Goal: Use online tool/utility: Utilize a website feature to perform a specific function

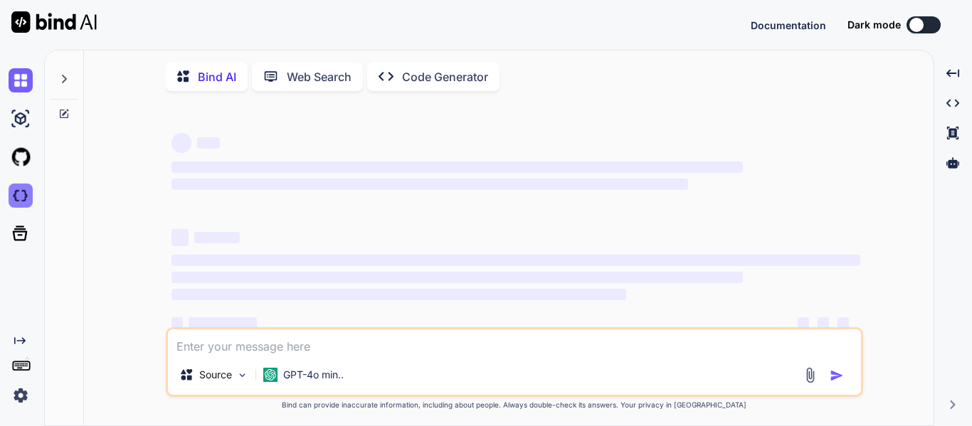
type textarea "x"
click at [24, 199] on img at bounding box center [21, 196] width 24 height 24
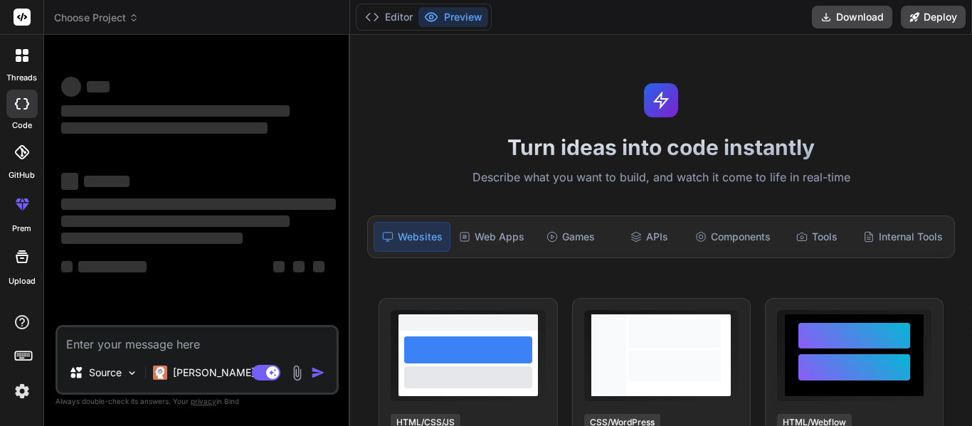
click at [26, 56] on icon at bounding box center [22, 55] width 13 height 13
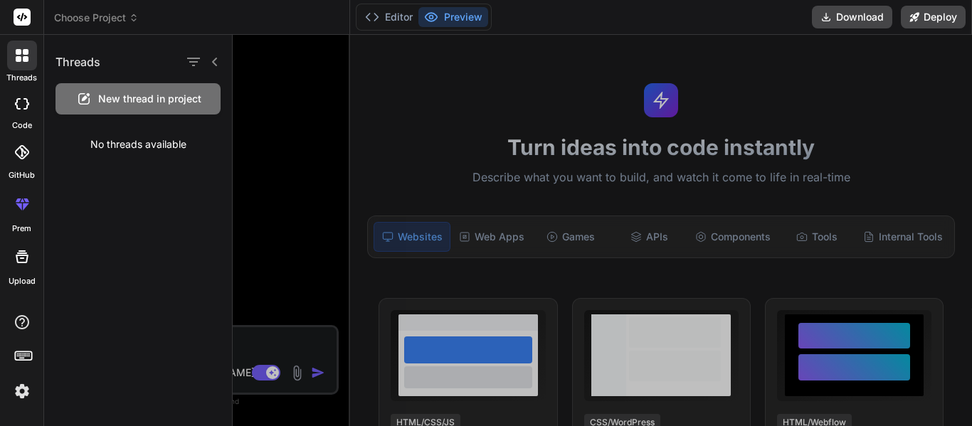
click at [87, 97] on icon at bounding box center [85, 97] width 8 height 8
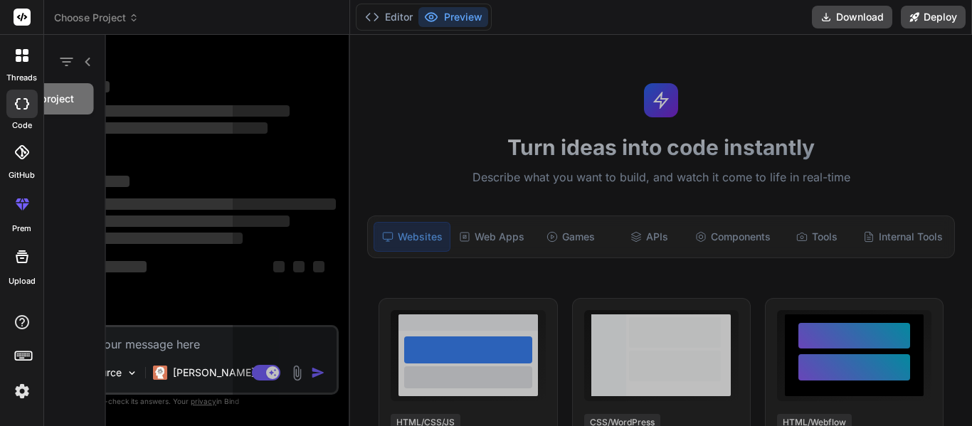
scroll to position [43, 0]
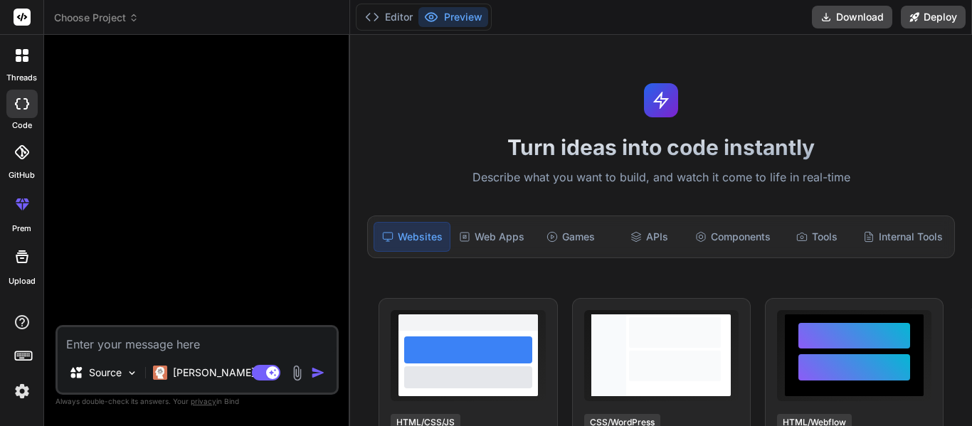
click at [23, 75] on label "threads" at bounding box center [21, 78] width 31 height 12
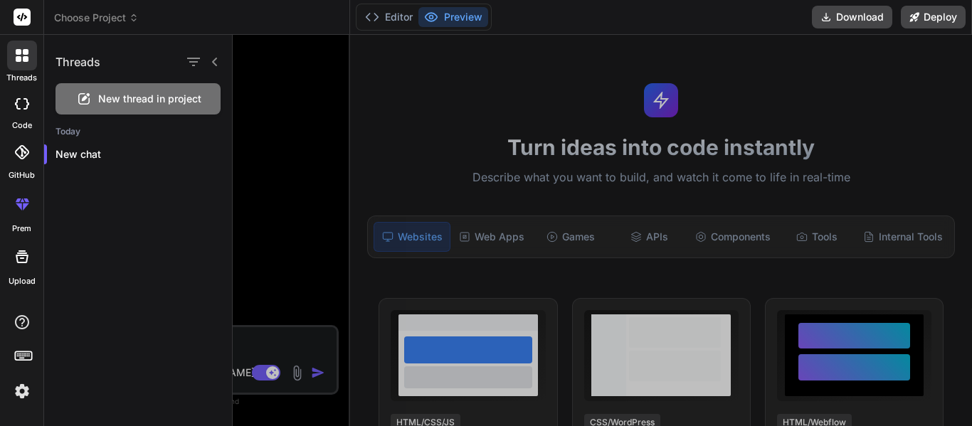
click at [291, 223] on div at bounding box center [603, 231] width 740 height 392
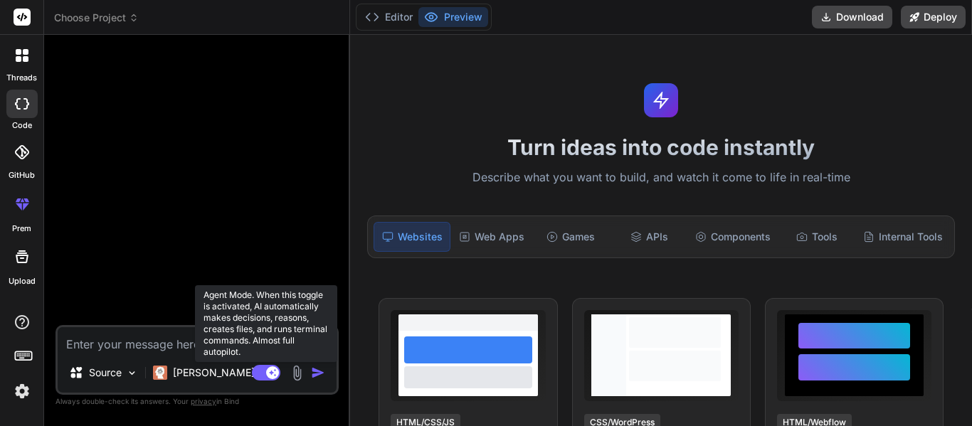
click at [272, 377] on rect at bounding box center [272, 373] width 13 height 13
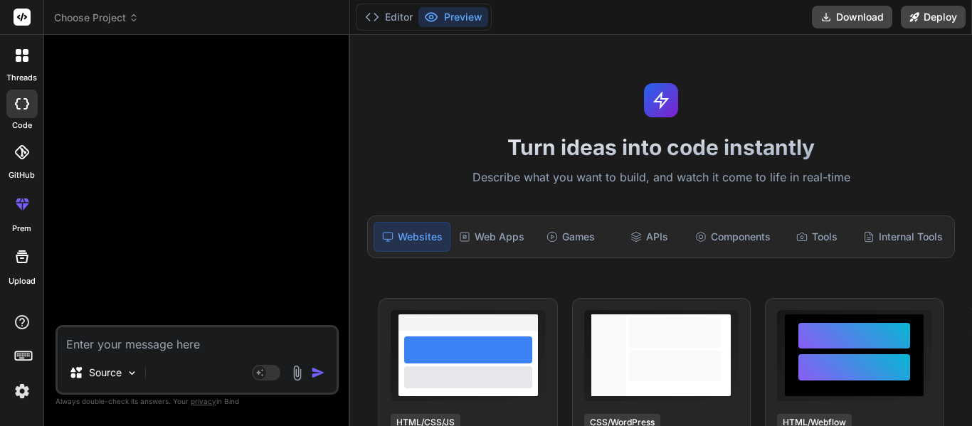
click at [18, 61] on icon at bounding box center [19, 59] width 6 height 6
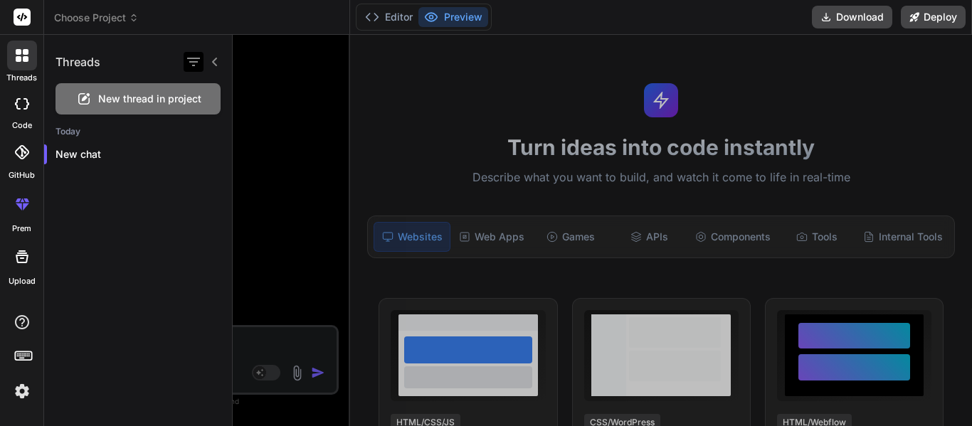
click at [196, 62] on icon "button" at bounding box center [193, 62] width 13 height 9
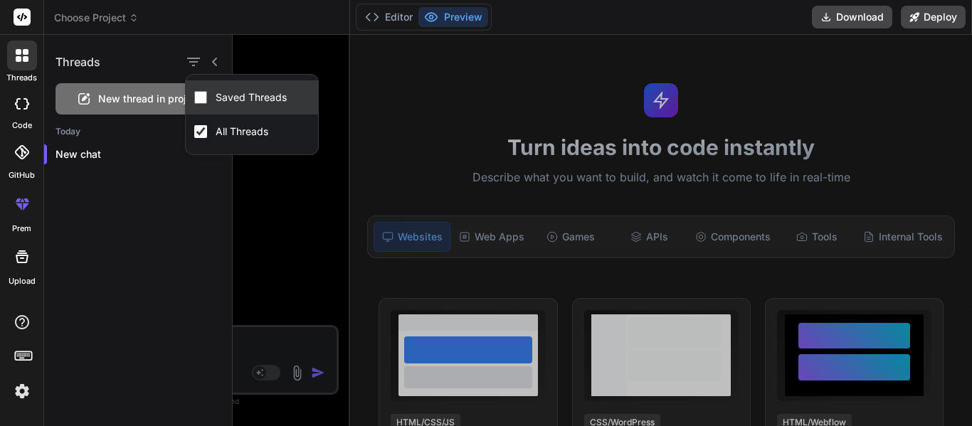
click at [222, 98] on label "Saved Threads" at bounding box center [251, 97] width 77 height 14
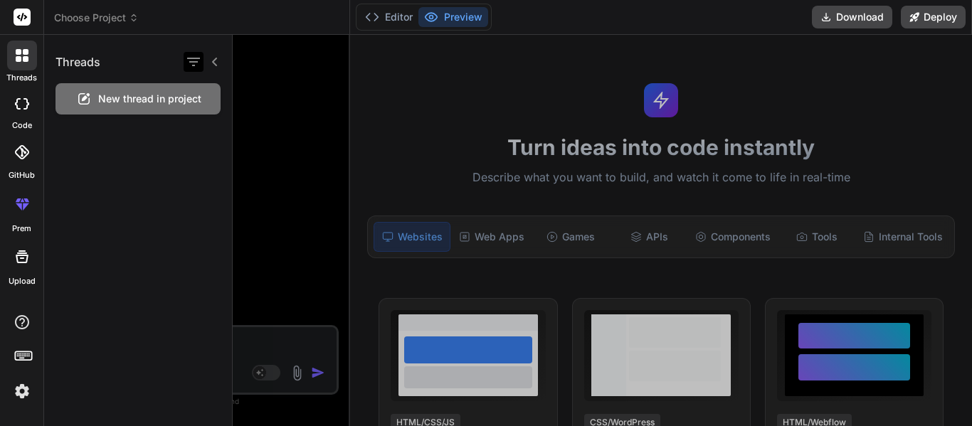
click at [194, 64] on icon "button" at bounding box center [193, 61] width 17 height 17
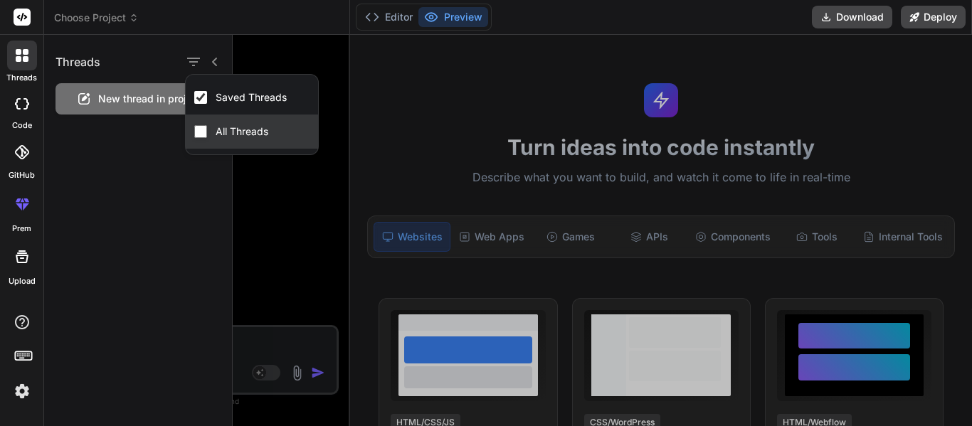
click at [221, 135] on label "All Threads" at bounding box center [242, 132] width 58 height 14
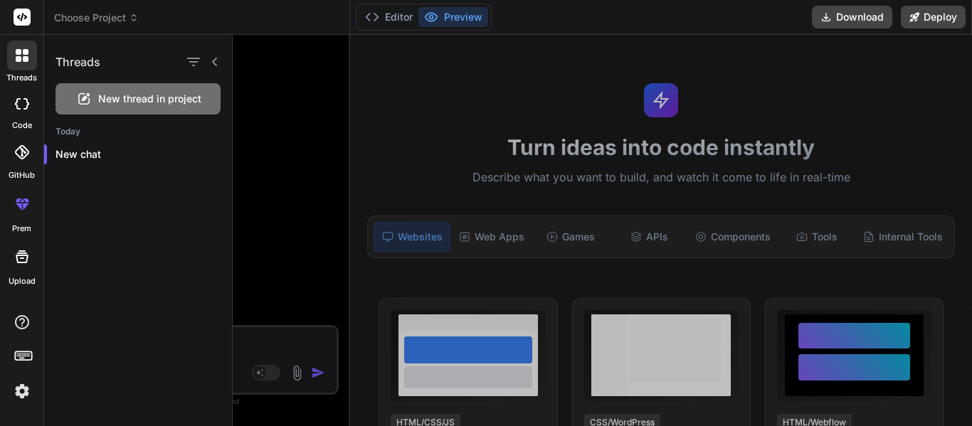
click at [285, 167] on div at bounding box center [603, 231] width 740 height 392
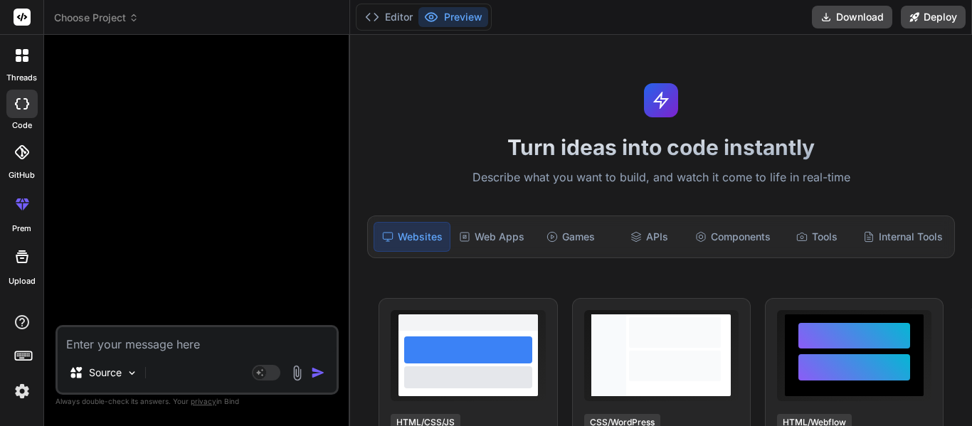
click at [179, 334] on textarea at bounding box center [197, 340] width 279 height 26
type textarea "x"
type textarea "M"
type textarea "x"
type textarea "Ma"
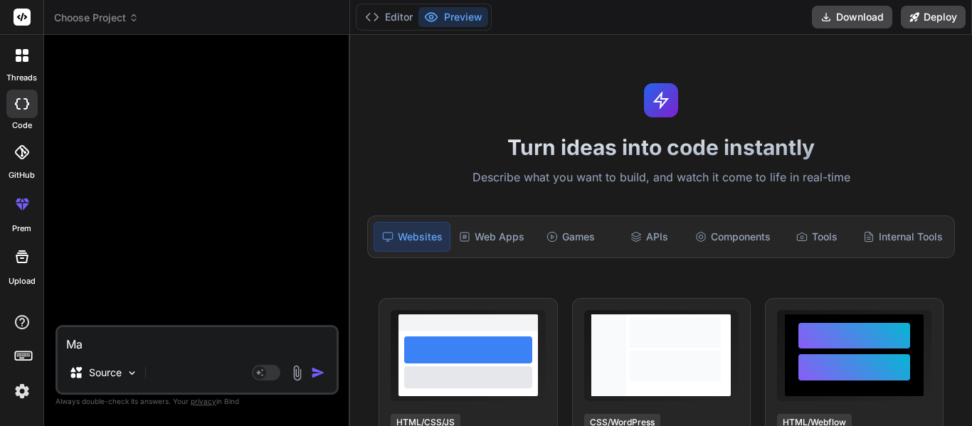
type textarea "x"
type textarea "Mak"
type textarea "x"
type textarea "Make"
type textarea "x"
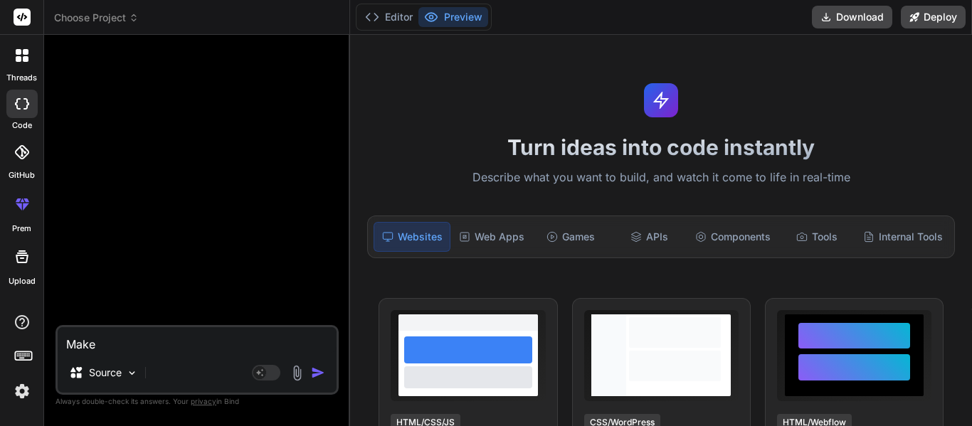
type textarea "Make m"
type textarea "x"
type textarea "Make me"
type textarea "x"
type textarea "Make me"
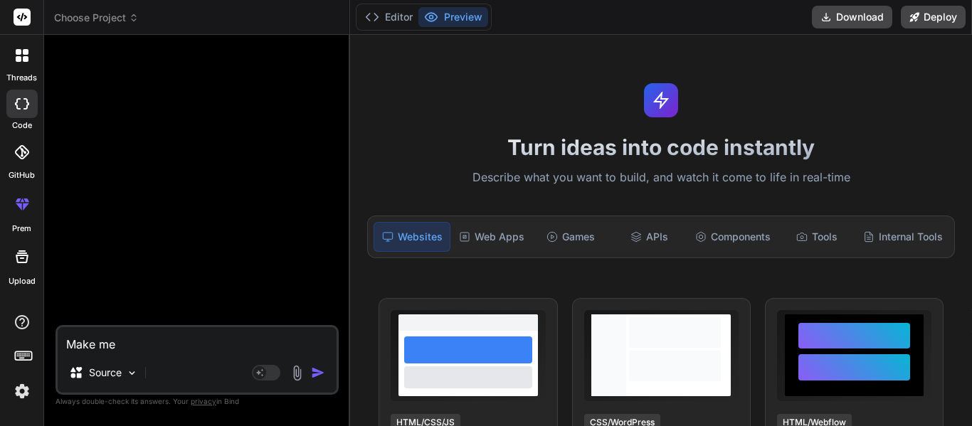
type textarea "x"
type textarea "Make me t"
type textarea "x"
type textarea "Make me the"
type textarea "x"
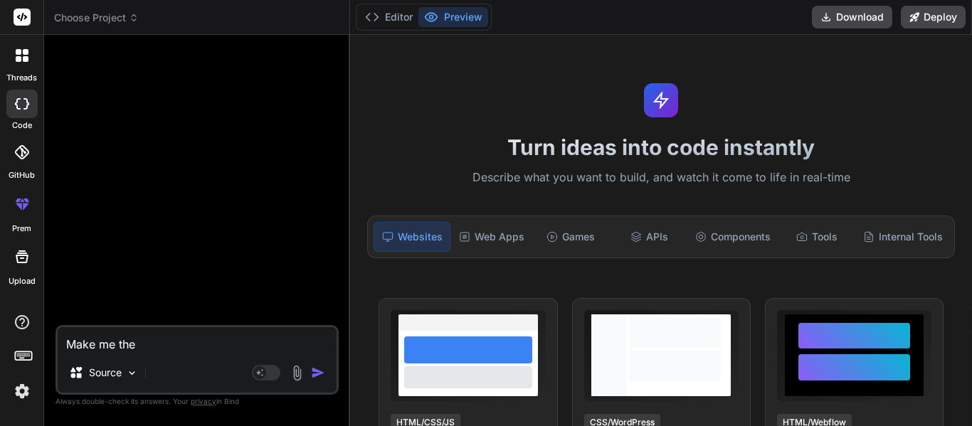
type textarea "Make me the"
type textarea "x"
type textarea "Make me the d"
type textarea "x"
type textarea "Make me the da"
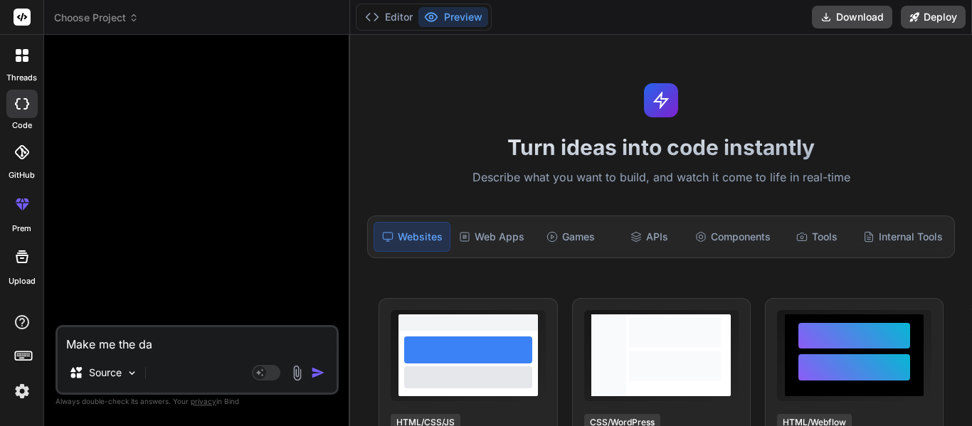
type textarea "x"
type textarea "Make me the das"
type textarea "x"
type textarea "Make me the dash"
type textarea "x"
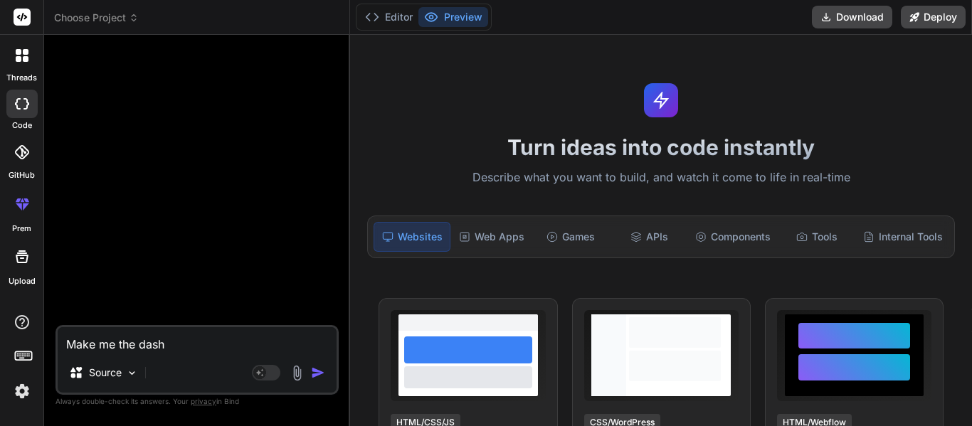
type textarea "Make me the dashb"
type textarea "x"
type textarea "Make me the dashba"
type textarea "x"
type textarea "Make me the dashb"
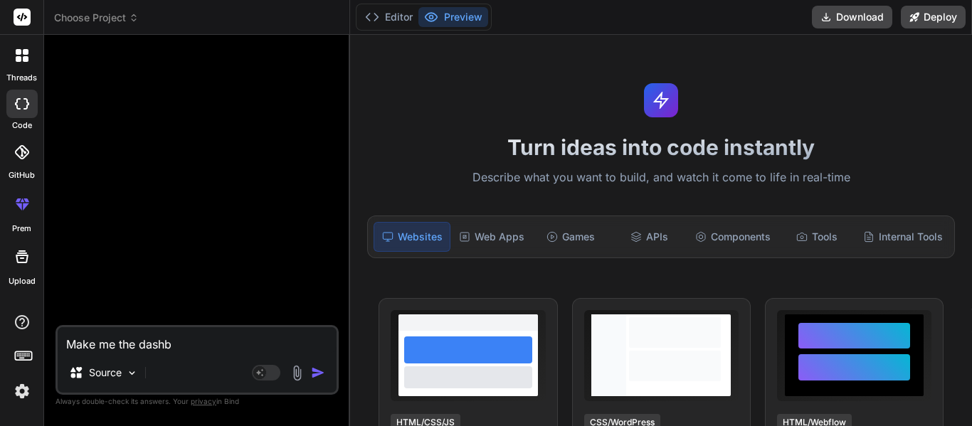
type textarea "x"
type textarea "Make me the dashba"
type textarea "x"
type textarea "Make me the dashba="
type textarea "x"
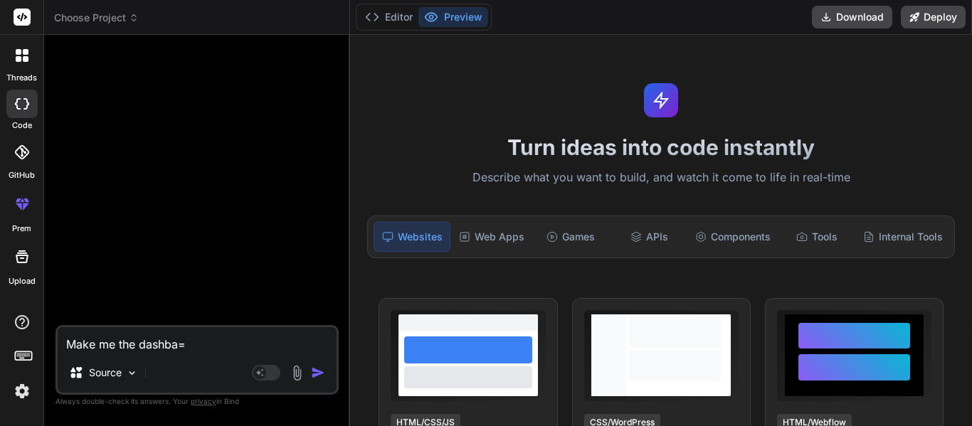
type textarea "Make me the dashba"
type textarea "x"
type textarea "Make me the dashb"
type textarea "x"
type textarea "Make me the dashbo"
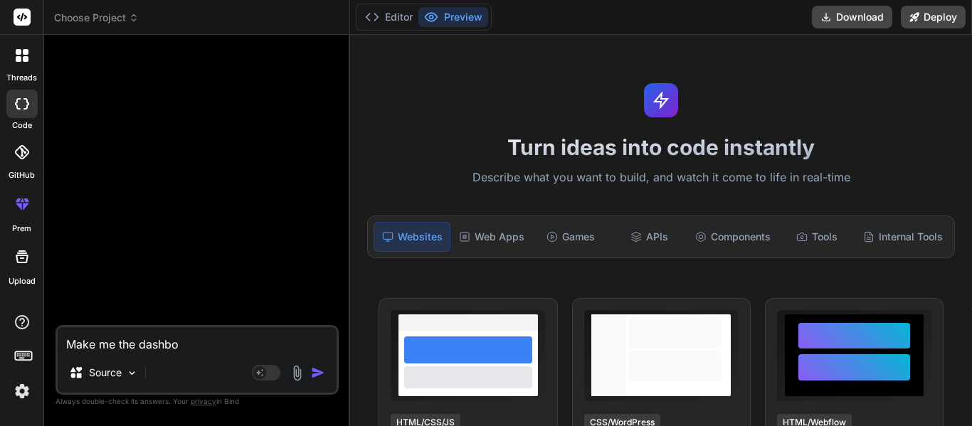
type textarea "x"
type textarea "Make me the dashboa"
type textarea "x"
type textarea "Make me the dashboar"
type textarea "x"
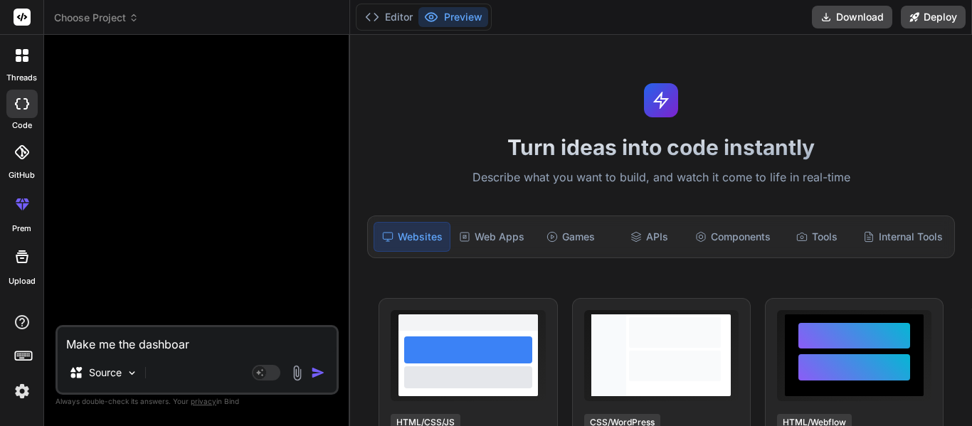
type textarea "Make me the dashboard"
type textarea "x"
type textarea "Make me the dashboard"
type textarea "x"
type textarea "Make me the dashboard f"
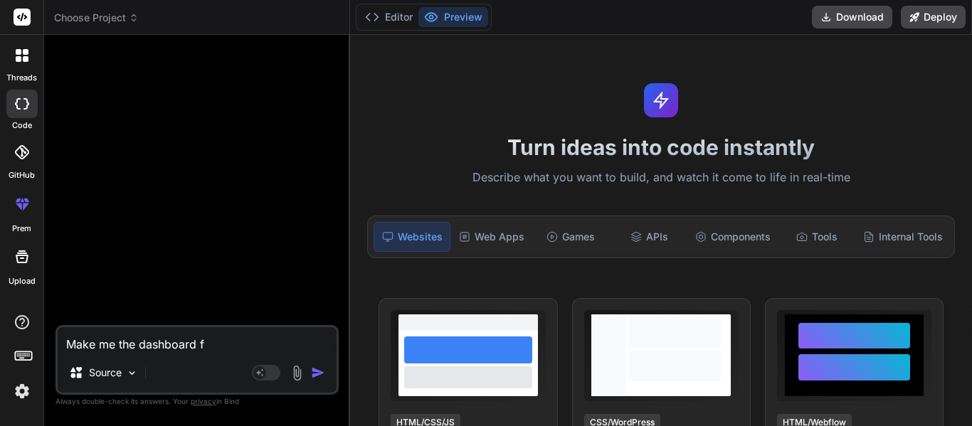
type textarea "x"
type textarea "Make me the dashboard"
type textarea "x"
type textarea "Make me the dashboard for"
type textarea "x"
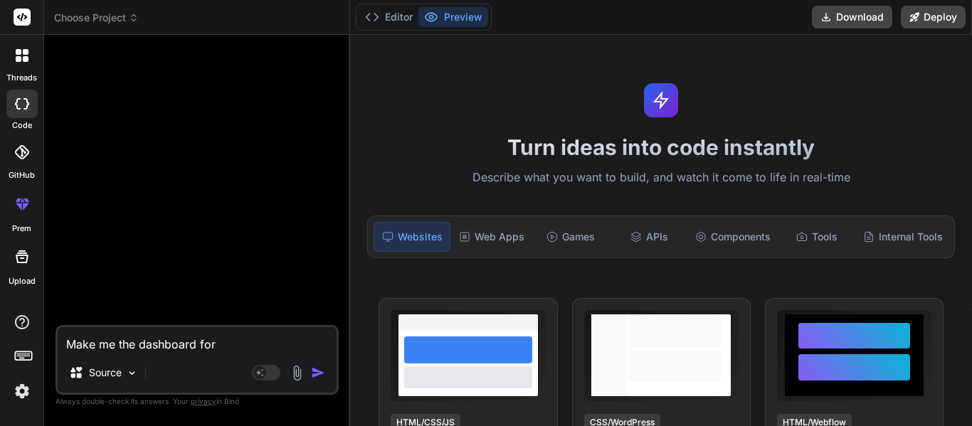
type textarea "Make me the dashboard for"
type textarea "x"
type textarea "Make me the dashboard forr"
type textarea "x"
type textarea "Make me the dashboard for"
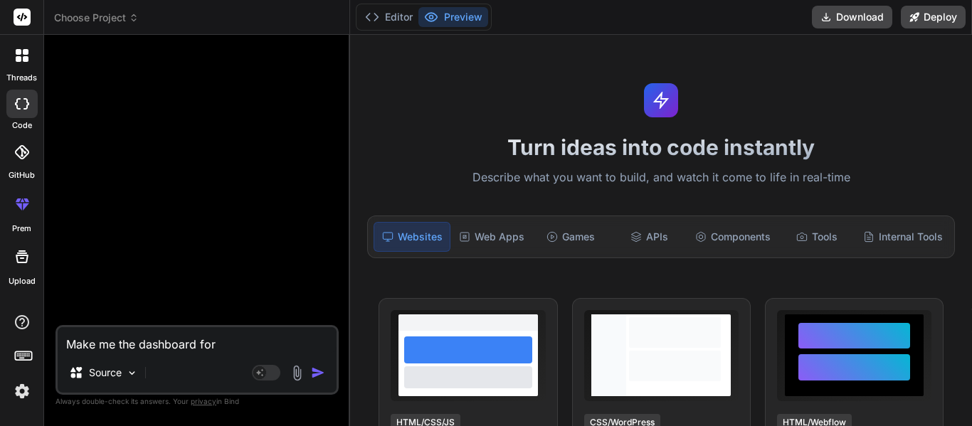
type textarea "x"
type textarea "Make me the dashboard for"
type textarea "x"
type textarea "Make me the dashboard for o"
type textarea "x"
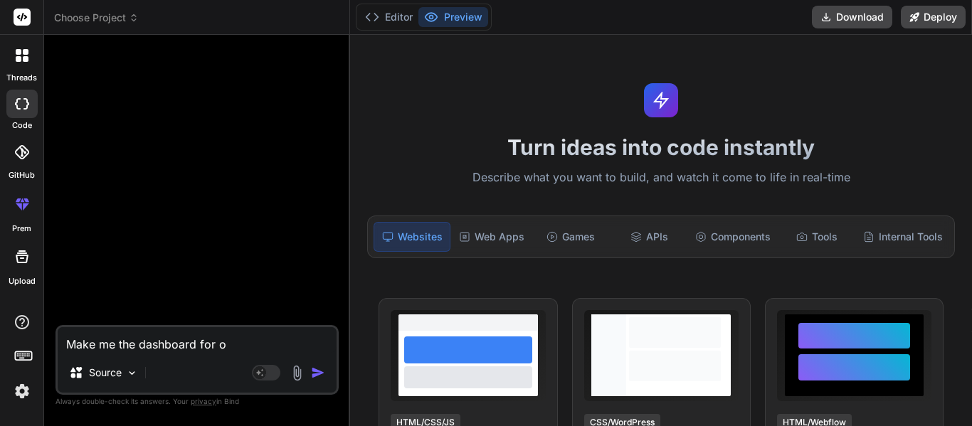
type textarea "Make me the dashboard for ou"
type textarea "x"
type textarea "Make me the dashboard for out"
type textarea "x"
type textarea "Make me the dashboard for outl"
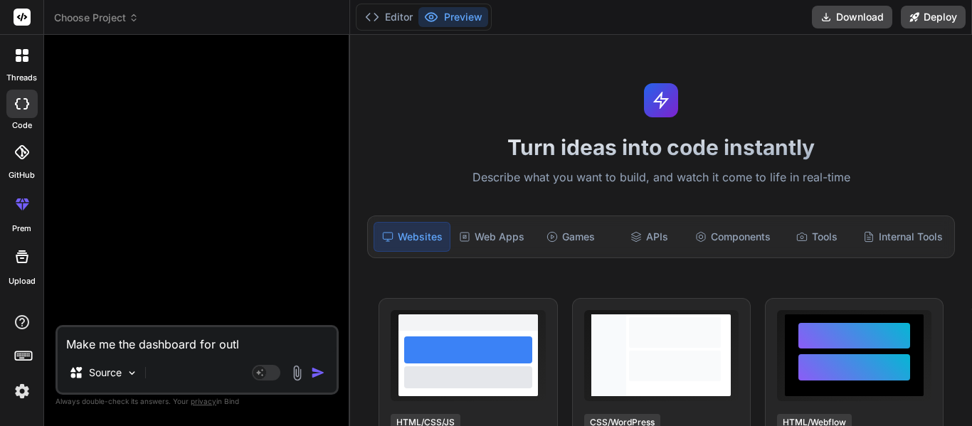
type textarea "x"
type textarea "Make me the dashboard for outli"
type textarea "x"
type textarea "Make me the dashboard for outlin"
type textarea "x"
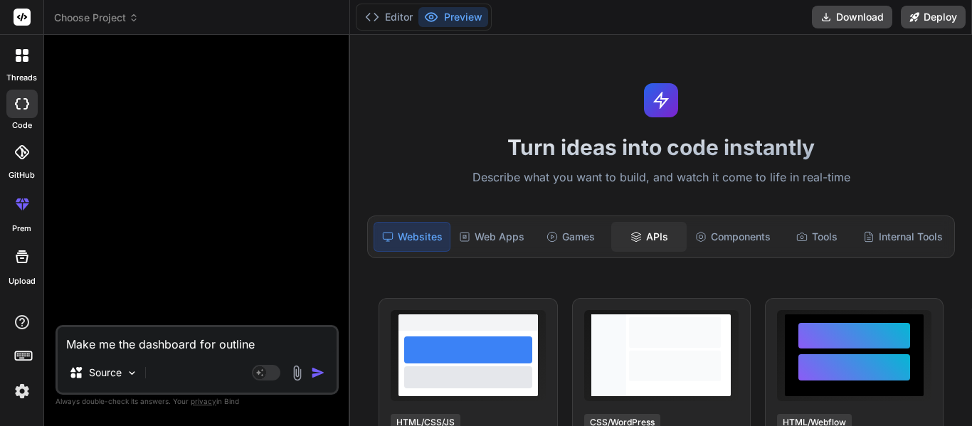
click at [654, 243] on div "APIs" at bounding box center [648, 237] width 75 height 30
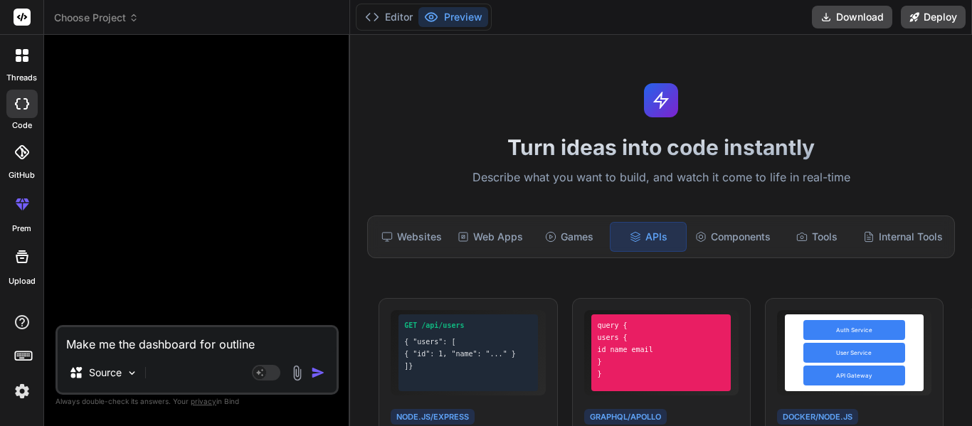
click at [290, 338] on textarea "Make me the dashboard for outline" at bounding box center [197, 340] width 279 height 26
type textarea "Make me the dashboard for outline."
type textarea "x"
type textarea "Make me the dashboard for outline."
type textarea "x"
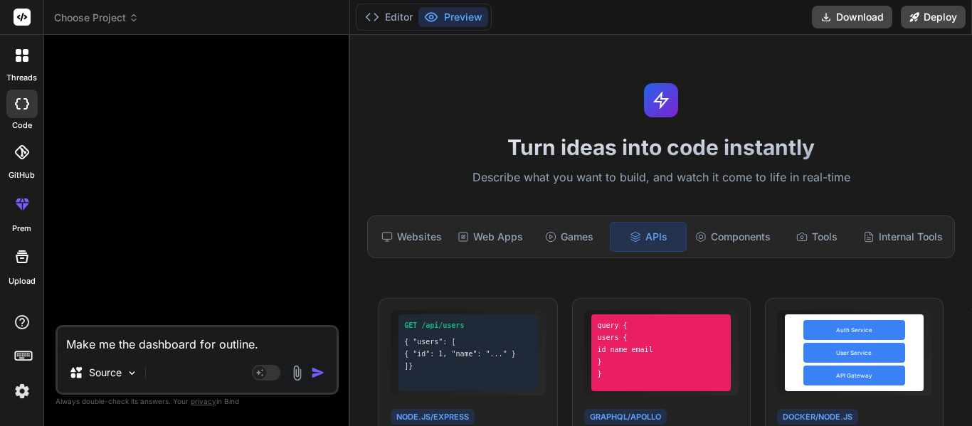
type textarea "Make me the dashboard for outline. I"
type textarea "x"
type textarea "Make me the dashboard for outline. It"
type textarea "x"
type textarea "Make me the dashboard for outline. It"
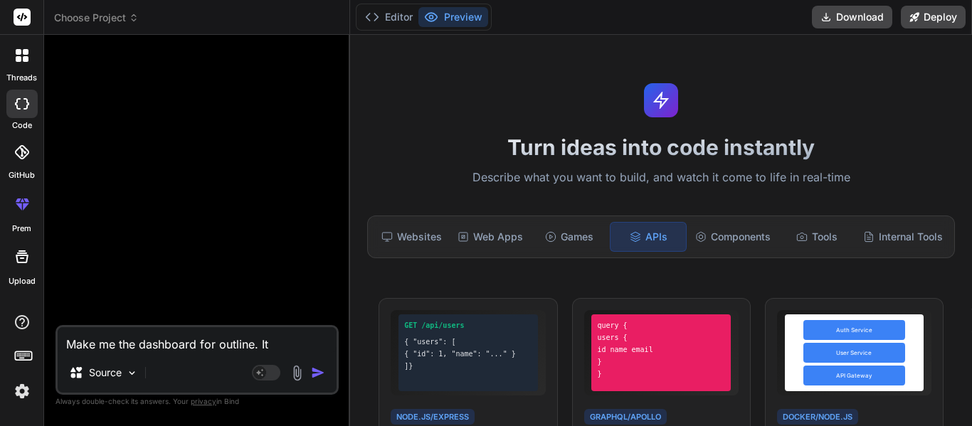
type textarea "x"
type textarea "Make me the dashboard for outline. It i"
type textarea "x"
type textarea "Make me the dashboard for outline. It is"
type textarea "x"
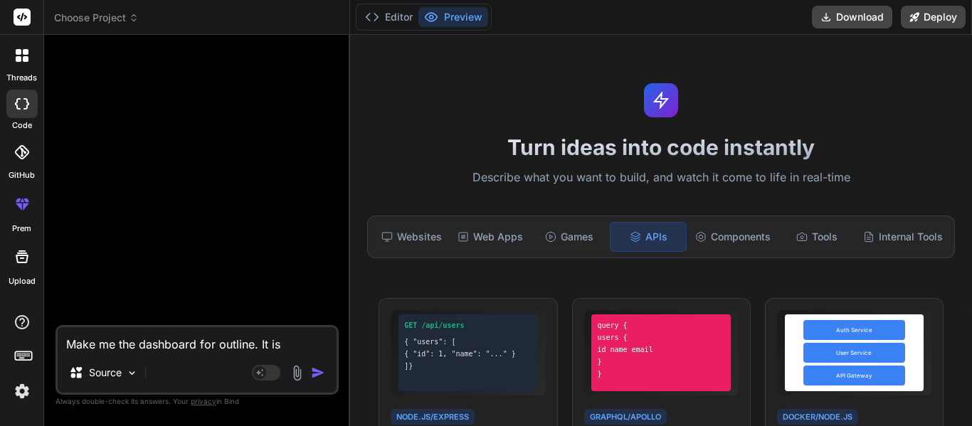
type textarea "Make me the dashboard for outline. It isa"
type textarea "x"
type textarea "Make me the dashboard for outline. It is"
type textarea "x"
type textarea "Make me the dashboard for outline. It is a"
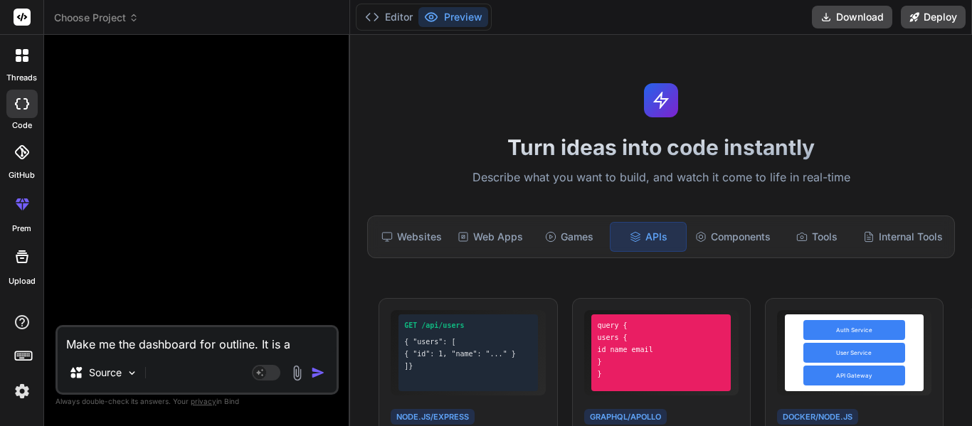
type textarea "x"
type textarea "Make me the dashboard for outline. It is a"
type textarea "x"
type textarea "Make me the dashboard for outline. It is a s"
type textarea "x"
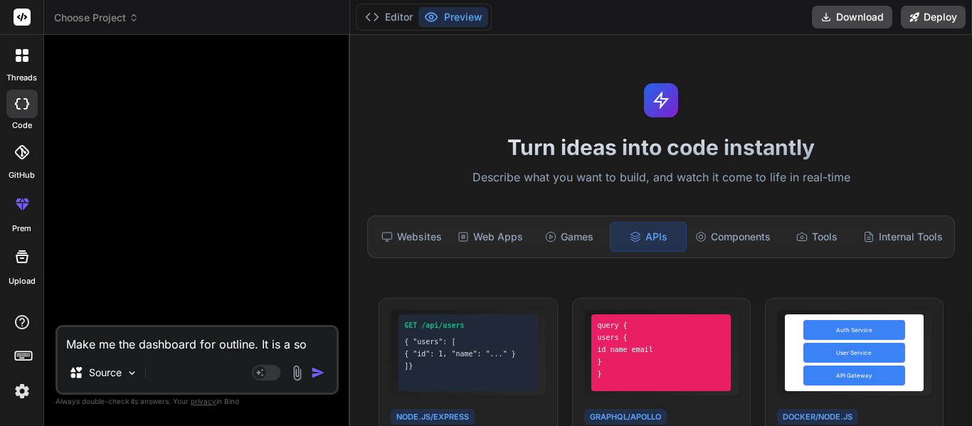
type textarea "Make me the dashboard for outline. It is a sot"
type textarea "x"
type textarea "Make me the dashboard for outline. It is a sotry"
type textarea "x"
type textarea "Make me the dashboard for outline. It is a sotr"
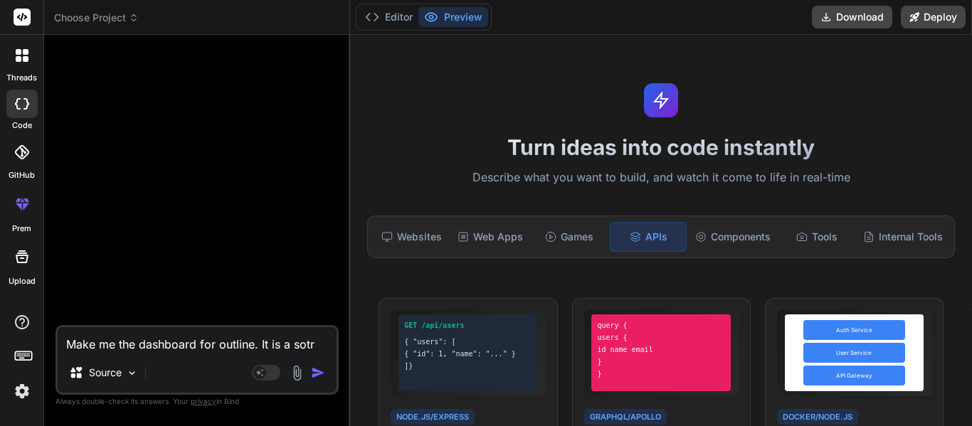
type textarea "x"
type textarea "Make me the dashboard for outline. It is a sot"
type textarea "x"
type textarea "Make me the dashboard for outline. It is a so"
type textarea "x"
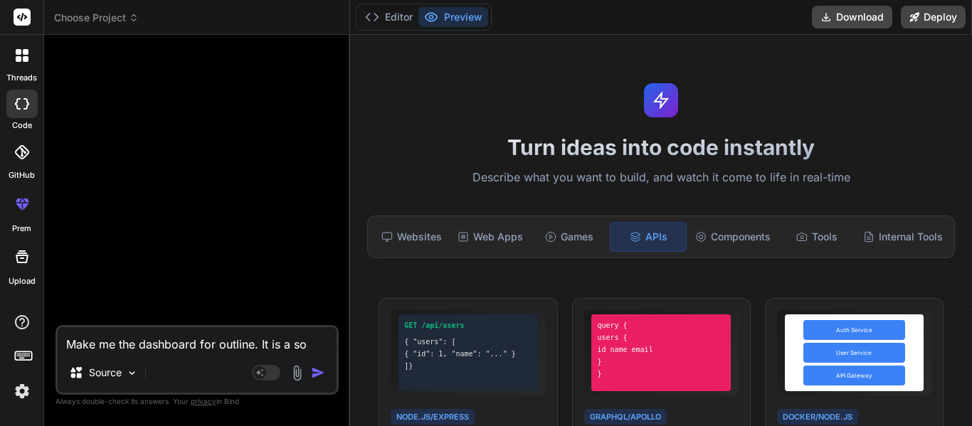
type textarea "Make me the dashboard for outline. It is a s"
type textarea "x"
type textarea "Make me the dashboard for outline. It is a"
type textarea "x"
type textarea "Make me the dashboard for outline. It is a t"
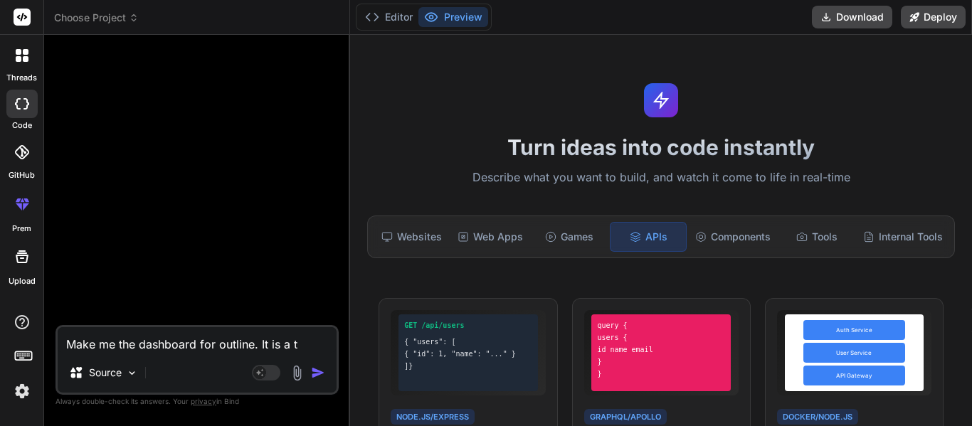
type textarea "x"
type textarea "Make me the dashboard for outline. It is a s"
type textarea "x"
type textarea "Make me the dashboard for outline. It is a st"
type textarea "x"
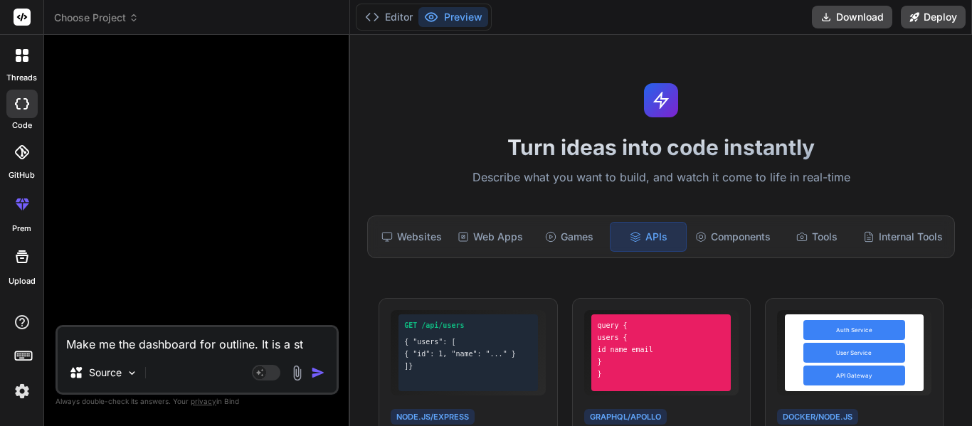
type textarea "Make me the dashboard for outline. It is a sto"
type textarea "x"
type textarea "Make me the dashboard for outline. It is a stor"
type textarea "x"
type textarea "Make me the dashboard for outline. It is a story"
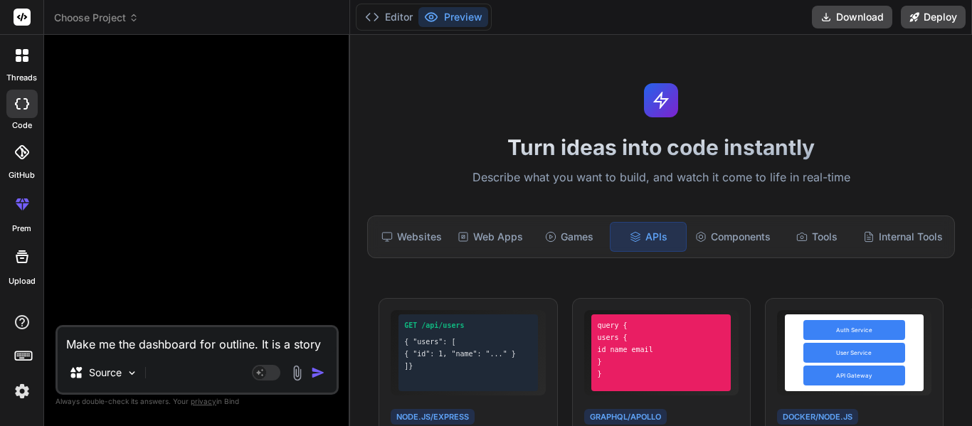
type textarea "x"
type textarea "Make me the dashboard for outline. It is a story"
type textarea "x"
type textarea "Make me the dashboard for outline. It is a story m"
type textarea "x"
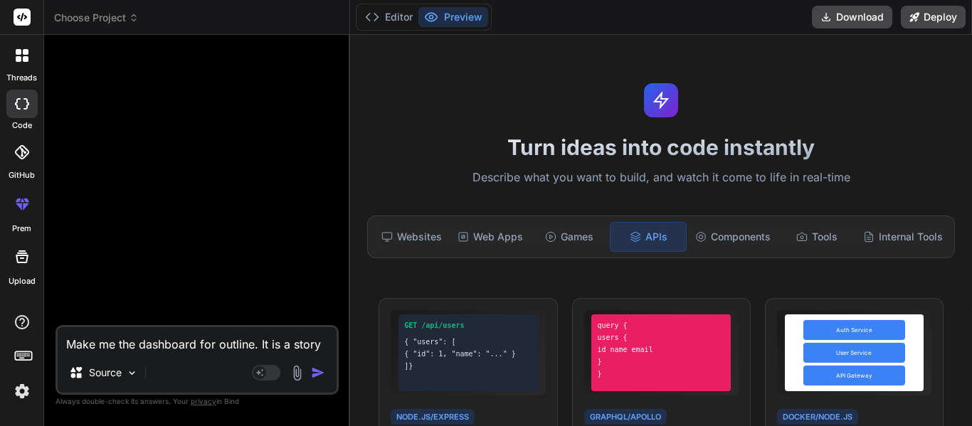
type textarea "Make me the dashboard for outline. It is a story ma"
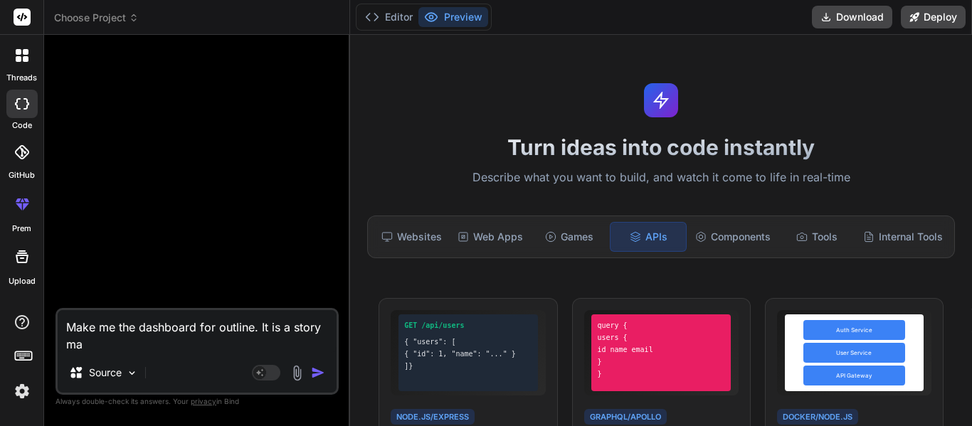
type textarea "x"
type textarea "Make me the dashboard for outline. It is a story mak"
type textarea "x"
type textarea "Make me the dashboard for outline. It is a story maki"
type textarea "x"
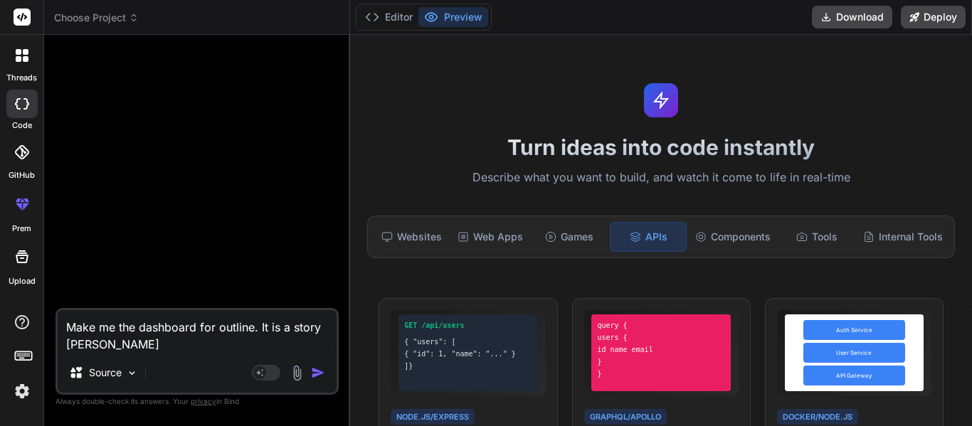
type textarea "Make me the dashboard for outline. It is a story makin"
type textarea "x"
type textarea "Make me the dashboard for outline. It is a story making"
type textarea "x"
type textarea "Make me the dashboard for outline. It is a story making"
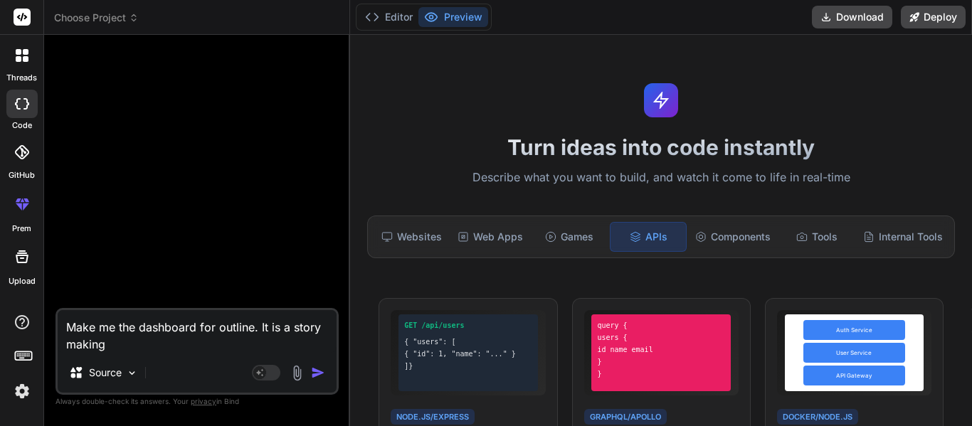
type textarea "x"
type textarea "Make me the dashboard for outline. It is a story making p"
type textarea "x"
type textarea "Make me the dashboard for outline. It is a story making pl"
type textarea "x"
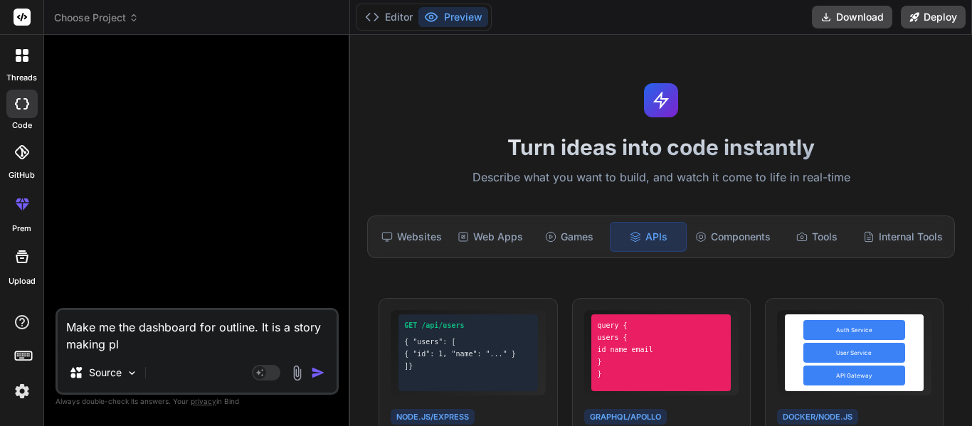
type textarea "Make me the dashboard for outline. It is a story making pla"
type textarea "x"
type textarea "Make me the dashboard for outline. It is a story making plat"
type textarea "x"
type textarea "Make me the dashboard for outline. It is a story making platf"
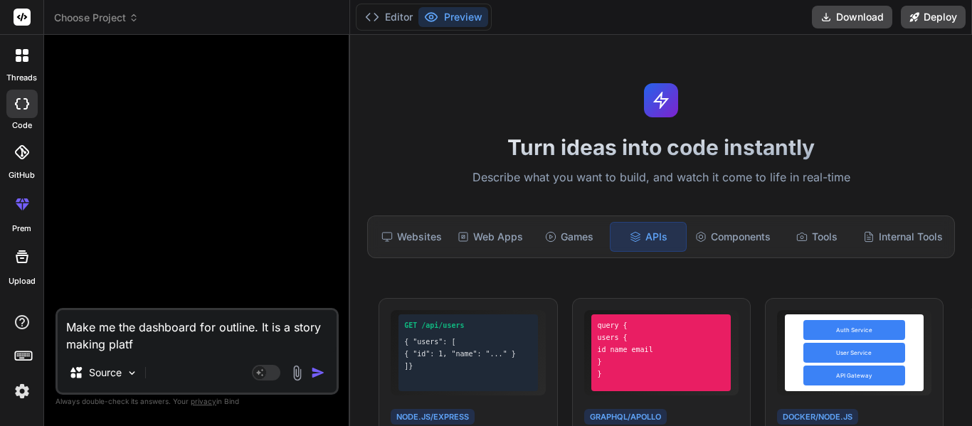
type textarea "x"
type textarea "Make me the dashboard for outline. It is a story making platfo"
type textarea "x"
type textarea "Make me the dashboard for outline. It is a story making platform"
type textarea "x"
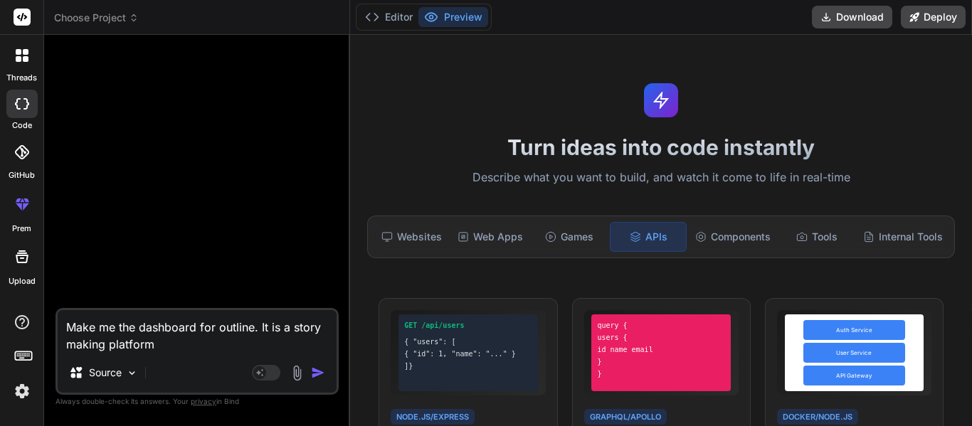
type textarea "Make me the dashboard for outline. It is a story making platform."
type textarea "x"
type textarea "Make me the dashboard for outline. It is a story making platform."
type textarea "x"
type textarea "Make me the dashboard for outline. It is a story making platform. A"
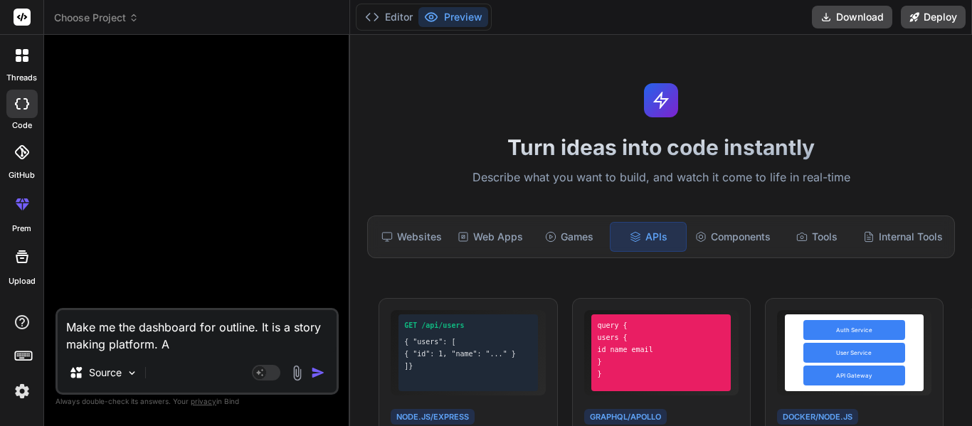
type textarea "x"
type textarea "Make me the dashboard for outline. It is a story making platform. Ad"
type textarea "x"
type textarea "Make me the dashboard for outline. It is a story making platform. Add"
type textarea "x"
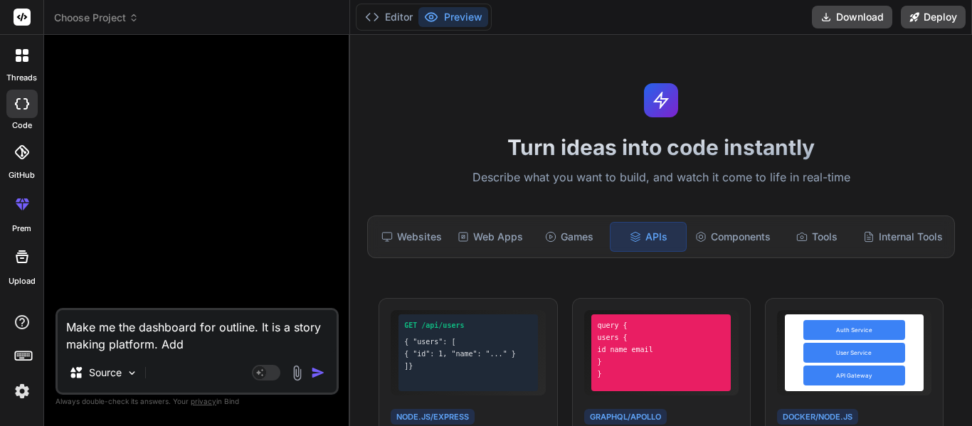
type textarea "Make me the dashboard for outline. It is a story making platform. Add"
type textarea "x"
type textarea "Make me the dashboard for outline. It is a story making platform. Add i"
type textarea "x"
type textarea "Make me the dashboard for outline. It is a story making platform. Add"
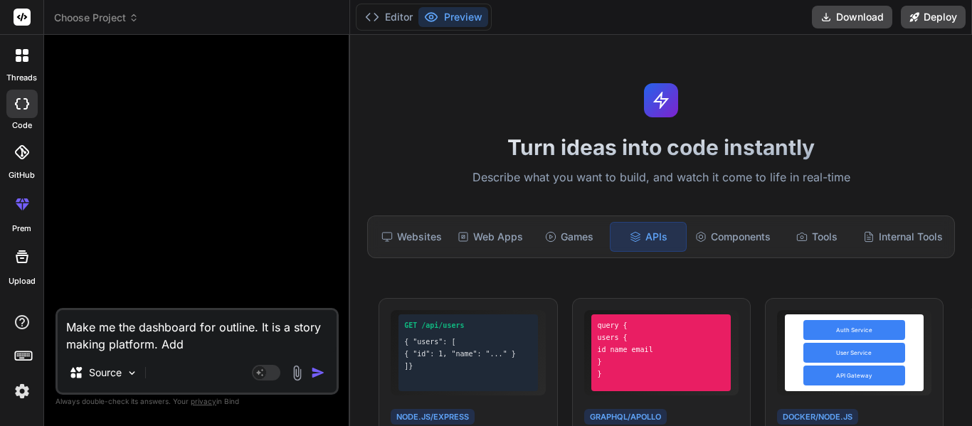
type textarea "x"
type textarea "Make me the dashboard for outline. It is a story making platform. Add a"
type textarea "x"
type textarea "Make me the dashboard for outline. It is a story making platform. Add a"
type textarea "x"
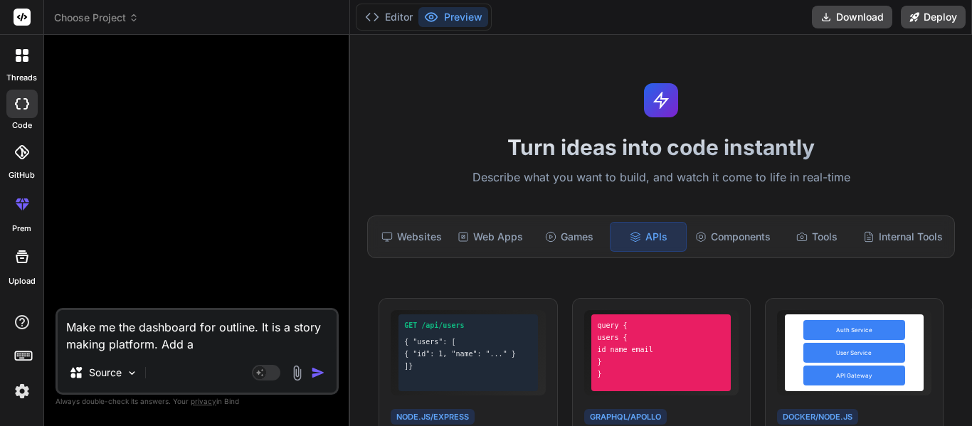
type textarea "Make me the dashboard for outline. It is a story making platform. Add a s"
type textarea "x"
type textarea "Make me the dashboard for outline. It is a story making platform. Add a si"
type textarea "x"
type textarea "Make me the dashboard for outline. It is a story making platform. Add a s"
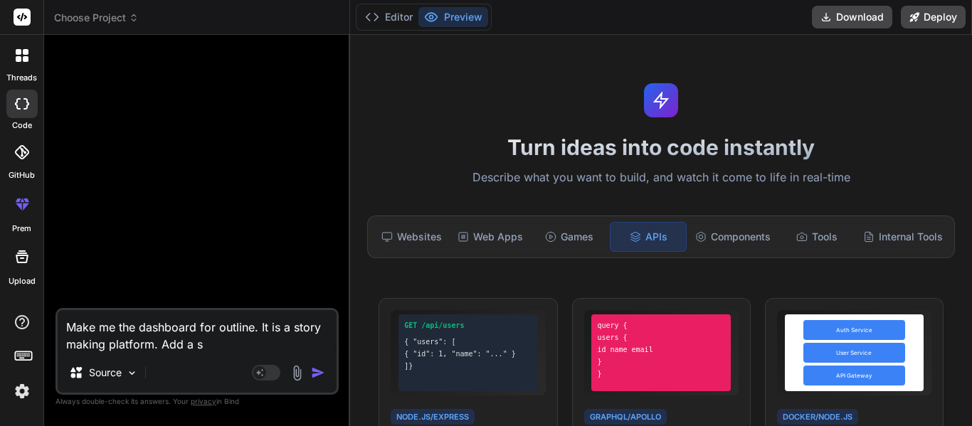
type textarea "x"
type textarea "Make me the dashboard for outline. It is a story making platform. Add a si"
type textarea "x"
type textarea "Make me the dashboard for outline. It is a story making platform. Add a sid"
type textarea "x"
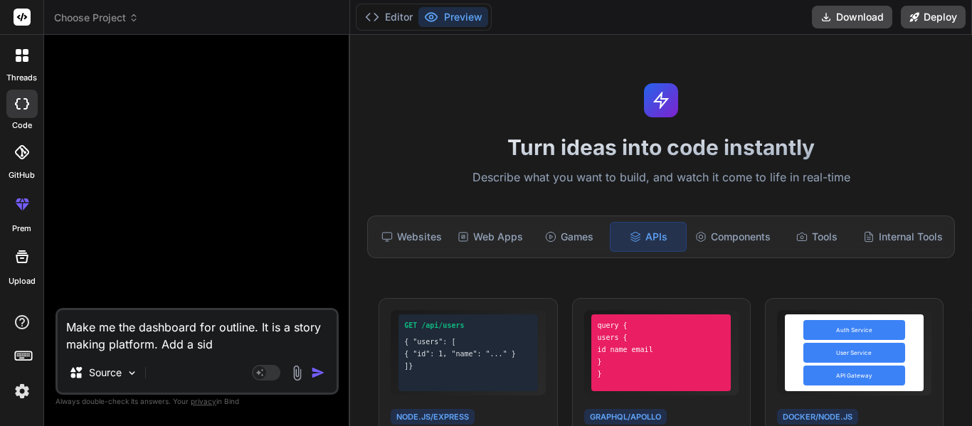
type textarea "Make me the dashboard for outline. It is a story making platform. Add a side"
type textarea "x"
type textarea "Make me the dashboard for outline. It is a story making platform. Add a sideb"
type textarea "x"
type textarea "Make me the dashboard for outline. It is a story making platform. Add a sideba"
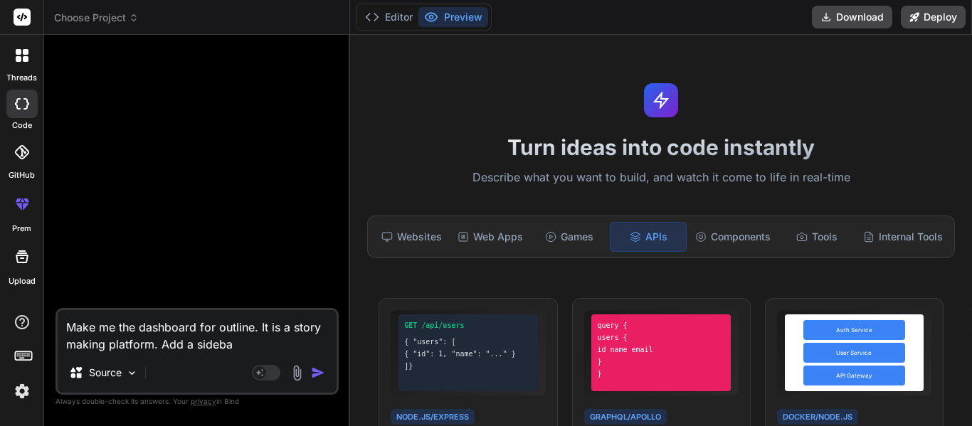
type textarea "x"
type textarea "Make me the dashboard for outline. It is a story making platform. Add a sidebar"
type textarea "x"
type textarea "Make me the dashboard for outline. It is a story making platform. Add a sidebar,"
type textarea "x"
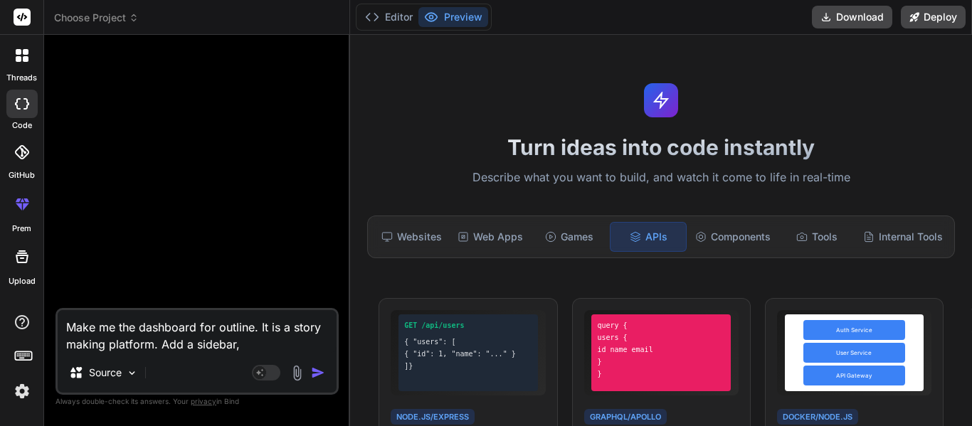
type textarea "Make me the dashboard for outline. It is a story making platform. Add a sidebar"
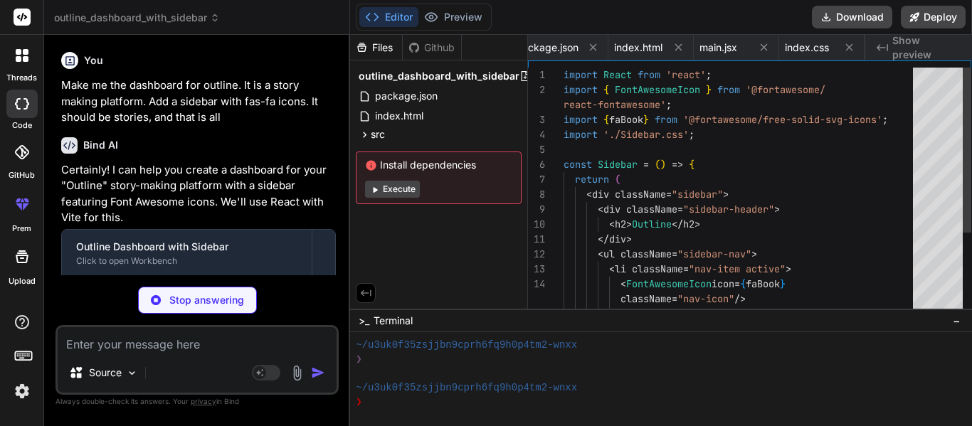
scroll to position [0, 105]
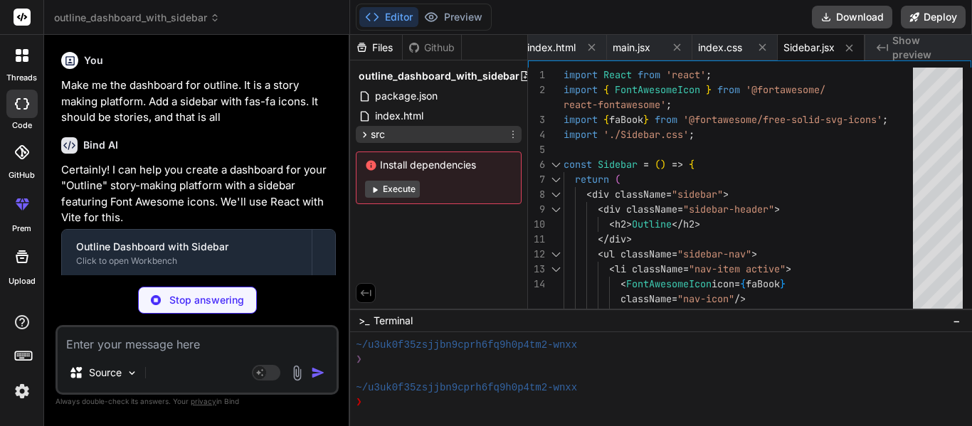
click at [396, 137] on div "src" at bounding box center [439, 134] width 166 height 17
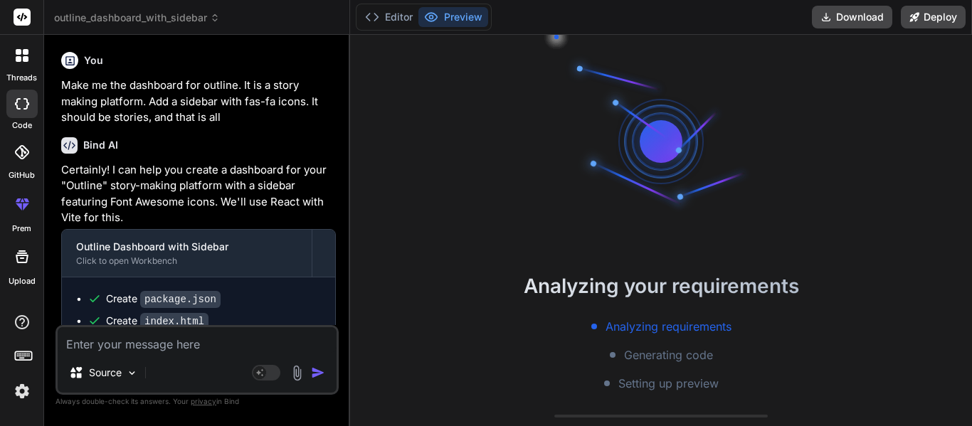
scroll to position [114, 0]
click at [411, 156] on div "Analyzing your requirements Analyzing requirements Generating code Setting up p…" at bounding box center [661, 231] width 622 height 392
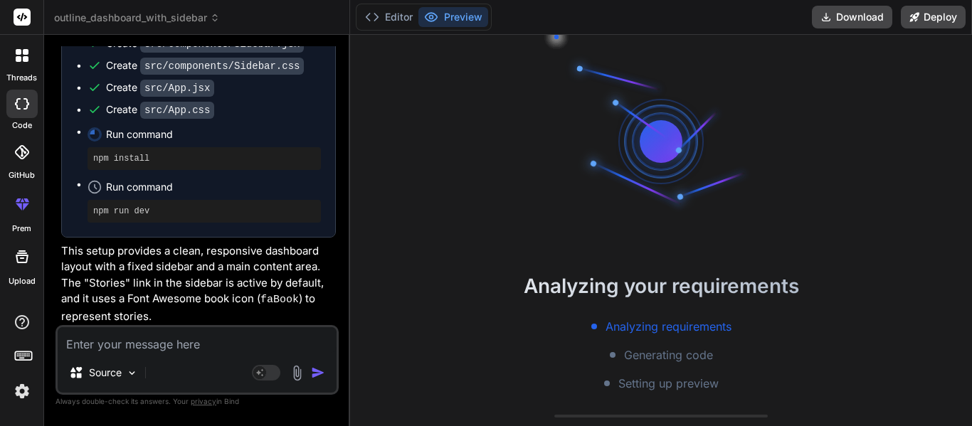
scroll to position [345, 0]
click at [384, 23] on button "Editor" at bounding box center [388, 17] width 59 height 20
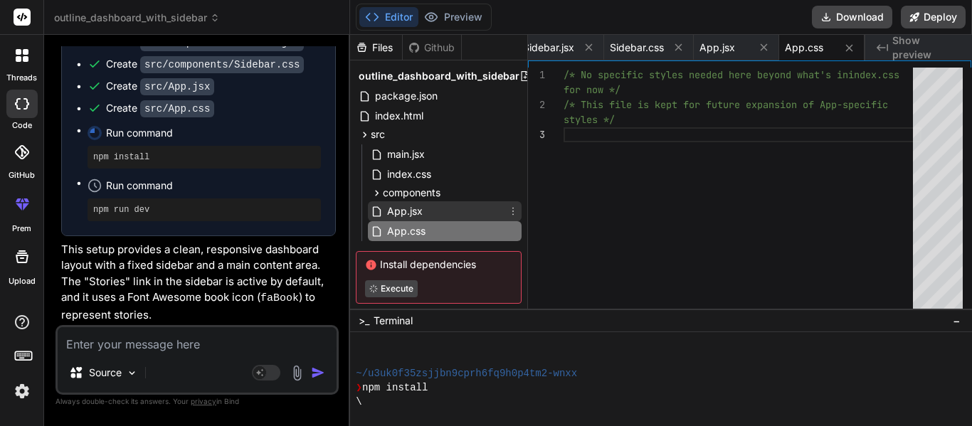
click at [401, 212] on span "App.jsx" at bounding box center [405, 211] width 38 height 17
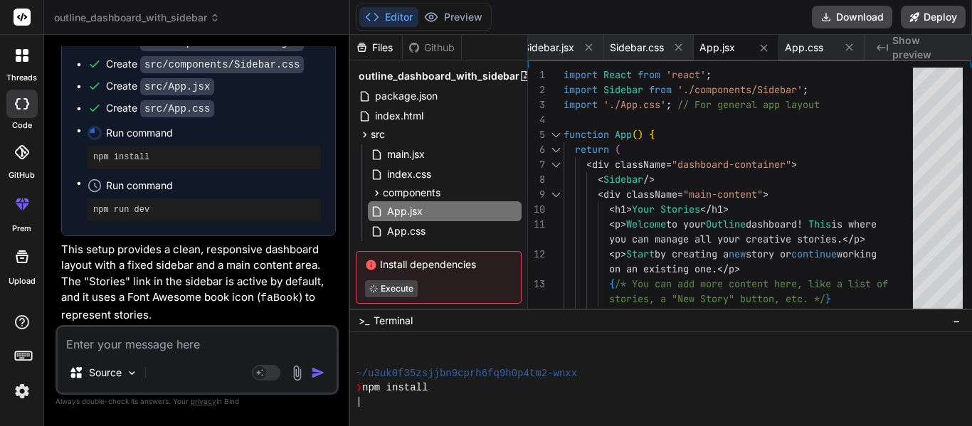
click at [364, 403] on textarea "Terminal input" at bounding box center [365, 402] width 6 height 14
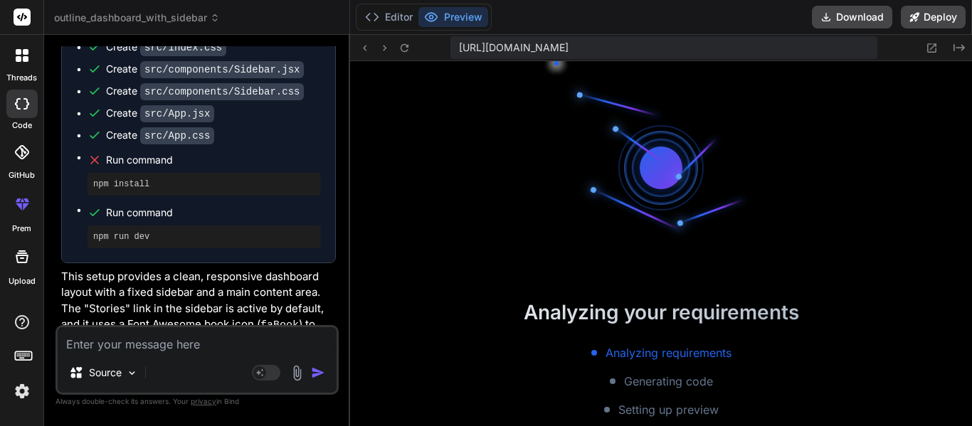
scroll to position [698, 0]
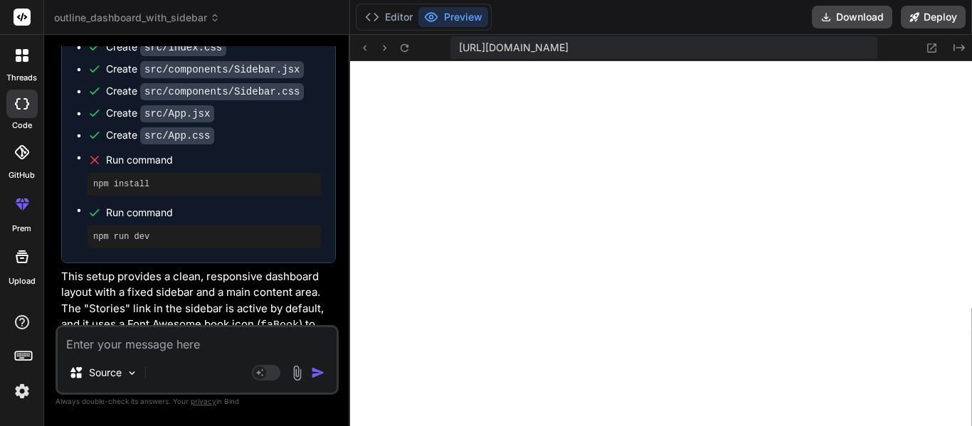
click at [155, 345] on textarea at bounding box center [197, 340] width 279 height 26
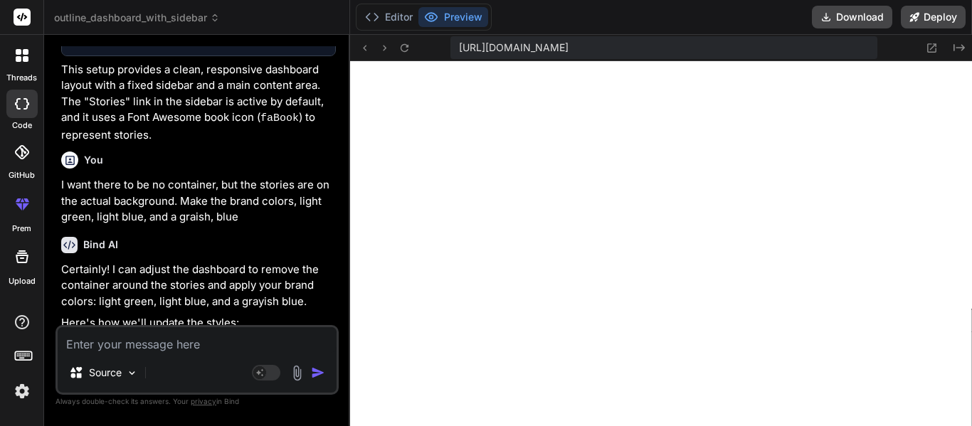
scroll to position [783, 0]
paste textarea "#628291"
paste textarea "#7fd75c"
paste textarea "#5bdfe4"
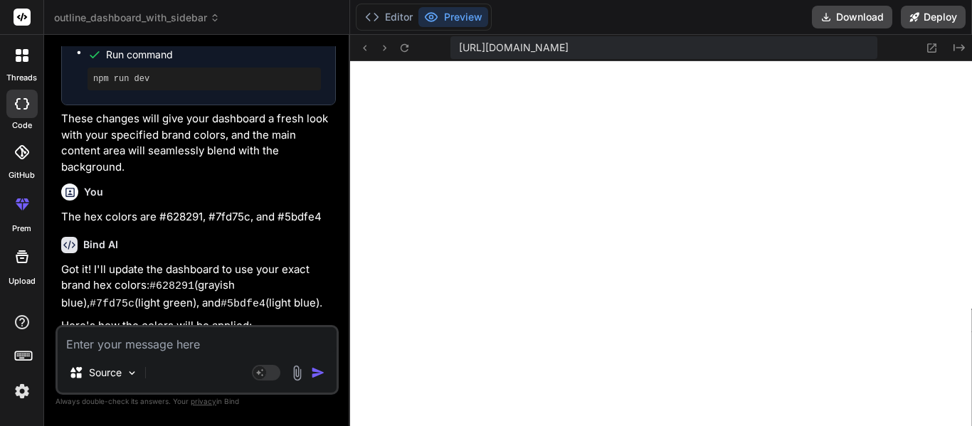
scroll to position [1301, 0]
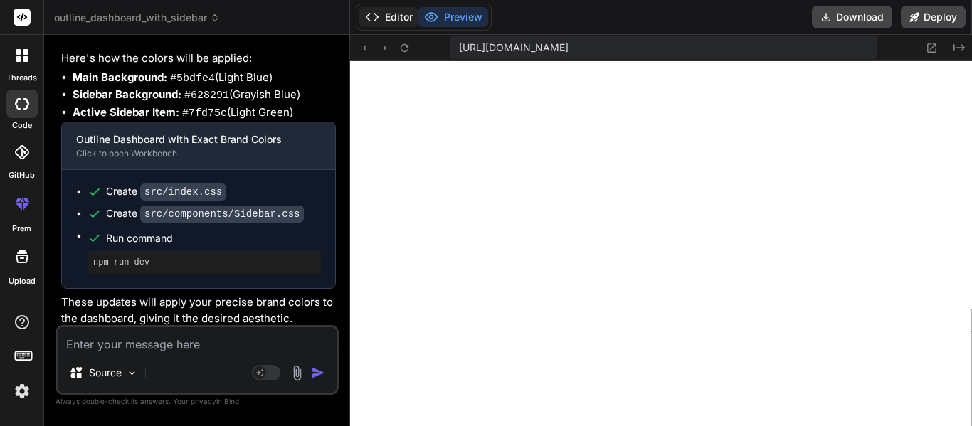
click at [362, 16] on button "Editor" at bounding box center [388, 17] width 59 height 20
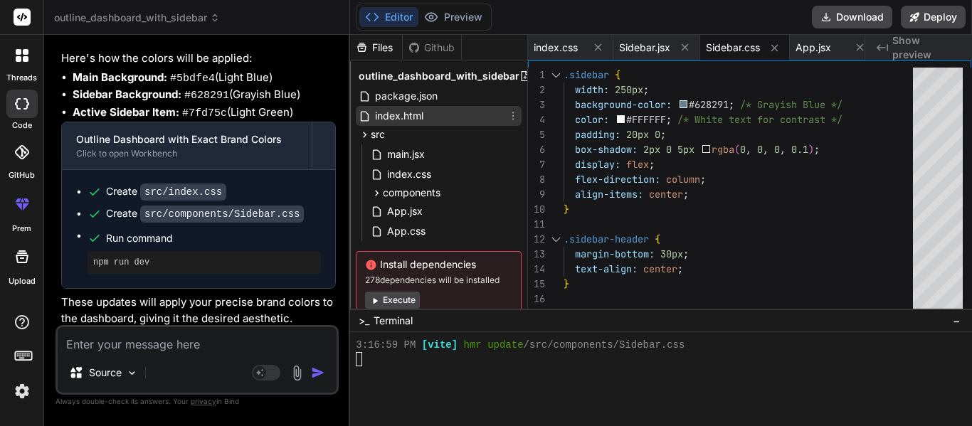
click at [436, 120] on div "index.html" at bounding box center [439, 116] width 166 height 20
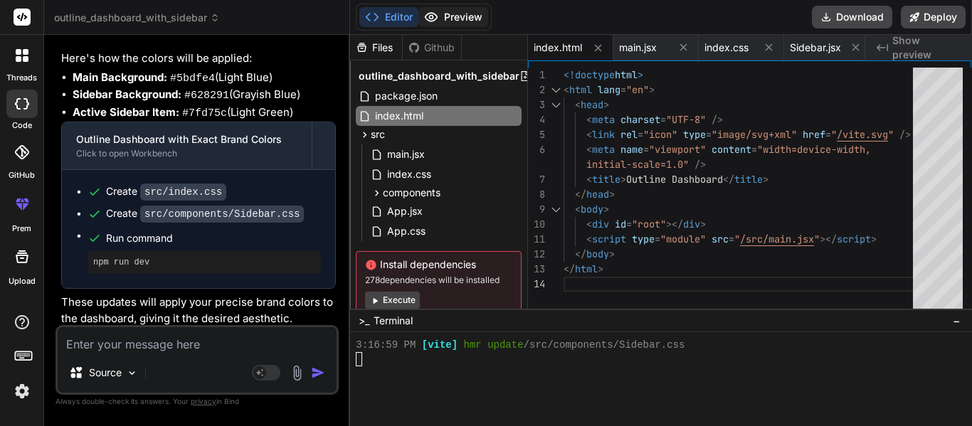
click at [432, 24] on button "Preview" at bounding box center [454, 17] width 70 height 20
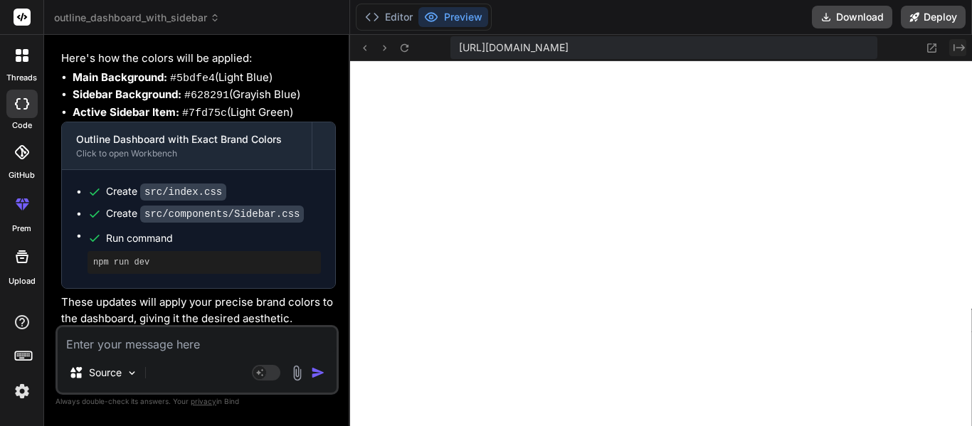
click at [964, 45] on icon "Created with Pixso." at bounding box center [959, 47] width 11 height 11
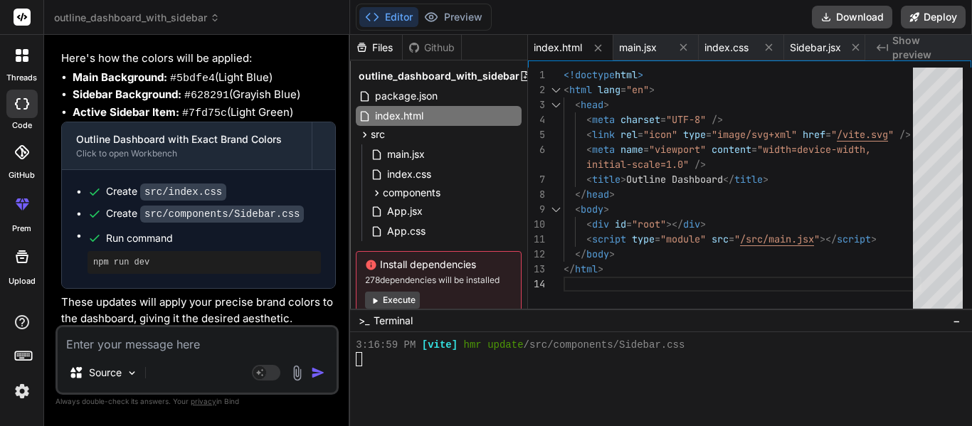
click at [448, 361] on div at bounding box center [655, 359] width 598 height 14
click at [401, 298] on button "Execute" at bounding box center [392, 300] width 55 height 17
click at [214, 337] on textarea at bounding box center [197, 340] width 279 height 26
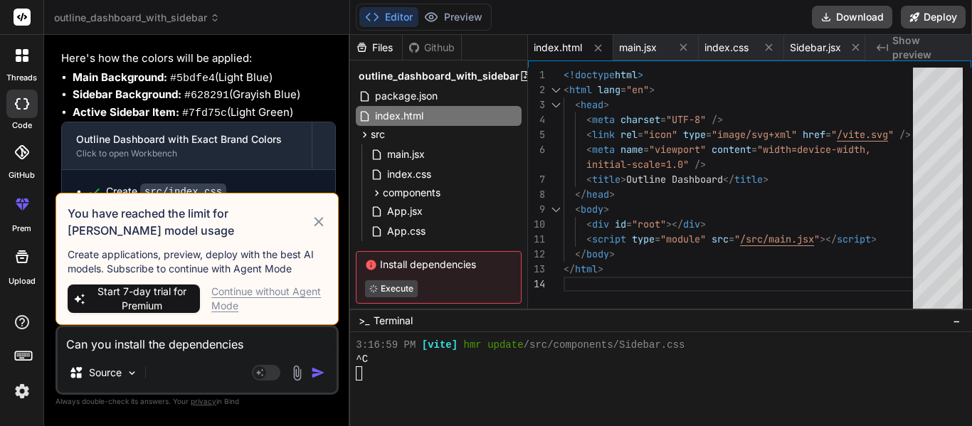
click at [253, 289] on div "Continue without Agent Mode" at bounding box center [268, 299] width 115 height 28
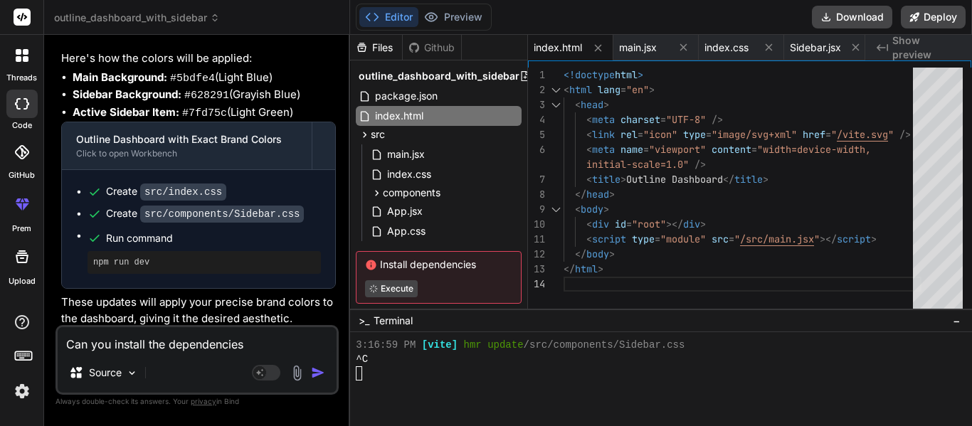
click at [263, 352] on textarea "Can you install the dependencies" at bounding box center [197, 340] width 279 height 26
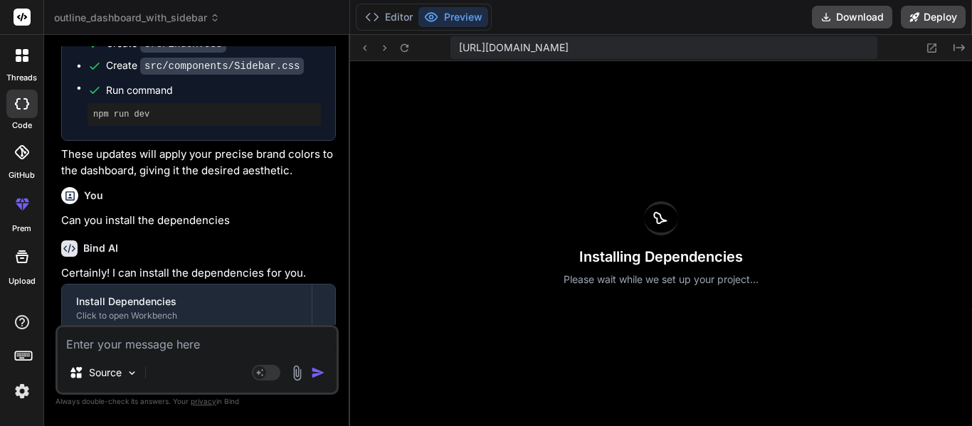
scroll to position [1620, 0]
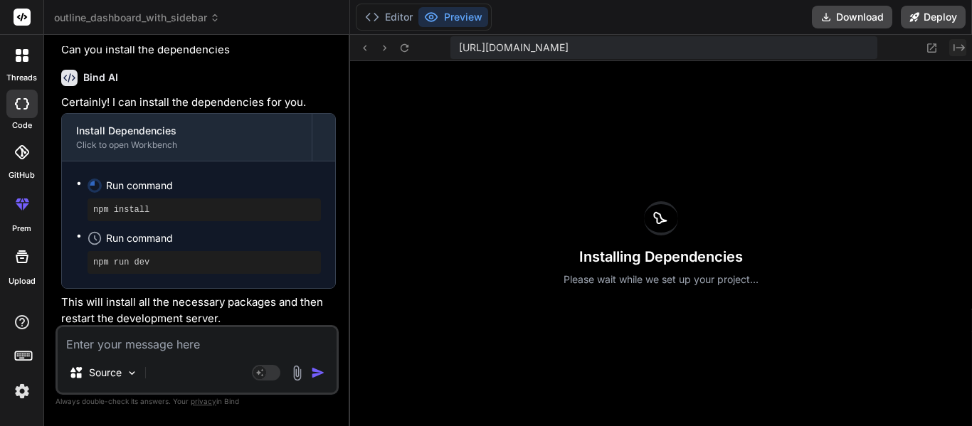
click at [960, 50] on icon "Created with Pixso." at bounding box center [959, 47] width 11 height 11
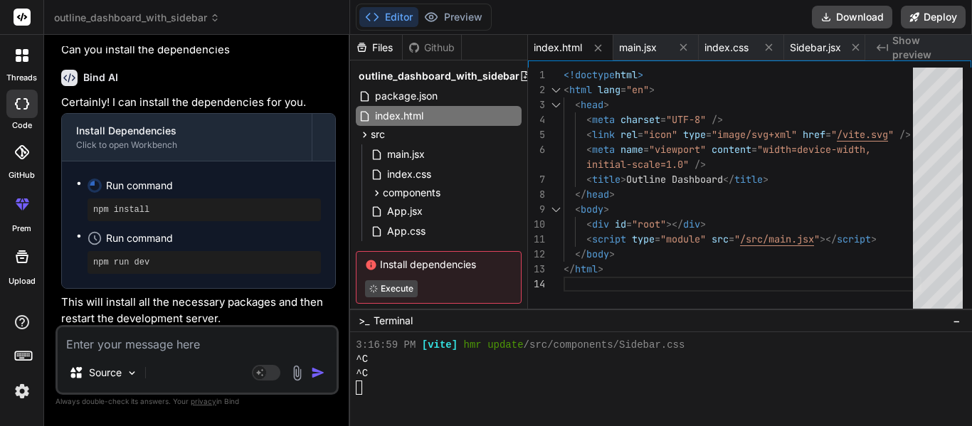
click at [415, 389] on div at bounding box center [655, 388] width 598 height 14
click at [424, 101] on span "package.json" at bounding box center [406, 96] width 65 height 17
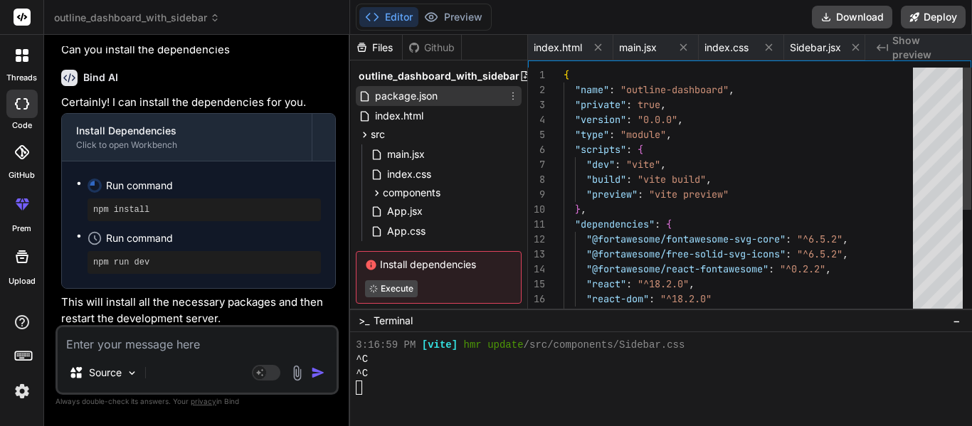
scroll to position [0, 0]
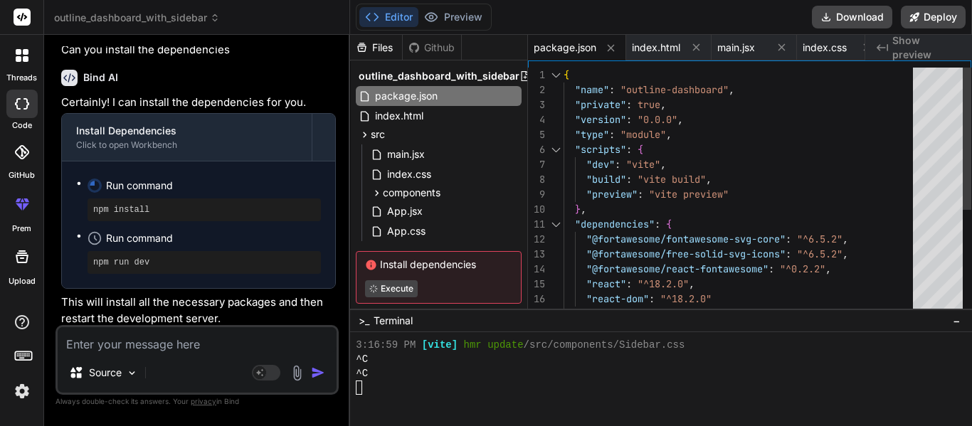
click at [727, 93] on div "{ "name" : "outline-dashboard" , "private" : true , "version" : "0.0.0" , "type…" at bounding box center [743, 285] width 358 height 434
click at [665, 134] on div "{ "name" : "outline-dashboard" , "private" : true , "version" : "0.0.0" , "type…" at bounding box center [743, 285] width 358 height 434
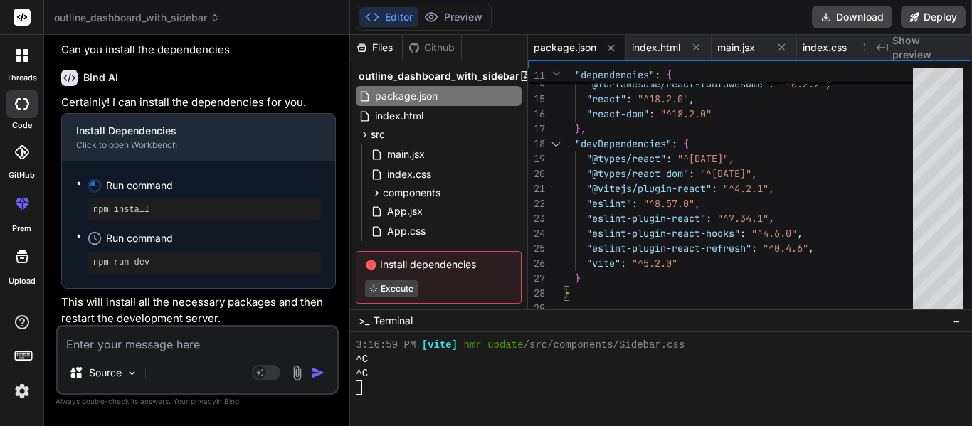
click at [460, 387] on div at bounding box center [655, 388] width 598 height 14
click at [373, 392] on div at bounding box center [655, 388] width 598 height 14
click at [630, 267] on div ""@fortawesome/free-solid-svg-icons" : "^6.5.2" , "@fortawesome/react-fontawesom…" at bounding box center [743, 100] width 358 height 434
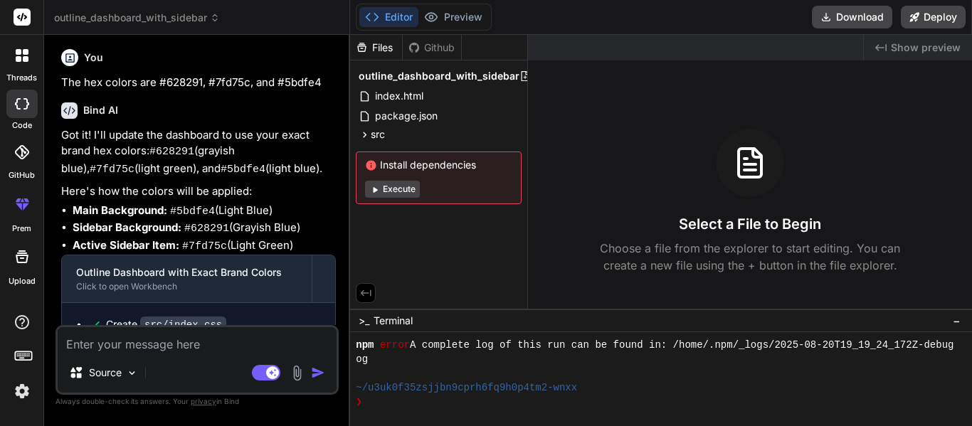
scroll to position [1620, 0]
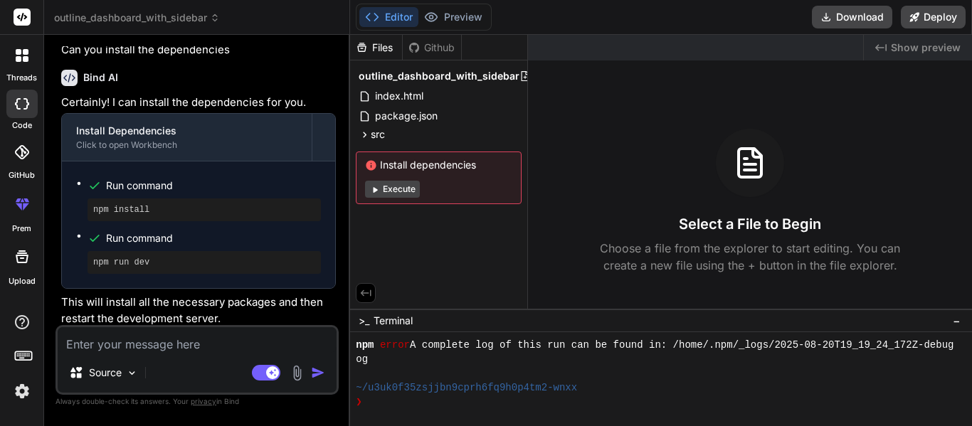
click at [913, 47] on span "Show preview" at bounding box center [926, 48] width 70 height 14
click at [414, 98] on span "index.html" at bounding box center [399, 96] width 51 height 17
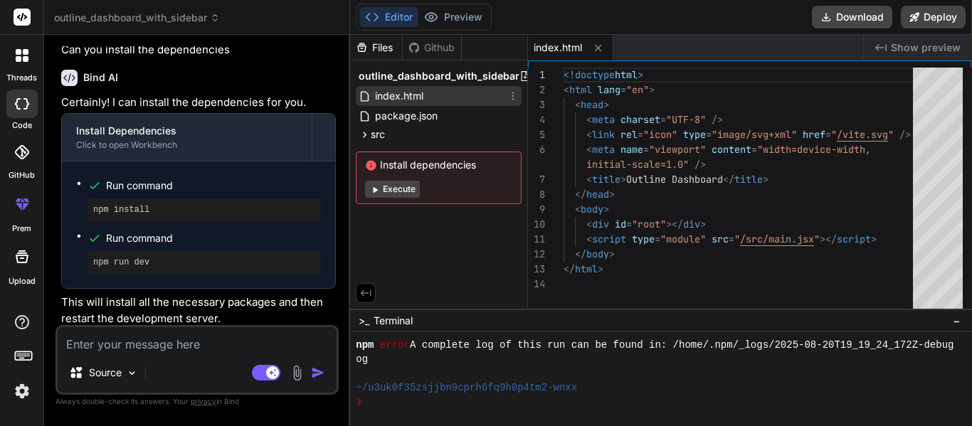
type textarea "x"
click at [905, 47] on span "Show preview" at bounding box center [926, 48] width 70 height 14
click at [169, 349] on textarea at bounding box center [197, 340] width 279 height 26
click at [161, 342] on textarea at bounding box center [197, 340] width 279 height 26
type textarea "C"
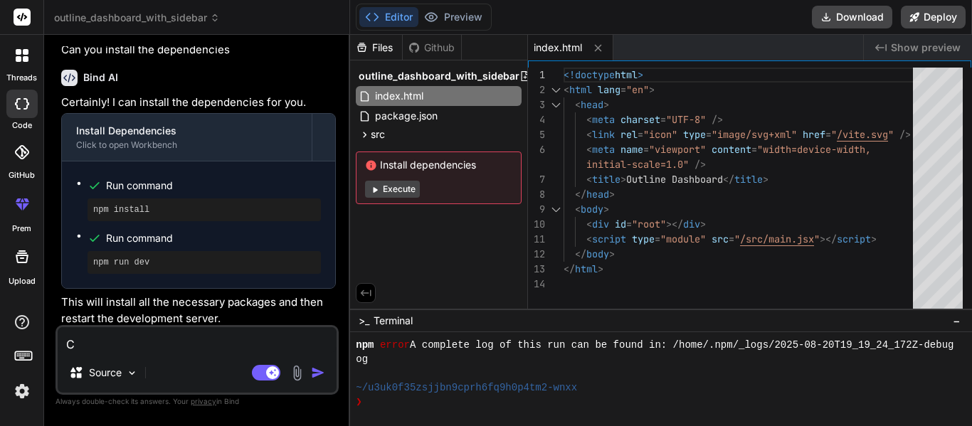
type textarea "x"
type textarea "Ca"
type textarea "x"
type textarea "Cas"
type textarea "x"
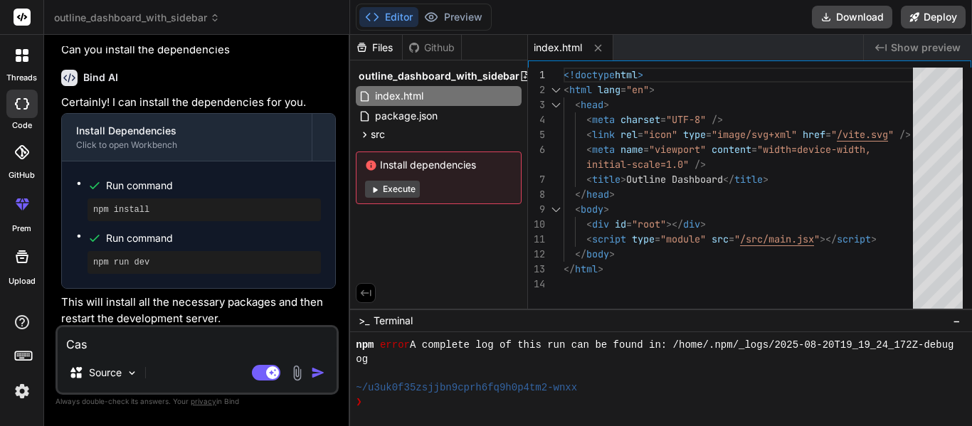
type textarea "Casn"
type textarea "x"
type textarea "Can="
type textarea "x"
type textarea "Can"
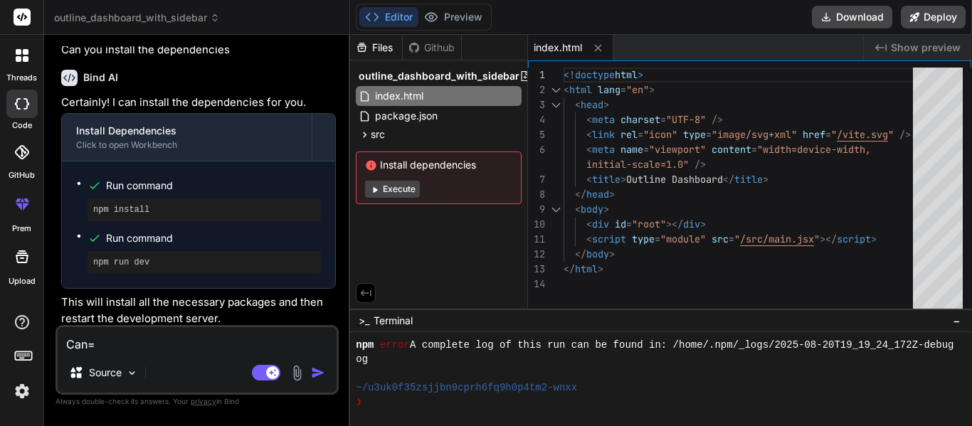
type textarea "x"
type textarea "Can"
type textarea "x"
type textarea "Can y"
type textarea "x"
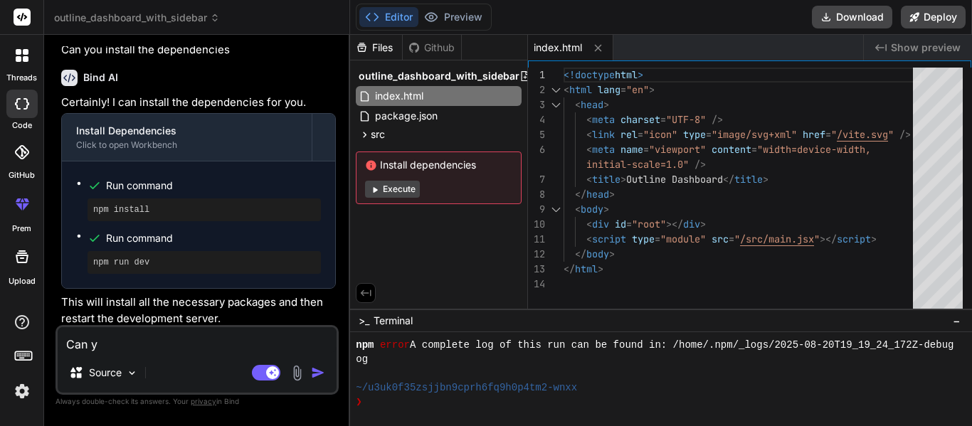
type textarea "Can yo"
type textarea "x"
type textarea "Can you"
type textarea "x"
type textarea "Can you"
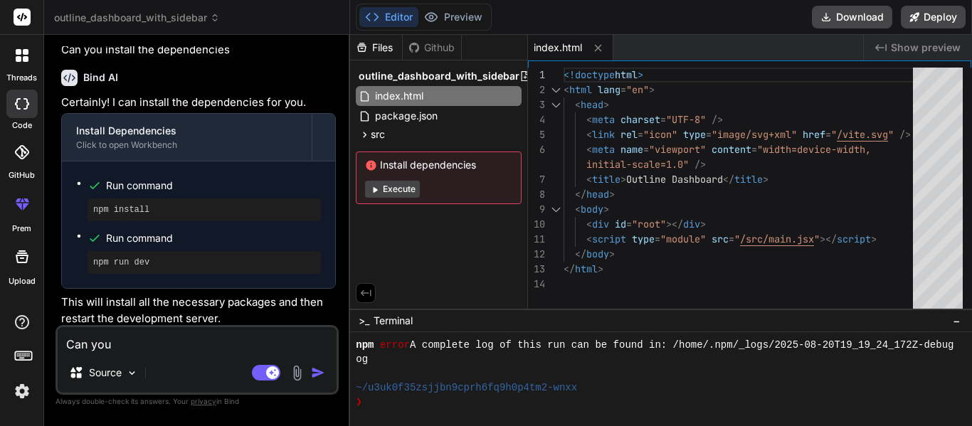
type textarea "x"
type textarea "Can you a"
type textarea "x"
type textarea "Can you ad"
type textarea "x"
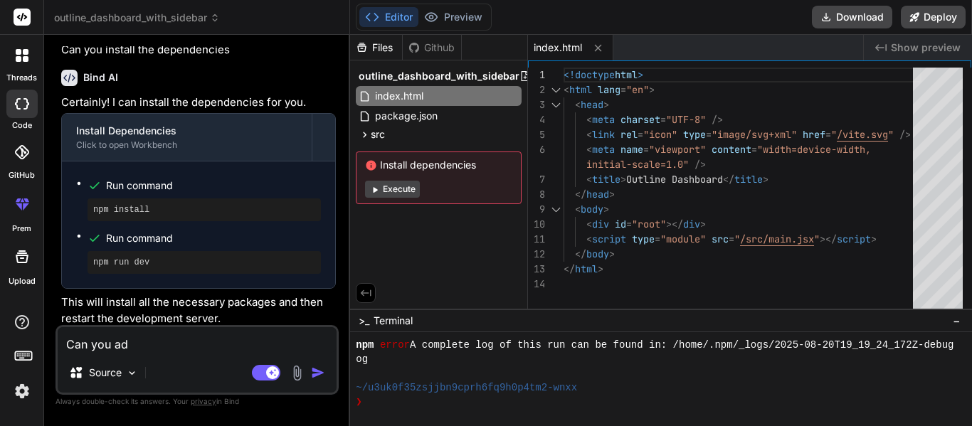
type textarea "Can you add"
type textarea "x"
type textarea "Can you add"
type textarea "x"
type textarea "Can you add a"
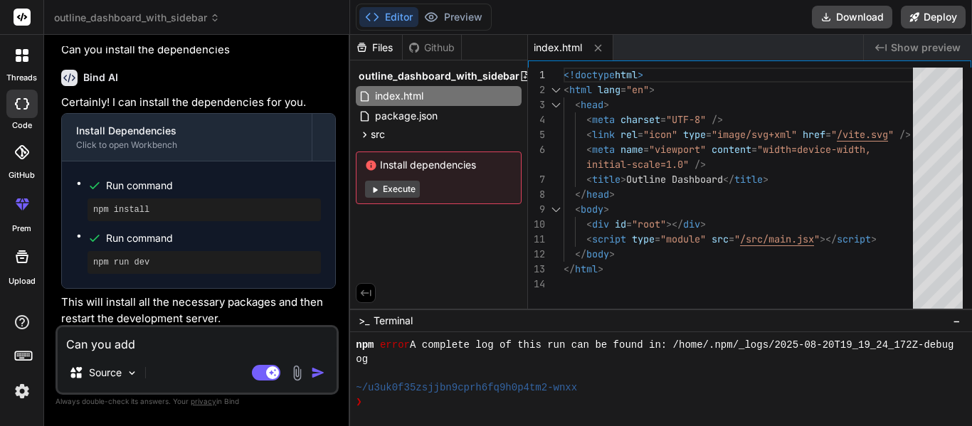
type textarea "x"
type textarea "Can you add a"
type textarea "x"
type textarea "Can you add a h"
type textarea "x"
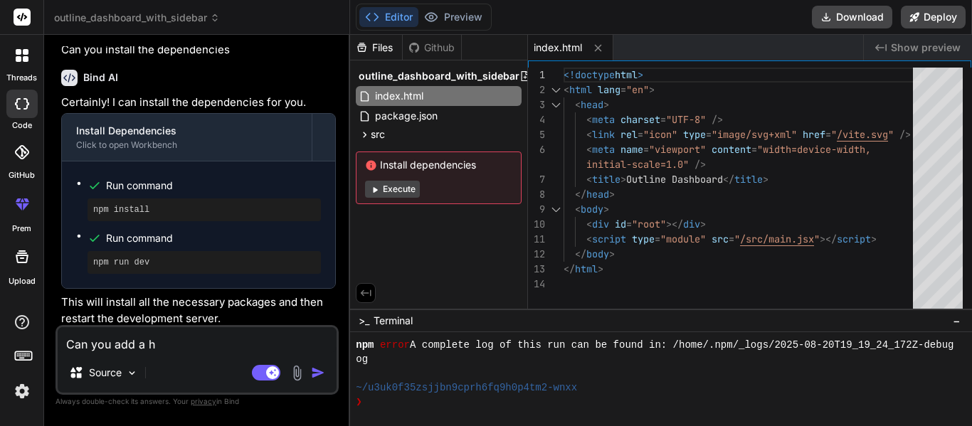
type textarea "Can you add a he"
type textarea "x"
type textarea "Can you add a hea"
type textarea "x"
type textarea "Can you add a head"
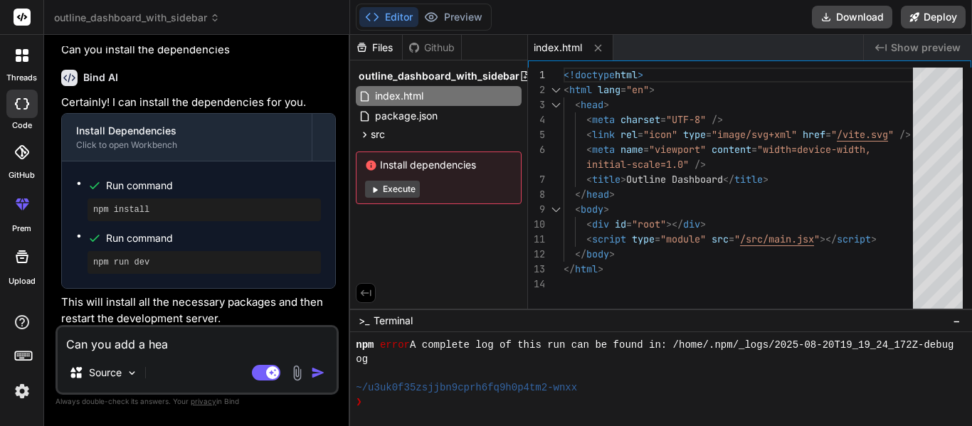
type textarea "x"
type textarea "Can you add a heade"
type textarea "x"
type textarea "Can you add a header"
type textarea "x"
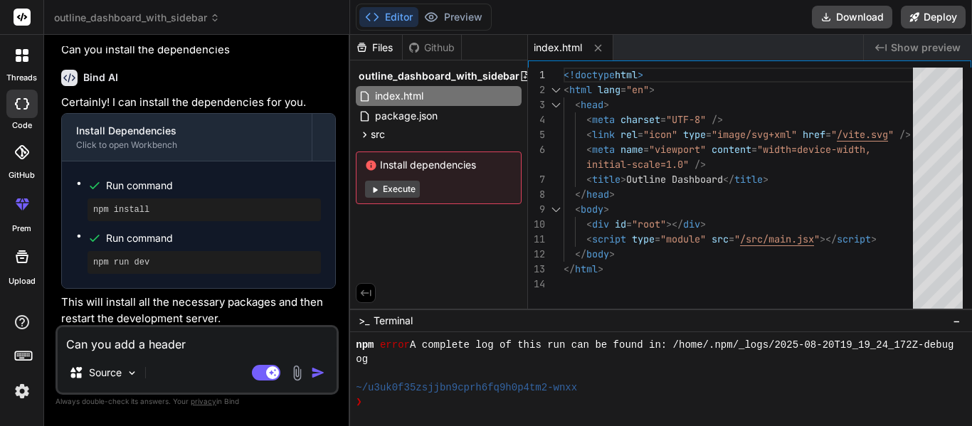
type textarea "Can you add a header"
type textarea "x"
type textarea "Can you add a header w"
type textarea "x"
type textarea "Can you add a header wi"
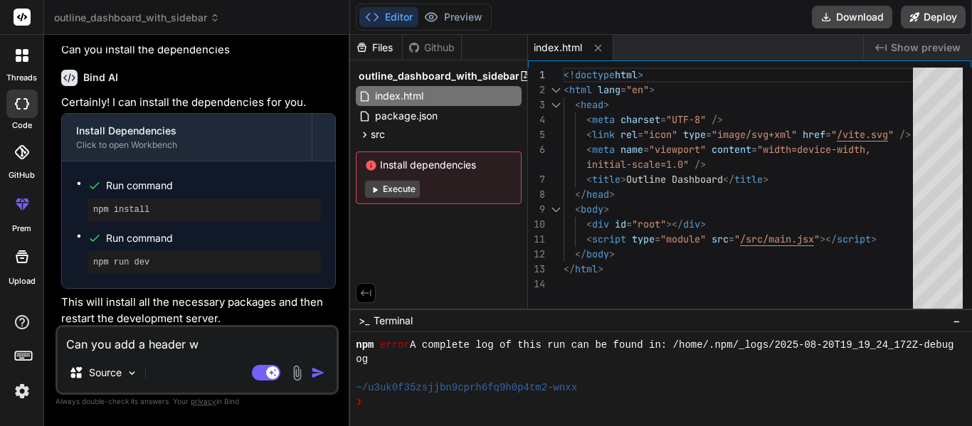
type textarea "x"
type textarea "Can you add a header wit"
type textarea "x"
type textarea "Can you add a header with"
type textarea "x"
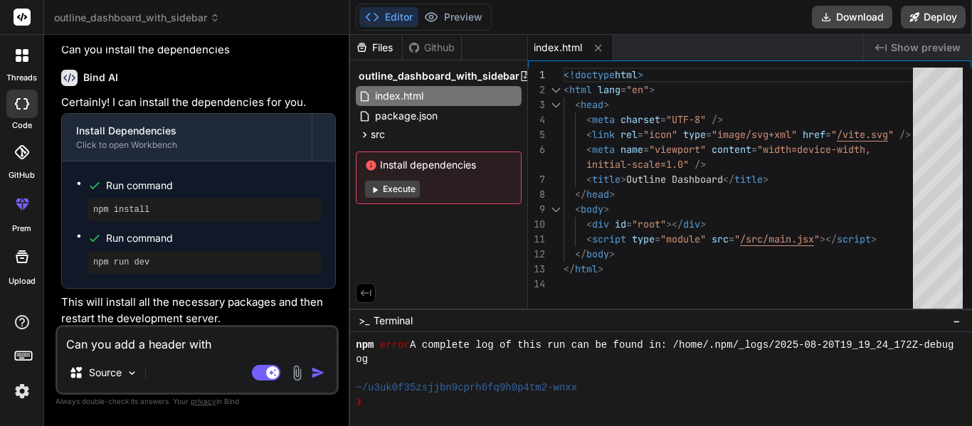
type textarea "Can you add a header with"
type textarea "x"
type textarea "Can you add a header with r"
type textarea "x"
type textarea "Can you add a header with re"
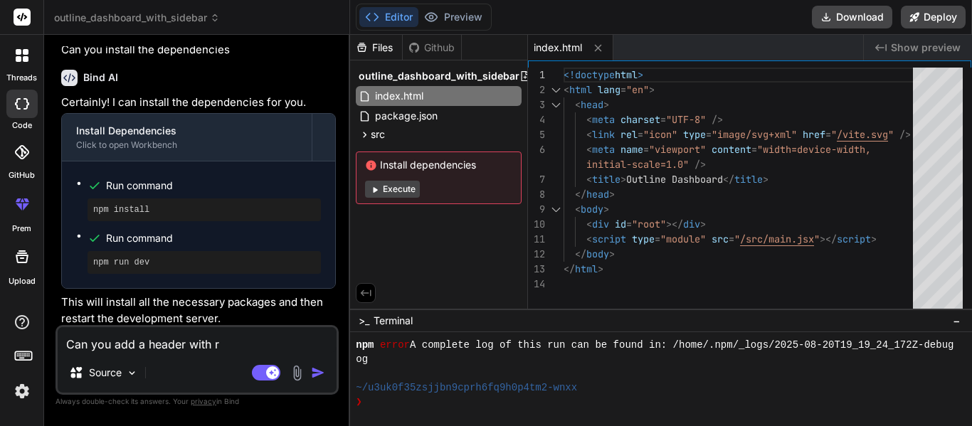
type textarea "x"
type textarea "Can you add a header with rec"
type textarea "x"
type textarea "Can you add a header with rece"
type textarea "x"
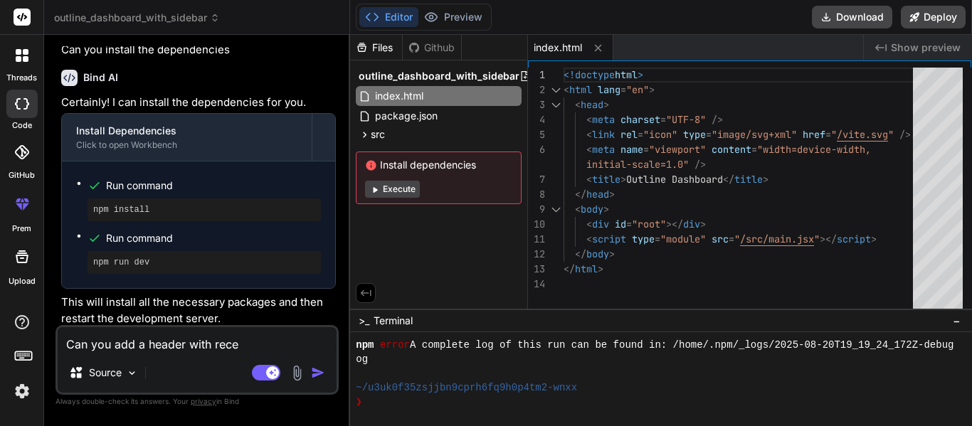
type textarea "Can you add a header with recen"
type textarea "x"
type textarea "Can you add a header with recent"
type textarea "x"
type textarea "Can you add a header with recent"
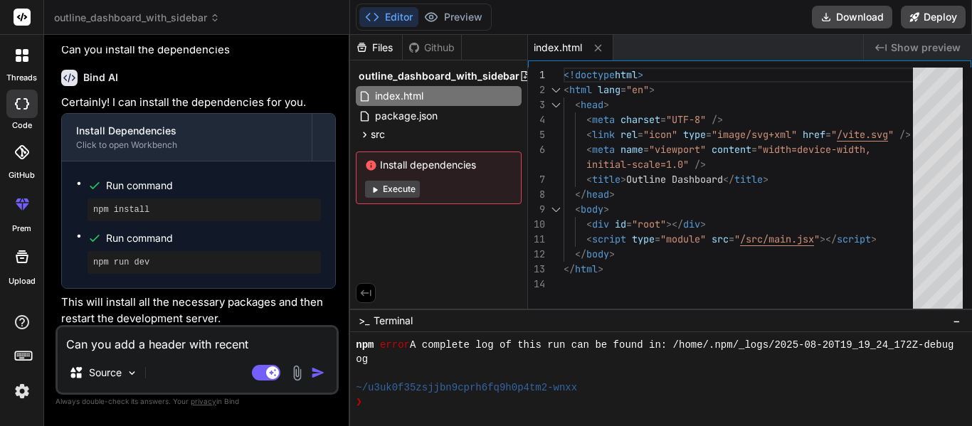
type textarea "x"
type textarea "Can you add a header with recent p"
type textarea "x"
type textarea "Can you add a header with recent pr"
type textarea "x"
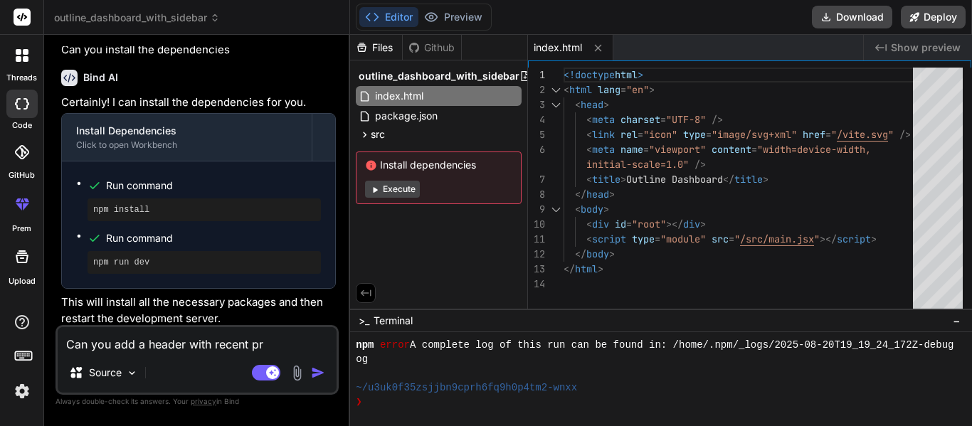
type textarea "Can you add a header with recent pro"
type textarea "x"
type textarea "Can you add a header with recent proj"
type textarea "x"
type textarea "Can you add a header with recent proje"
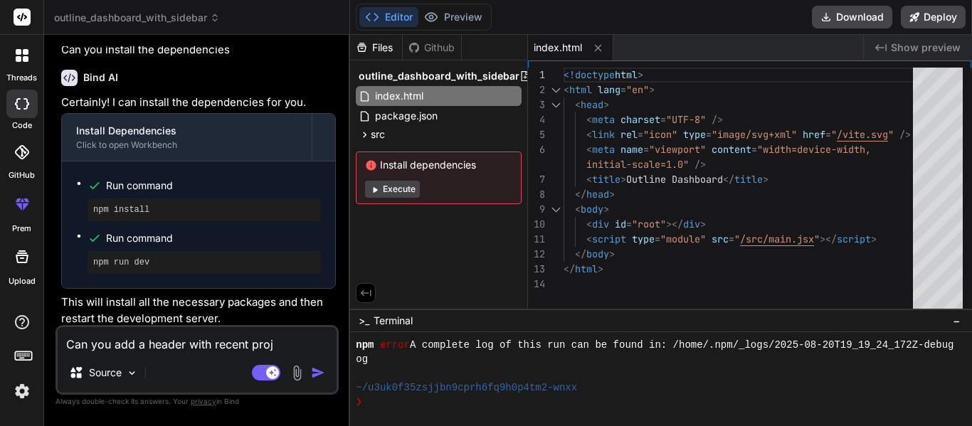
type textarea "x"
type textarea "Can you add a header with recent projec"
type textarea "x"
type textarea "Can you add a header with recent project"
type textarea "x"
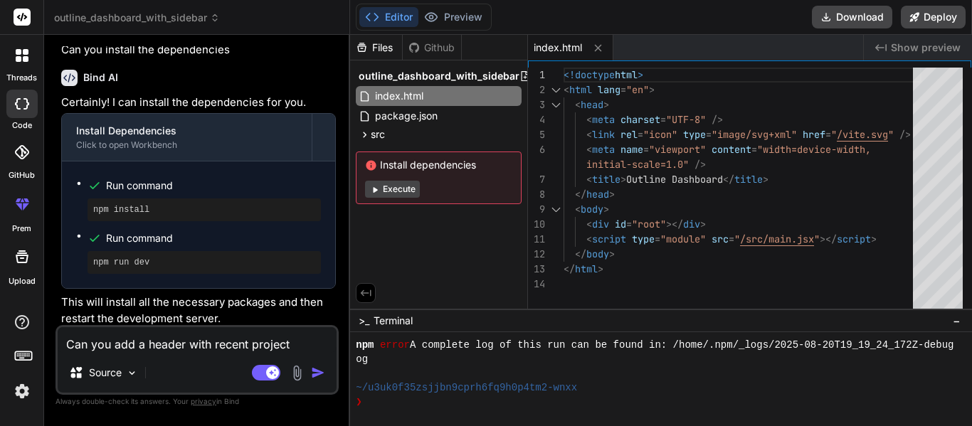
type textarea "Can you add a header with recent projects"
type textarea "x"
type textarea "Can you add a header with recent projects,"
type textarea "x"
type textarea "Can you add a header with recent projects,"
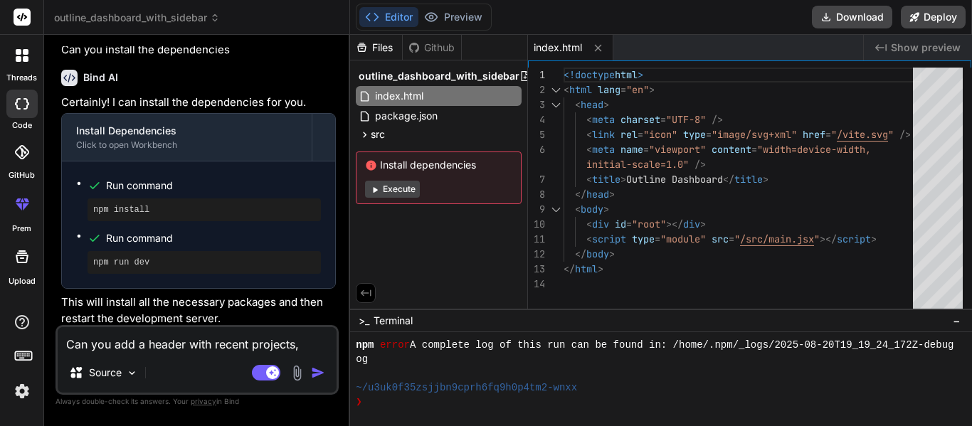
type textarea "x"
type textarea "Can you add a header with recent projects, ="
type textarea "x"
type textarea "Can you add a header with recent projects, =="
type textarea "x"
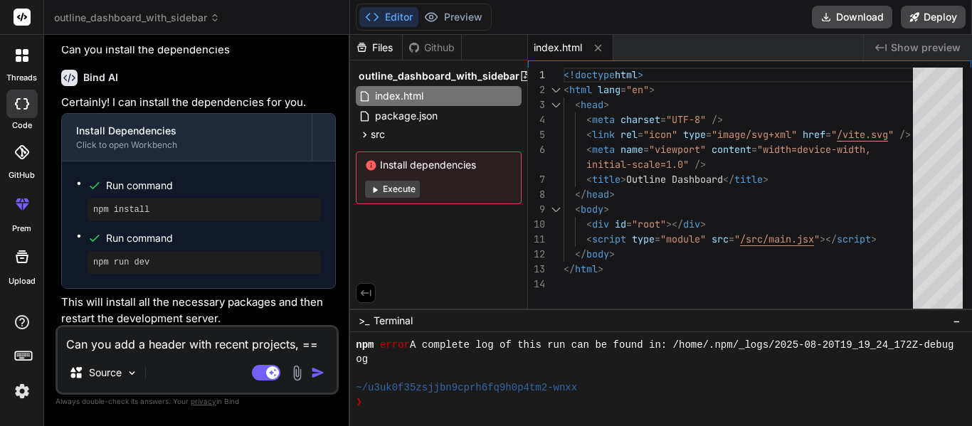
type textarea "Can you add a header with recent projects, ="
type textarea "x"
type textarea "Can you add a header with recent projects,"
type textarea "x"
type textarea "Can you add a header with recent projects,"
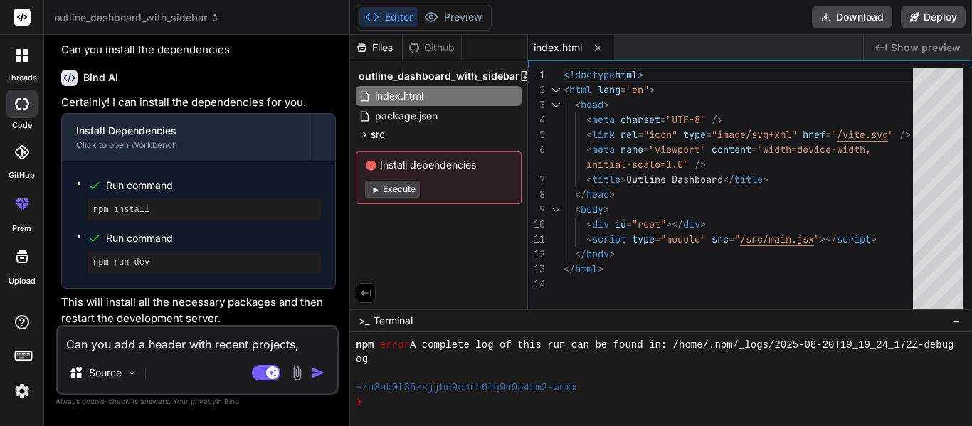
type textarea "x"
type textarea "Can you add a header with recent projects,"
type textarea "x"
type textarea "Can you add a header with recent projects, n"
type textarea "x"
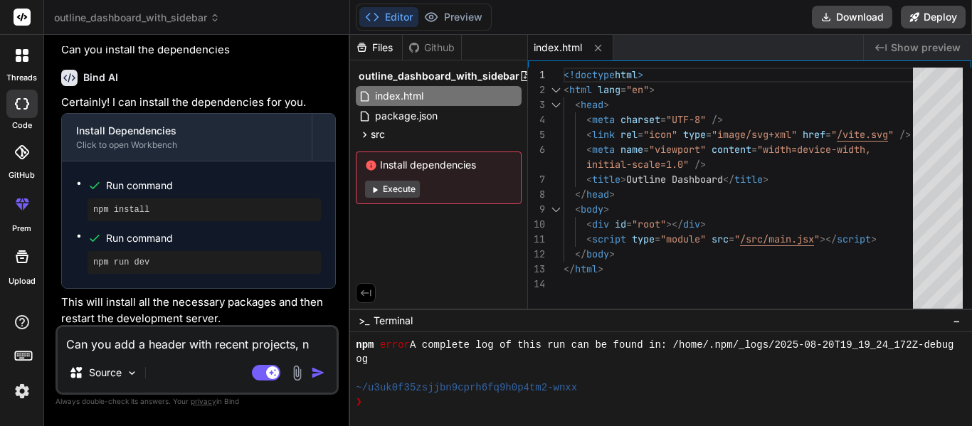
type textarea "Can you add a header with recent projects, ne"
type textarea "x"
type textarea "Can you add a header with recent projects, new"
type textarea "x"
type textarea "Can you add a header with recent projects, ne"
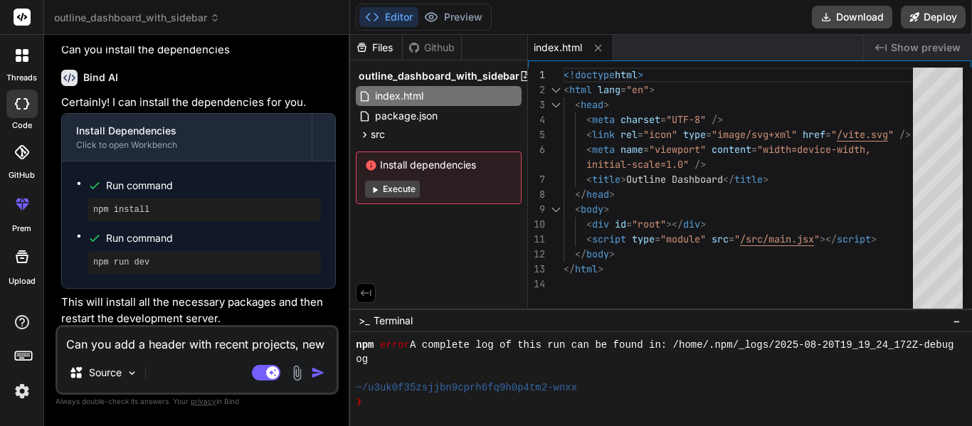
type textarea "x"
type textarea "Can you add a header with recent projects, n"
type textarea "x"
type textarea "Can you add a header with recent projects,"
type textarea "x"
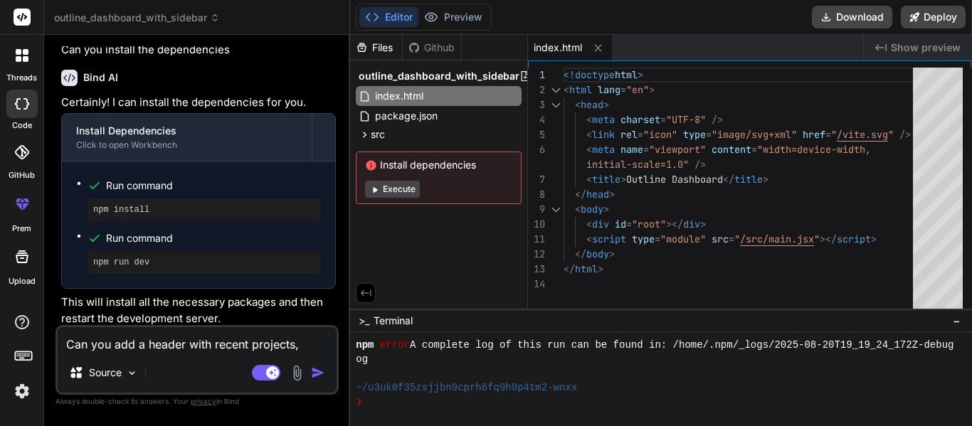
type textarea "Can you add a header with recent projects,"
type textarea "x"
type textarea "Can you add a header with recent projects"
type textarea "x"
type textarea "Can you add a header with recent projects"
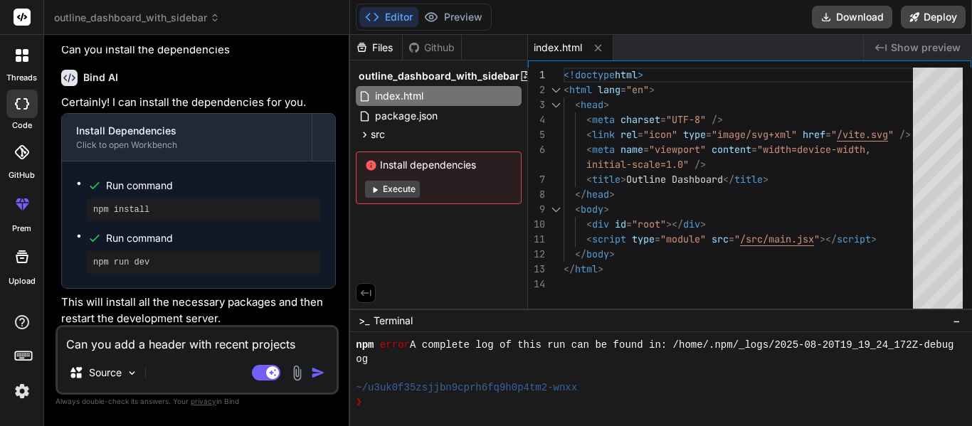
type textarea "x"
type textarea "Can you add a header with recent projects a"
type textarea "x"
type textarea "Can you add a header with recent projects an"
type textarea "x"
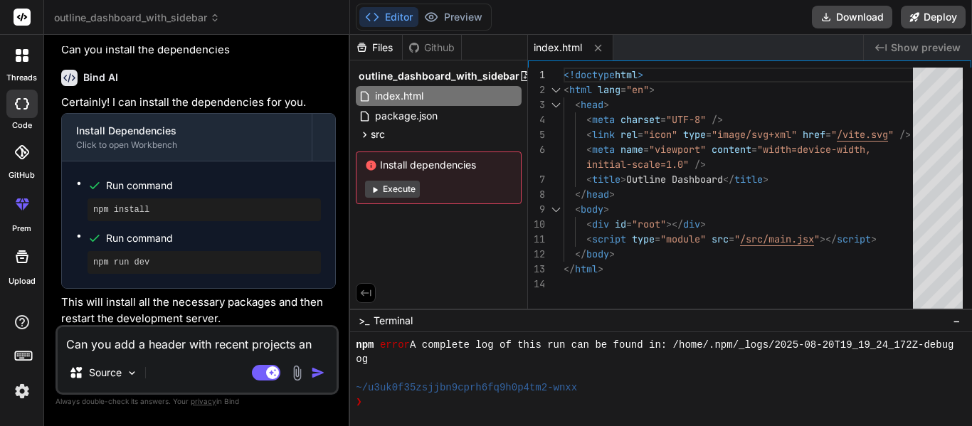
type textarea "Can you add a header with recent projects and"
type textarea "x"
type textarea "Can you add a header with recent projects and"
type textarea "x"
type textarea "Can you add a header with recent projects and c"
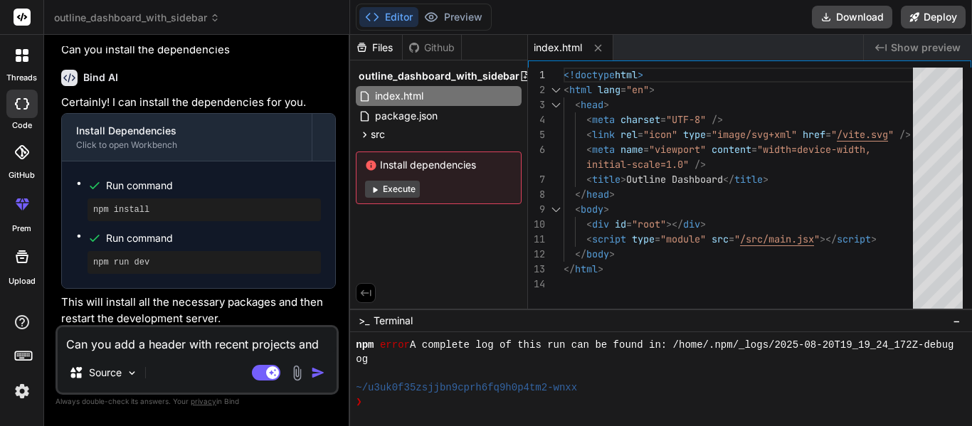
type textarea "x"
type textarea "Can you add a header with recent projects and co"
type textarea "x"
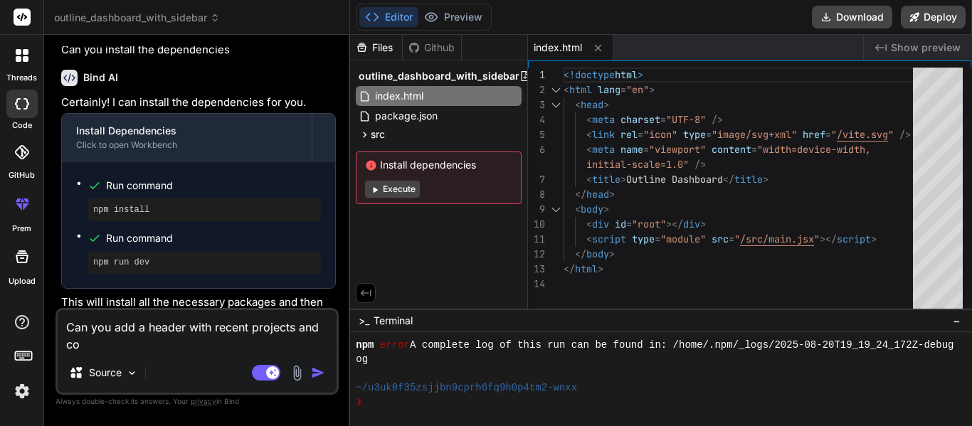
type textarea "Can you add a header with recent projects and com"
type textarea "x"
type textarea "Can you add a header with recent projects and comp"
type textarea "x"
type textarea "Can you add a header with recent projects and compl"
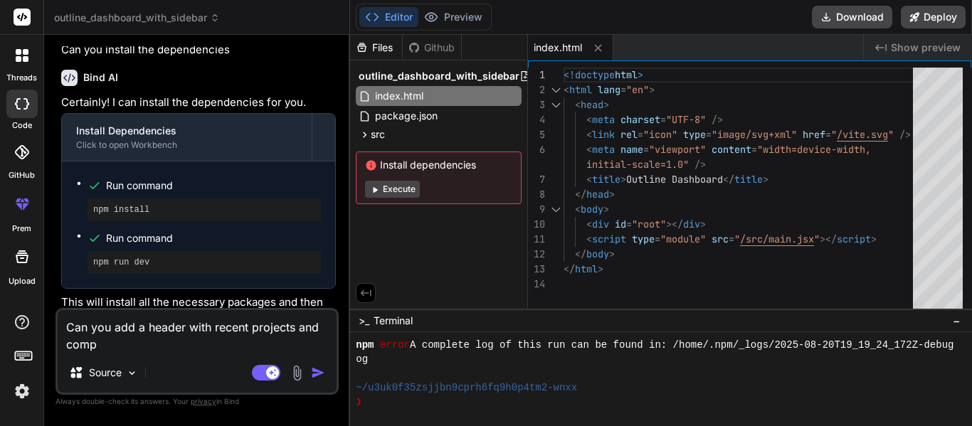
type textarea "x"
type textarea "Can you add a header with recent projects and comple"
type textarea "x"
type textarea "Can you add a header with recent projects and complet"
type textarea "x"
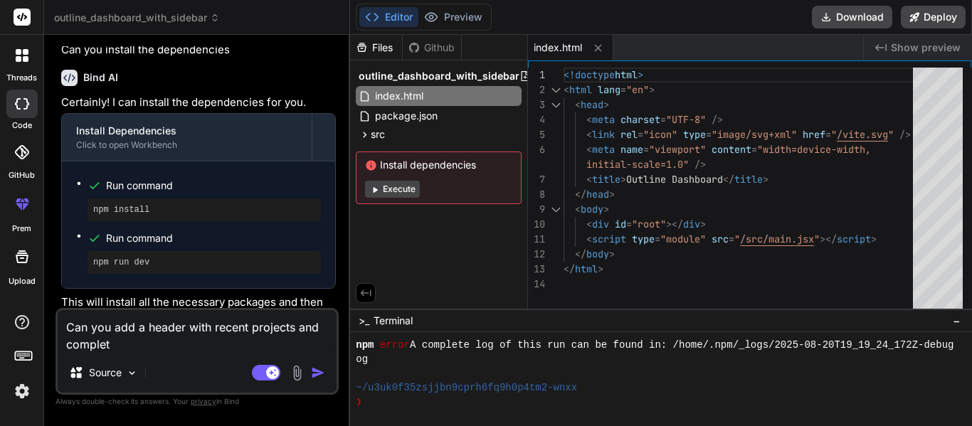
type textarea "Can you add a header with recent projects and complete"
type textarea "x"
type textarea "Can you add a header with recent projects and completed"
type textarea "x"
type textarea "Can you add a header with recent projects and completed"
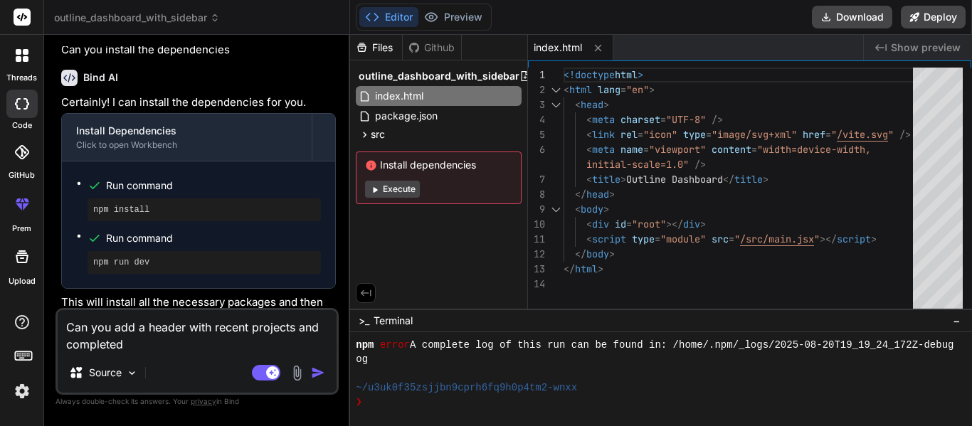
type textarea "x"
type textarea "Can you add a header with recent projects and completed p"
type textarea "x"
type textarea "Can you add a header with recent projects and completed pr"
type textarea "x"
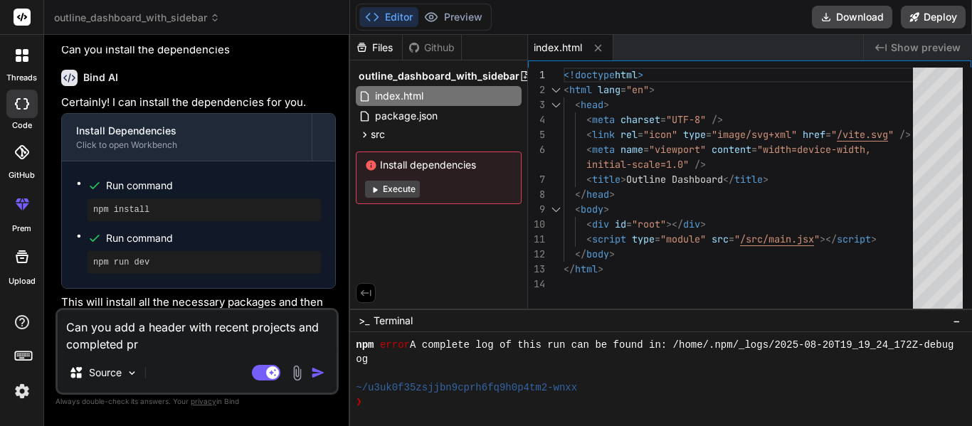
type textarea "Can you add a header with recent projects and completed pro"
type textarea "x"
type textarea "Can you add a header with recent projects and completed proj"
type textarea "x"
type textarea "Can you add a header with recent projects and completed proje"
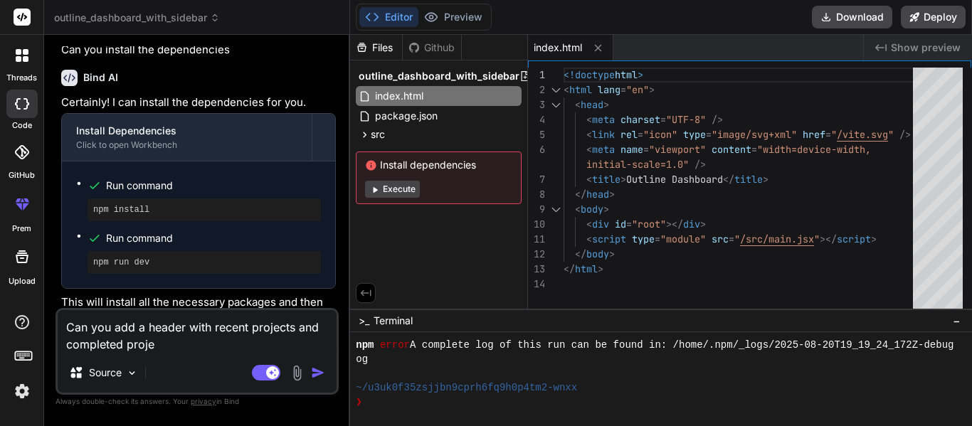
type textarea "x"
type textarea "Can you add a header with recent projects and completed projec"
type textarea "x"
type textarea "Can you add a header with recent projects and completed project"
type textarea "x"
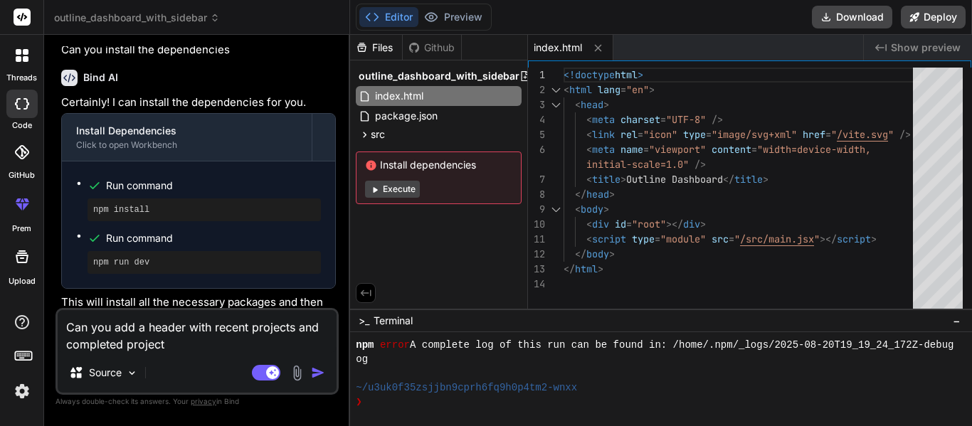
type textarea "Can you add a header with recent projects and completed projects"
type textarea "x"
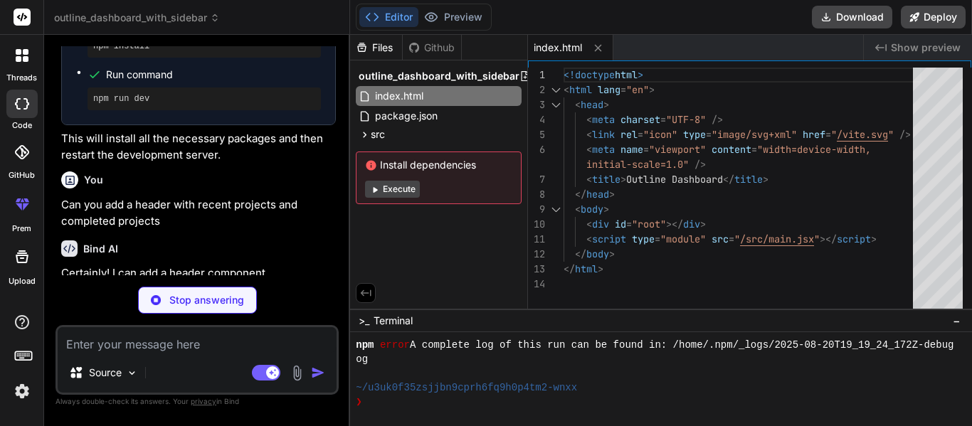
scroll to position [1784, 0]
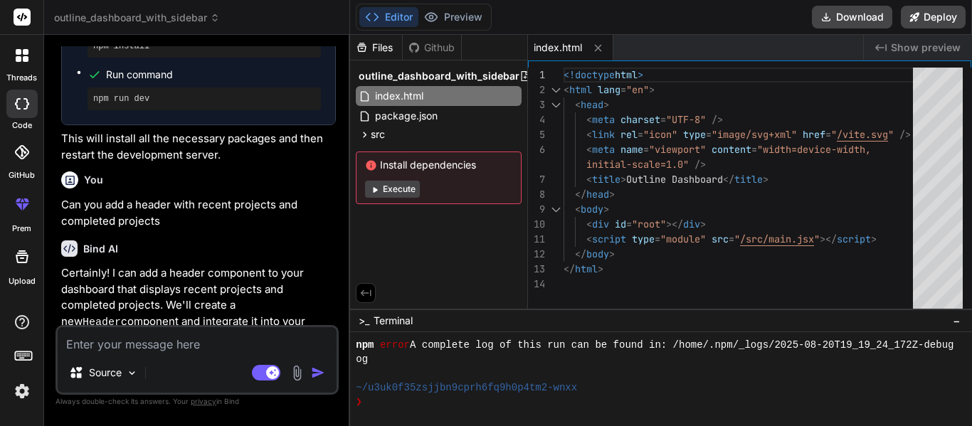
type textarea "x"
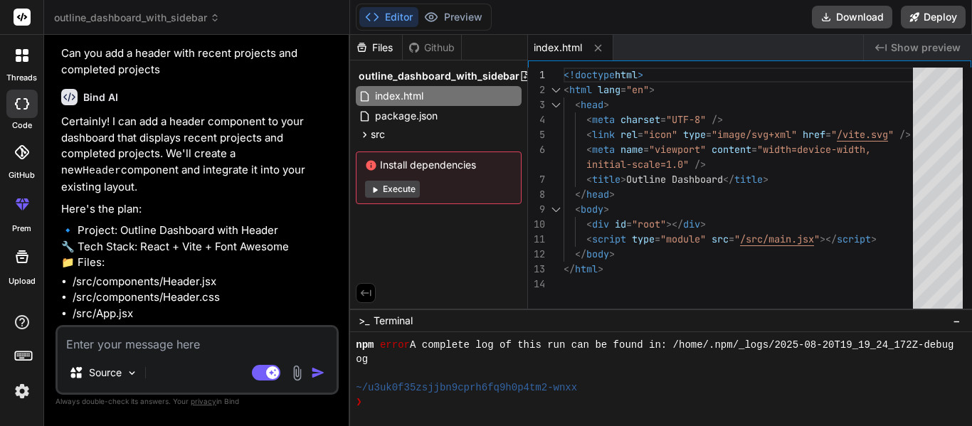
click at [150, 347] on textarea at bounding box center [197, 340] width 279 height 26
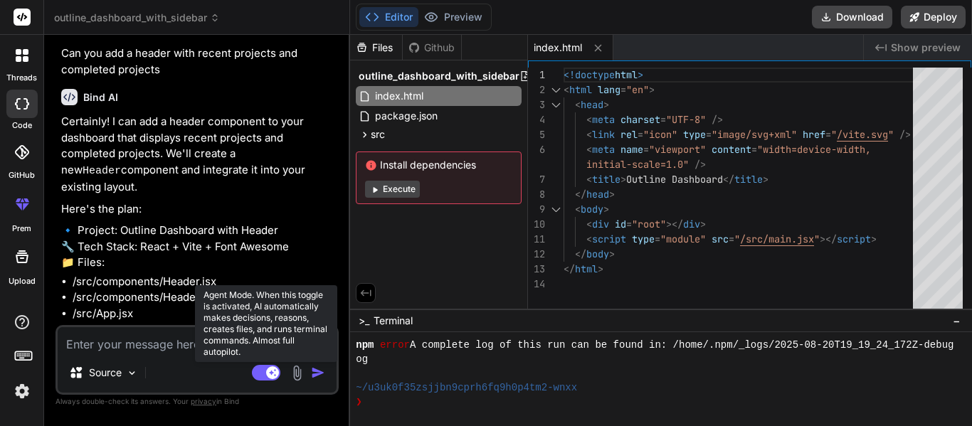
click at [268, 371] on rect at bounding box center [272, 373] width 13 height 13
type textarea "x"
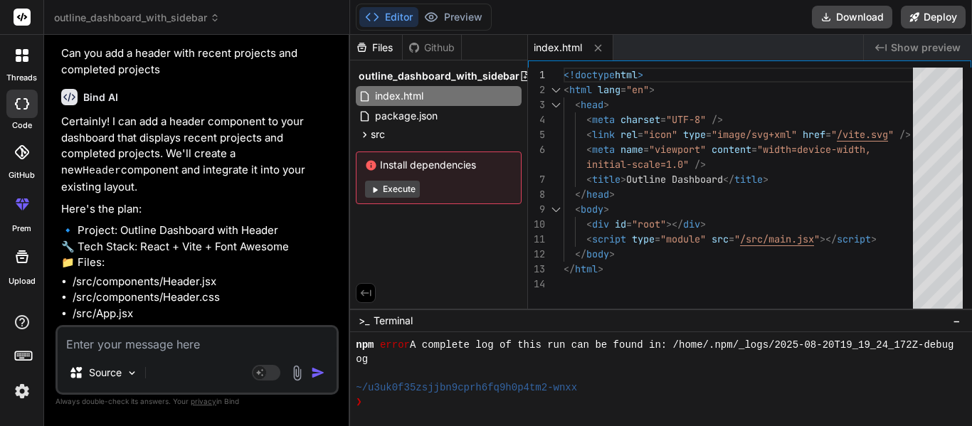
click at [157, 349] on textarea at bounding box center [197, 340] width 279 height 26
type textarea "Y"
type textarea "x"
type textarea "Ye"
type textarea "x"
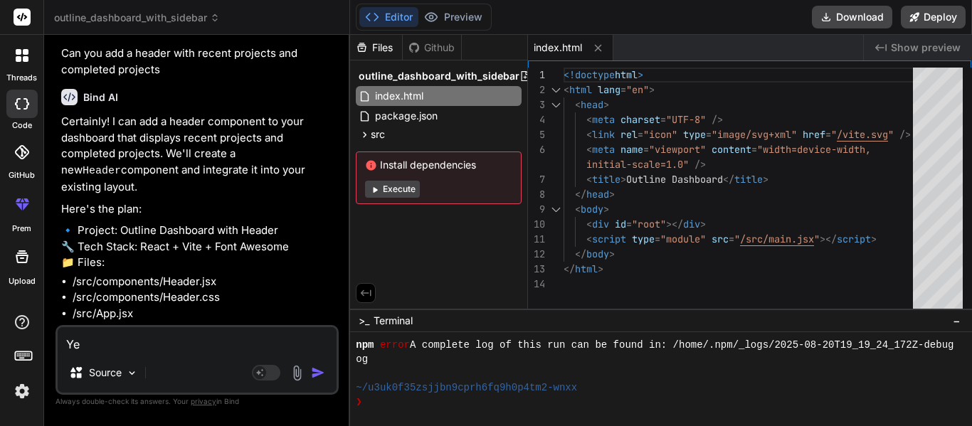
type textarea "Yes"
type textarea "x"
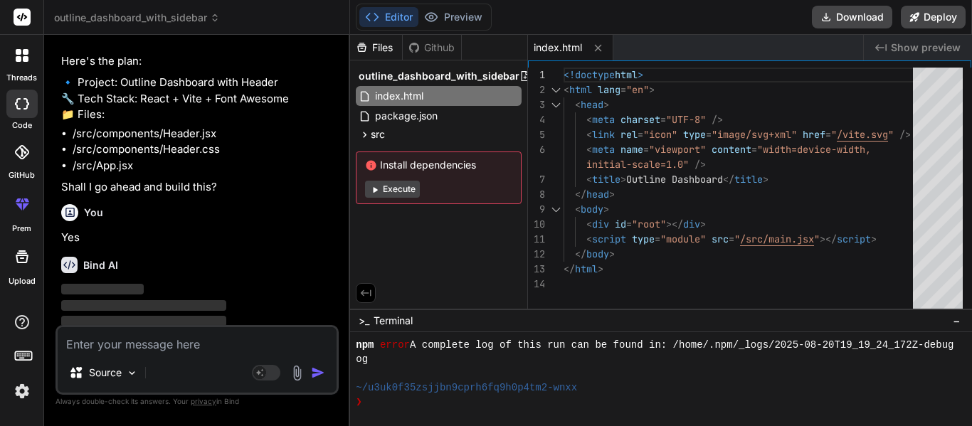
type textarea "x"
type textarea "<div className="header-section"> <h3>Completed Projects</h3> <p>12 projects</p>…"
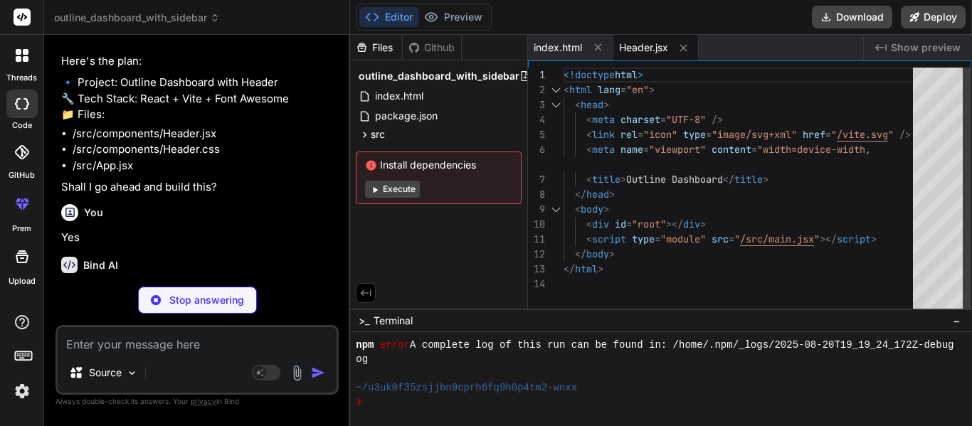
type textarea "x"
type textarea "font-size: 1.2em; color: #7fd75c; /* Light Green for titles */ } .header-sectio…"
type textarea "x"
type textarea "</div> ); } export default App; </App.jsx> <bindAction type="shell">npm run dev"
type textarea "x"
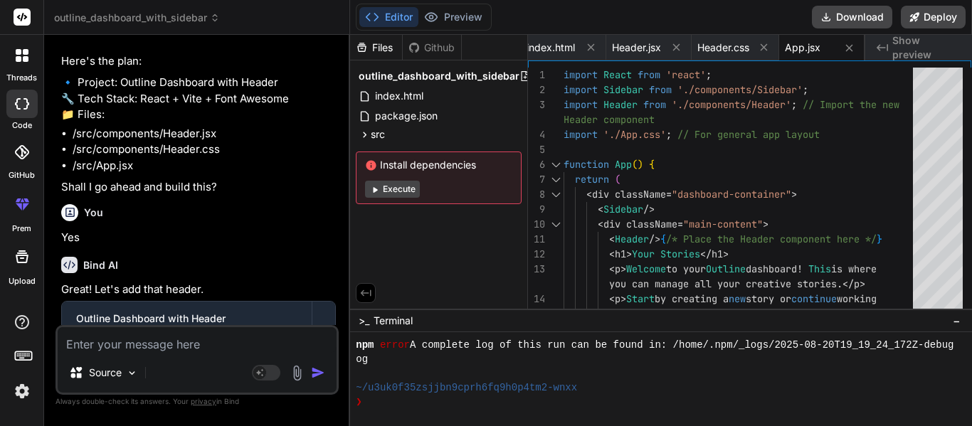
scroll to position [2232, 0]
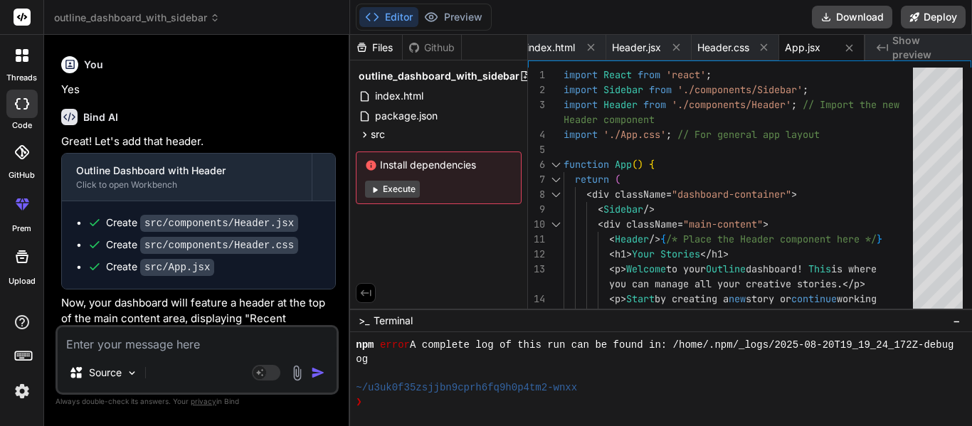
click at [901, 56] on div "Created with Pixso. Show preview" at bounding box center [919, 48] width 107 height 26
click at [151, 351] on textarea at bounding box center [197, 340] width 279 height 26
type textarea "C"
type textarea "x"
type textarea "Ca"
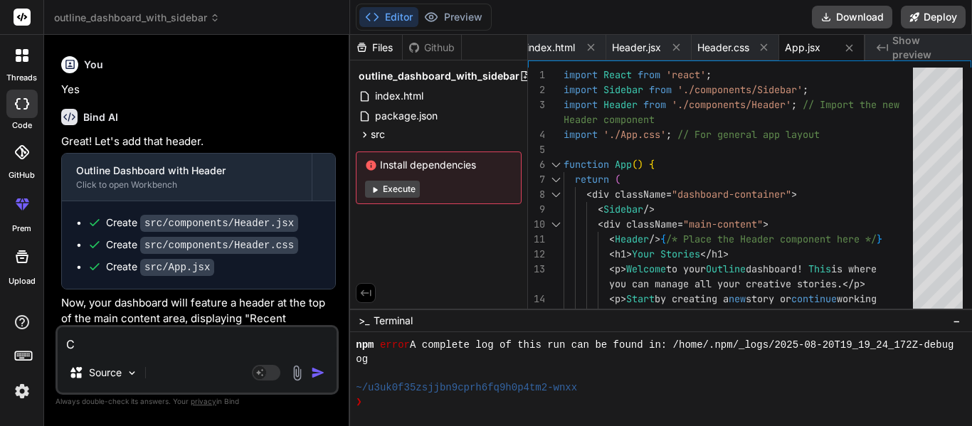
type textarea "x"
type textarea "Can"
type textarea "x"
type textarea "Can"
type textarea "x"
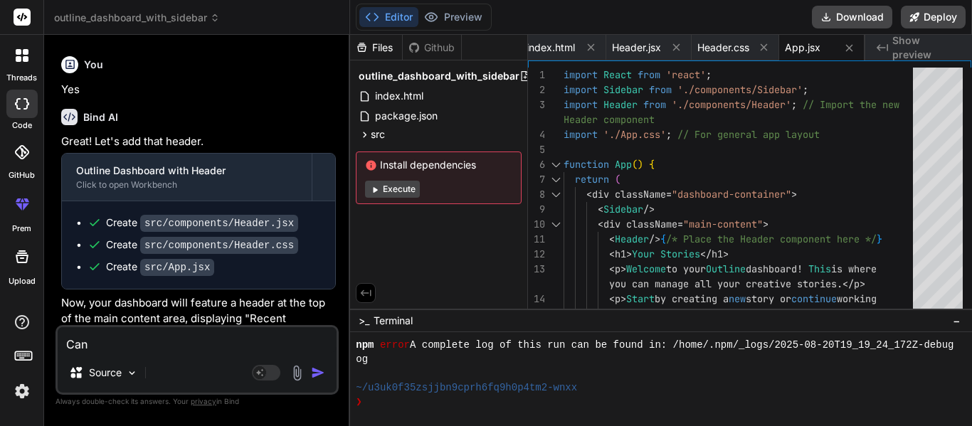
type textarea "Can y"
type textarea "x"
type textarea "Can yo"
type textarea "x"
type textarea "Can you"
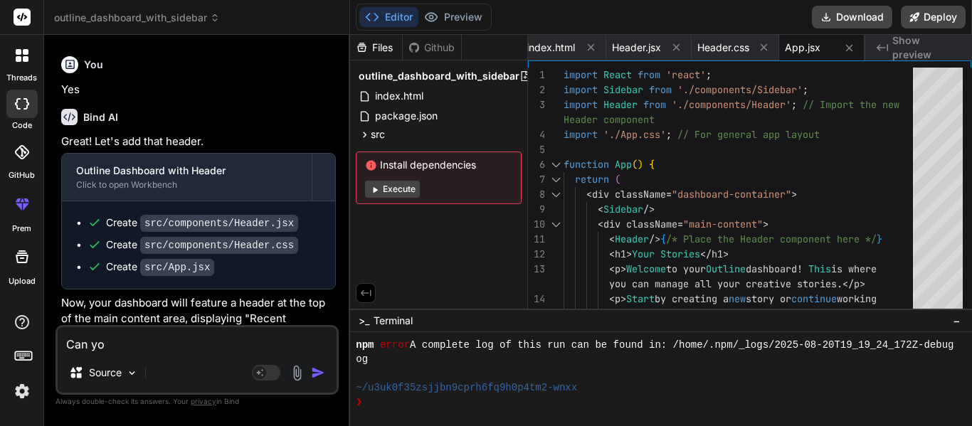
type textarea "x"
type textarea "Can you"
click at [382, 403] on div "❯" at bounding box center [655, 402] width 598 height 14
click at [219, 343] on textarea "Can you ge" at bounding box center [197, 340] width 279 height 26
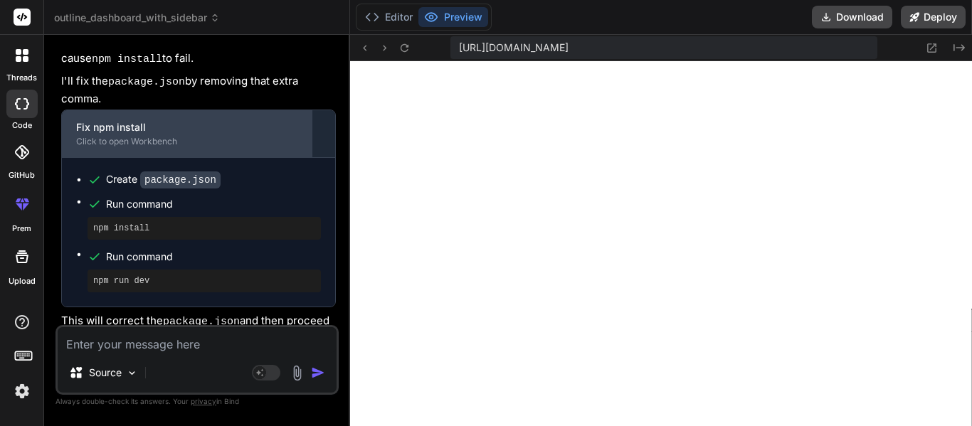
scroll to position [2007, 0]
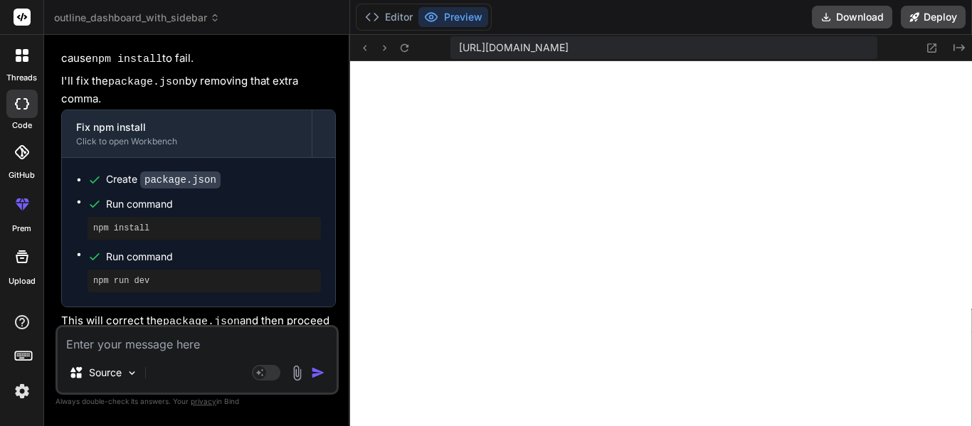
click at [234, 349] on textarea at bounding box center [197, 340] width 279 height 26
click at [168, 340] on textarea at bounding box center [197, 340] width 279 height 26
paste textarea "[plugin:vite:esbuild] Transform failed with 1 error: /home/u3uk0f35zsjjbn9cprh6…"
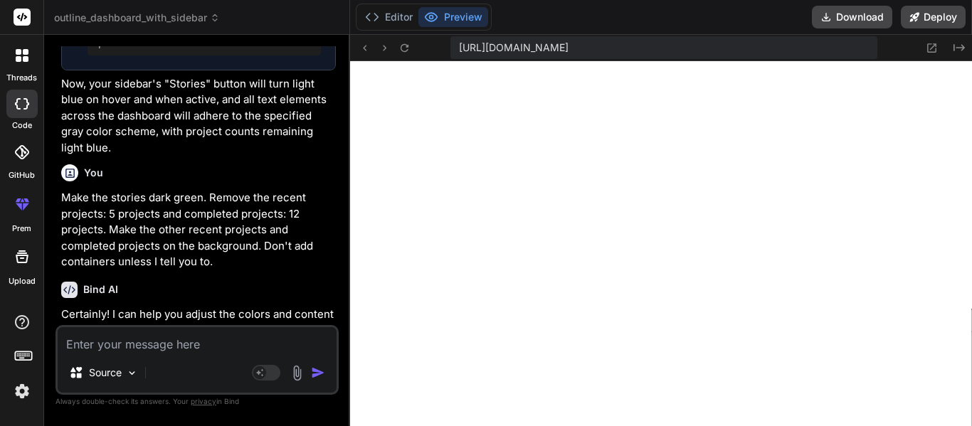
scroll to position [3061, 0]
click at [174, 337] on textarea at bounding box center [197, 340] width 279 height 26
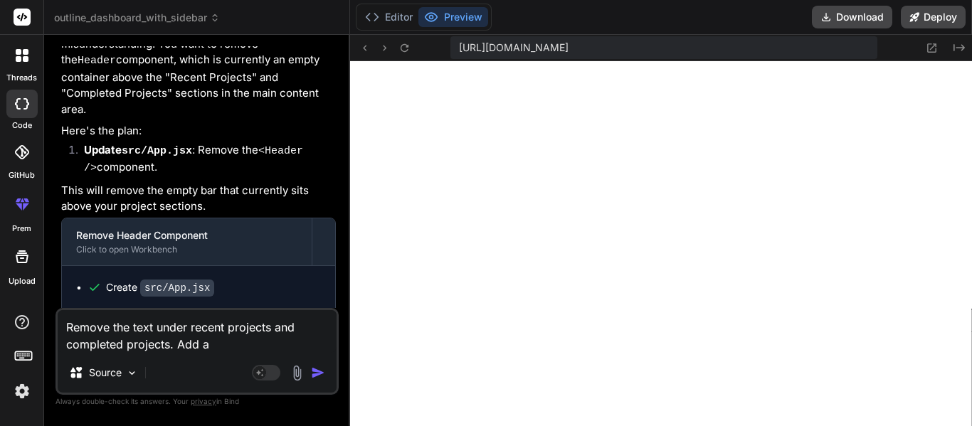
scroll to position [7375, 0]
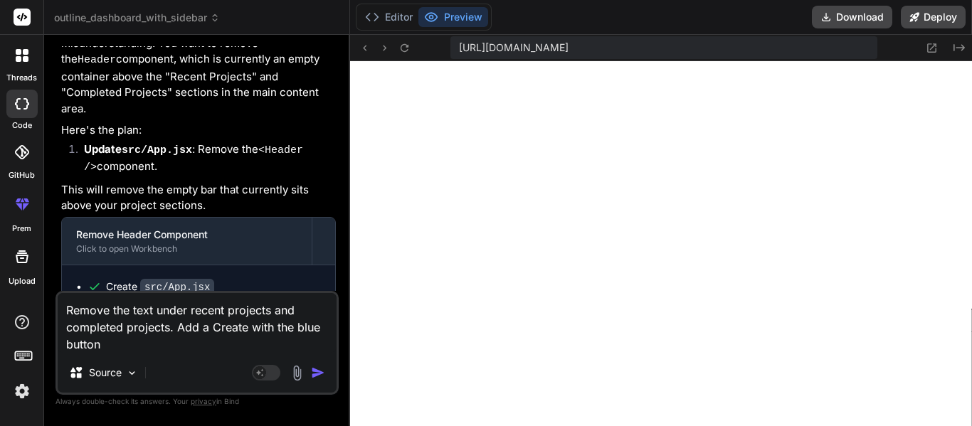
click at [211, 327] on textarea "Remove the text under recent projects and completed projects. Add a Create with…" at bounding box center [197, 323] width 279 height 60
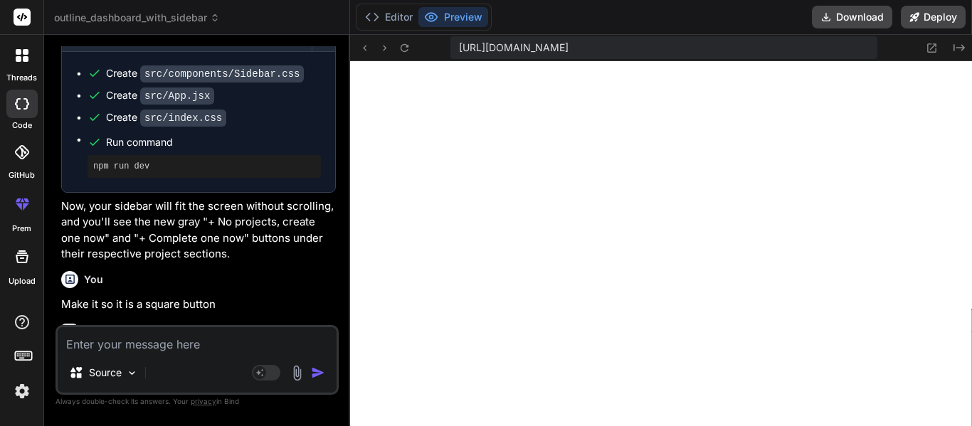
scroll to position [4513, 0]
click at [961, 48] on icon at bounding box center [959, 47] width 11 height 7
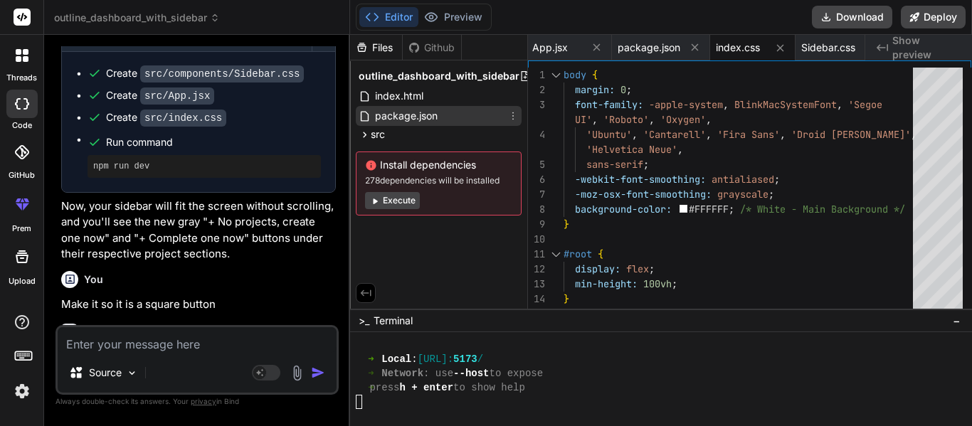
click at [443, 114] on div "package.json" at bounding box center [439, 116] width 166 height 20
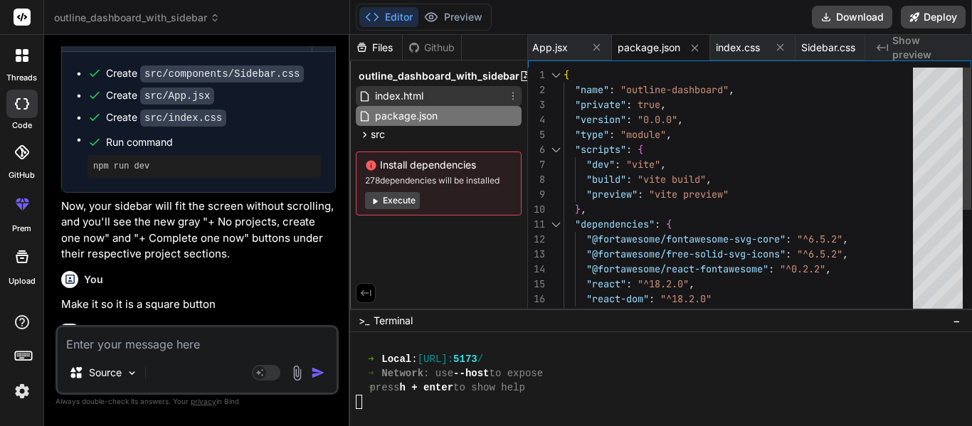
click at [401, 94] on span "index.html" at bounding box center [399, 96] width 51 height 17
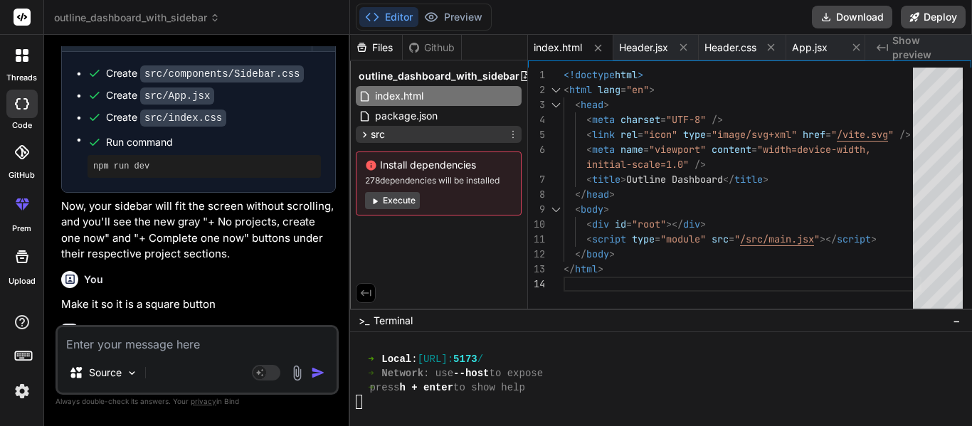
click at [400, 132] on div "src" at bounding box center [439, 134] width 166 height 17
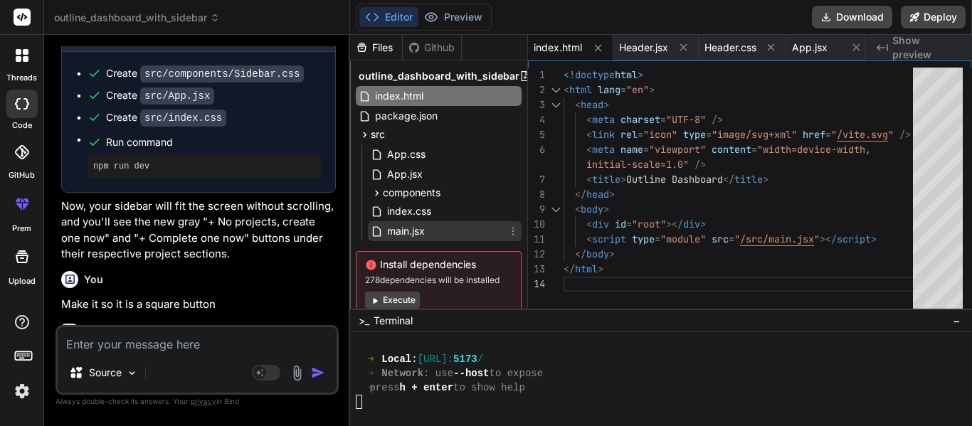
click at [433, 230] on div "main.jsx" at bounding box center [445, 231] width 154 height 20
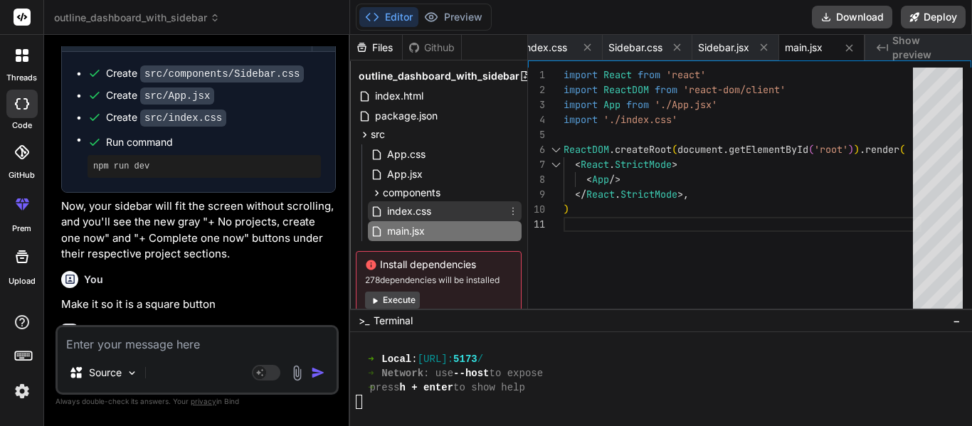
click at [446, 211] on div "index.css" at bounding box center [445, 211] width 154 height 20
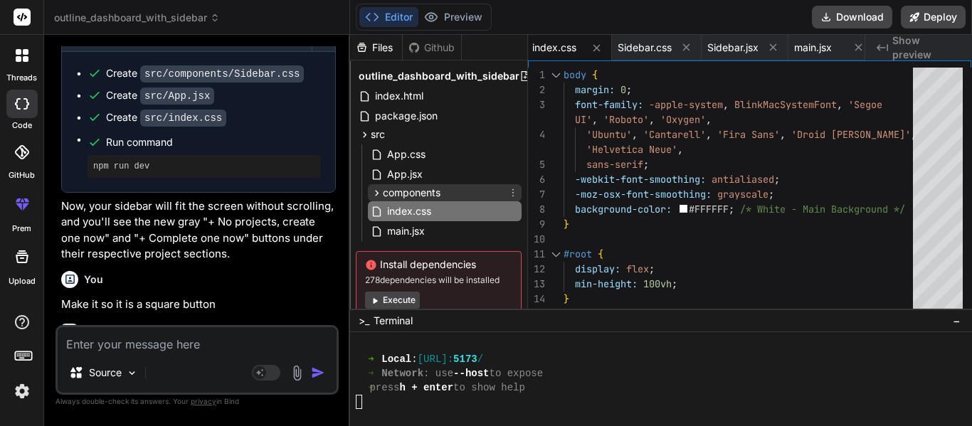
click at [424, 193] on span "components" at bounding box center [412, 193] width 58 height 14
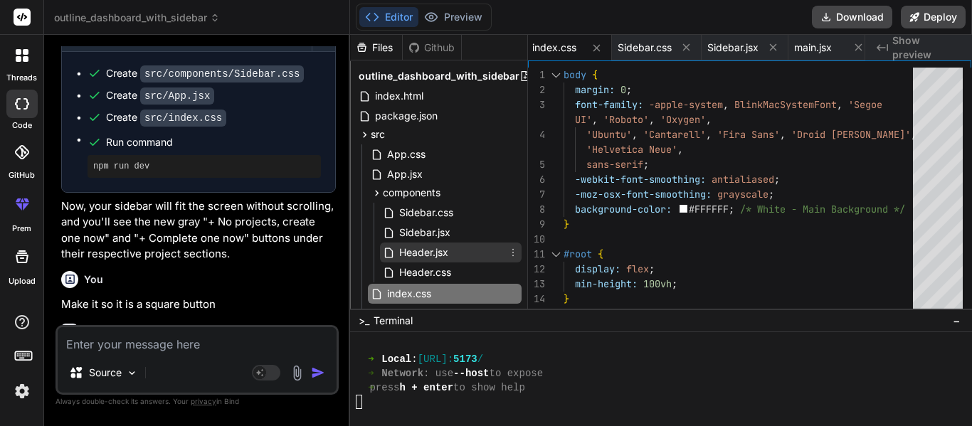
click at [430, 250] on span "Header.jsx" at bounding box center [424, 252] width 52 height 17
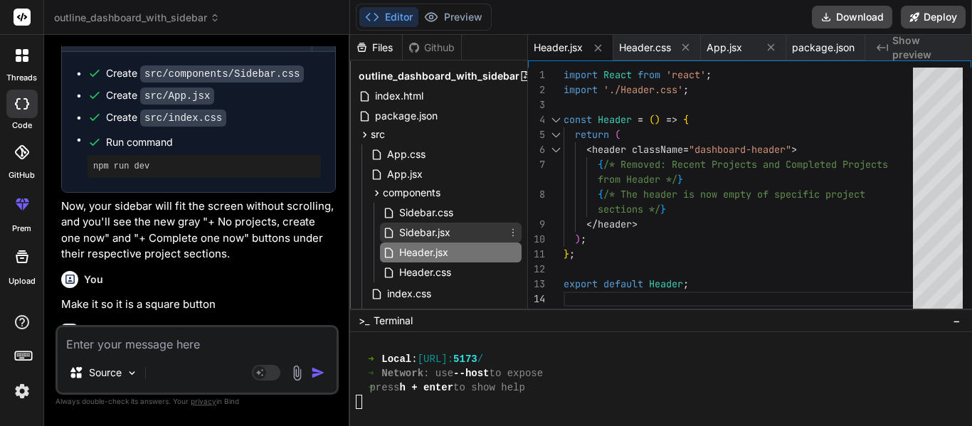
click at [428, 227] on span "Sidebar.jsx" at bounding box center [425, 232] width 54 height 17
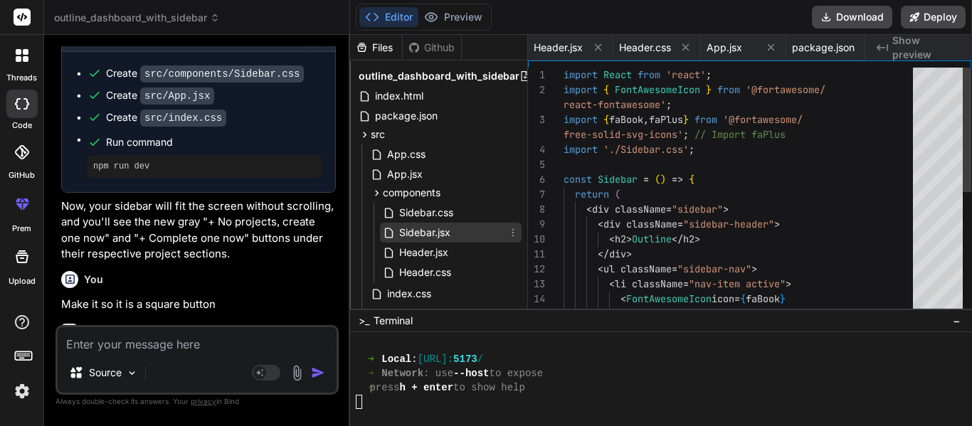
scroll to position [0, 370]
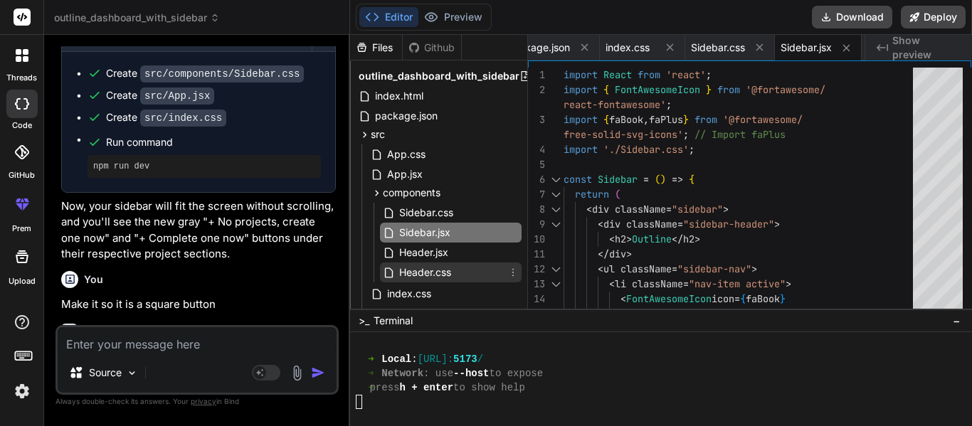
click at [431, 264] on span "Header.css" at bounding box center [425, 272] width 55 height 17
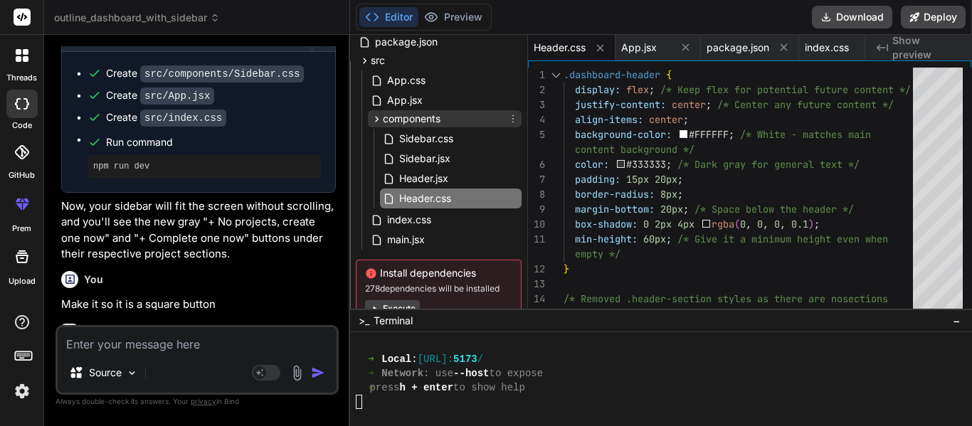
scroll to position [93, 0]
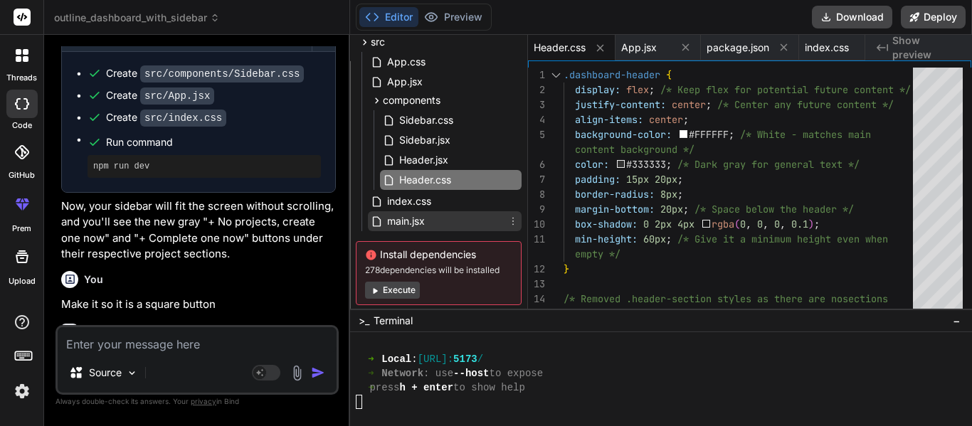
click at [428, 219] on div "main.jsx" at bounding box center [445, 221] width 154 height 20
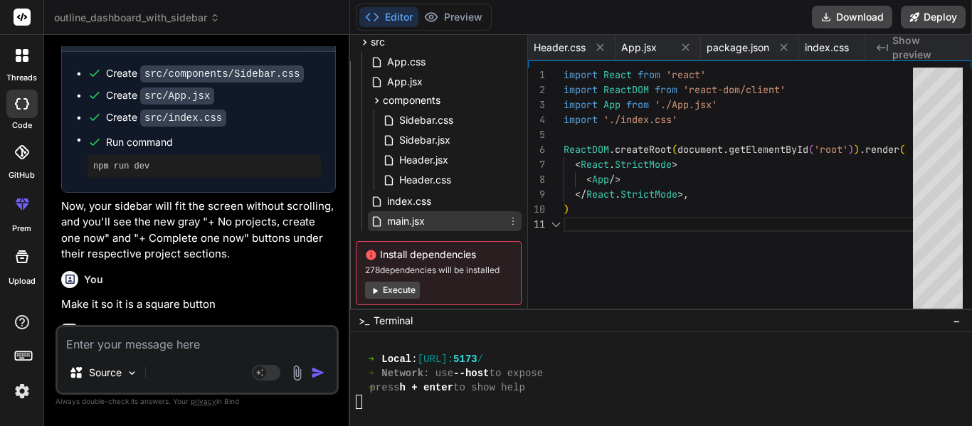
scroll to position [0, 455]
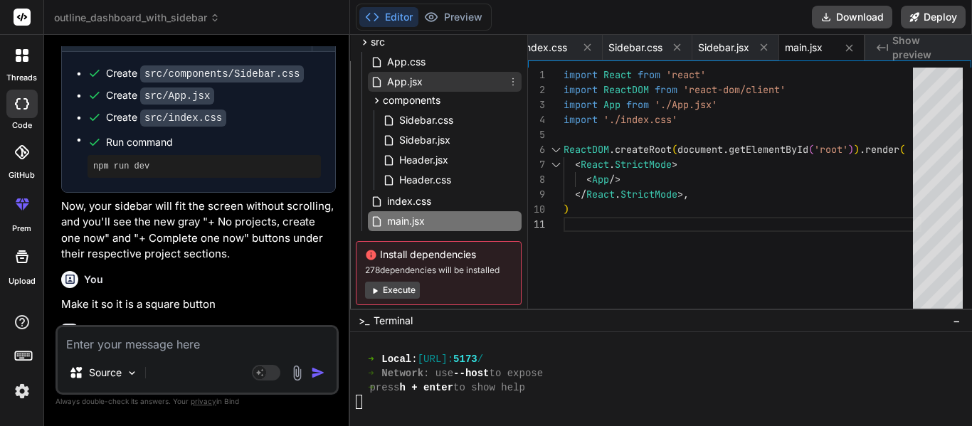
click at [442, 83] on div "App.jsx" at bounding box center [445, 82] width 154 height 20
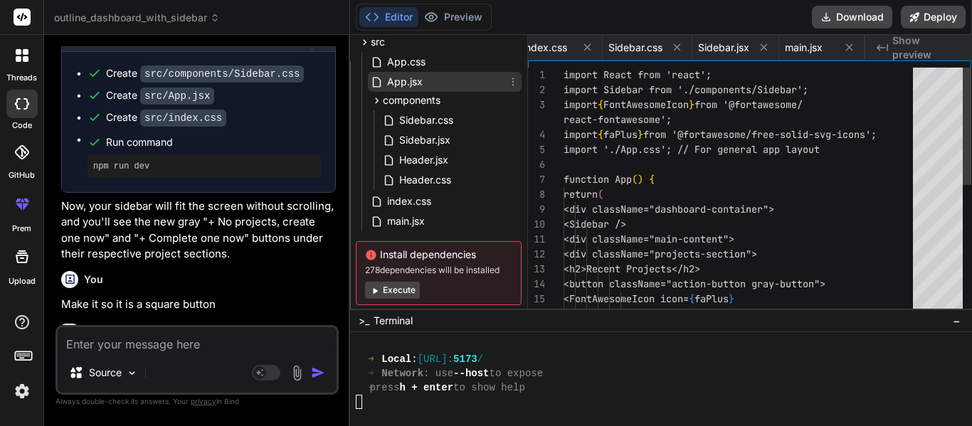
scroll to position [0, 260]
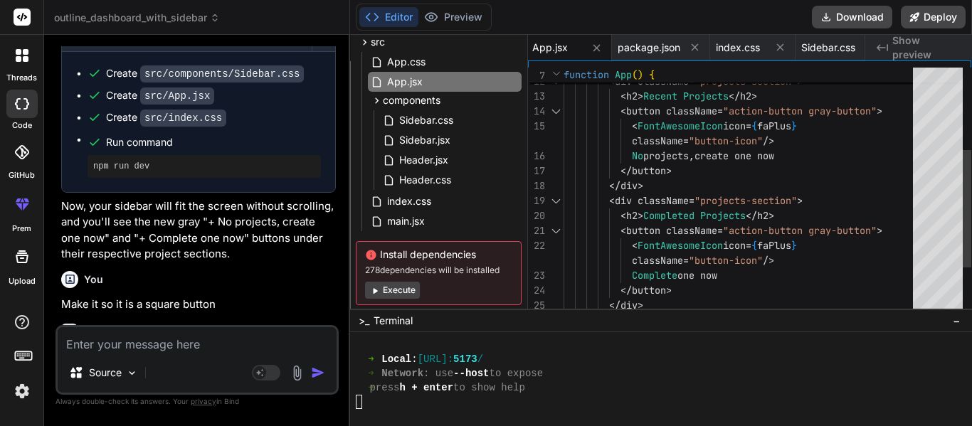
click at [635, 273] on div "</ button > </ div > < div className = "projects-section" > < h2 > Completed Pr…" at bounding box center [743, 156] width 358 height 523
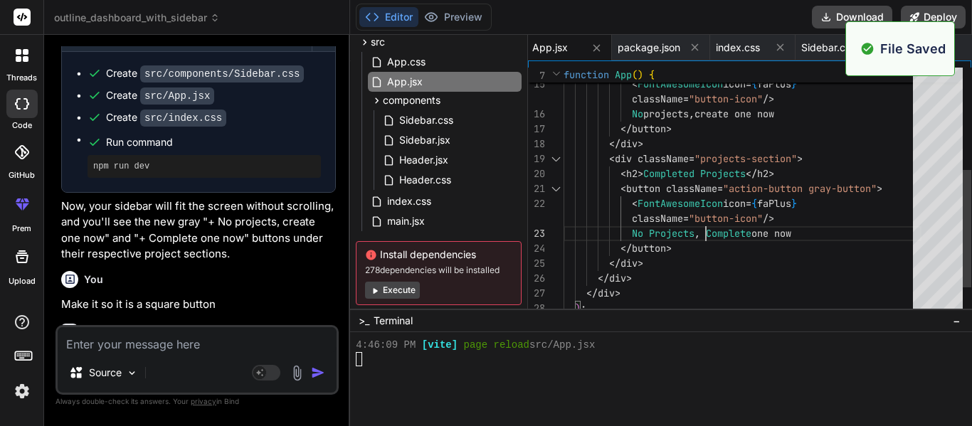
scroll to position [4570, 0]
click at [957, 45] on span "Show preview" at bounding box center [927, 47] width 68 height 28
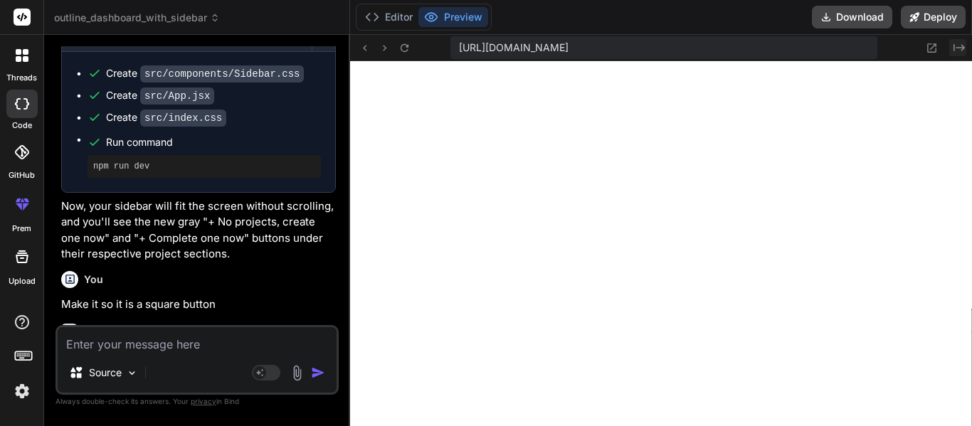
click at [961, 49] on icon "Created with Pixso." at bounding box center [959, 47] width 11 height 11
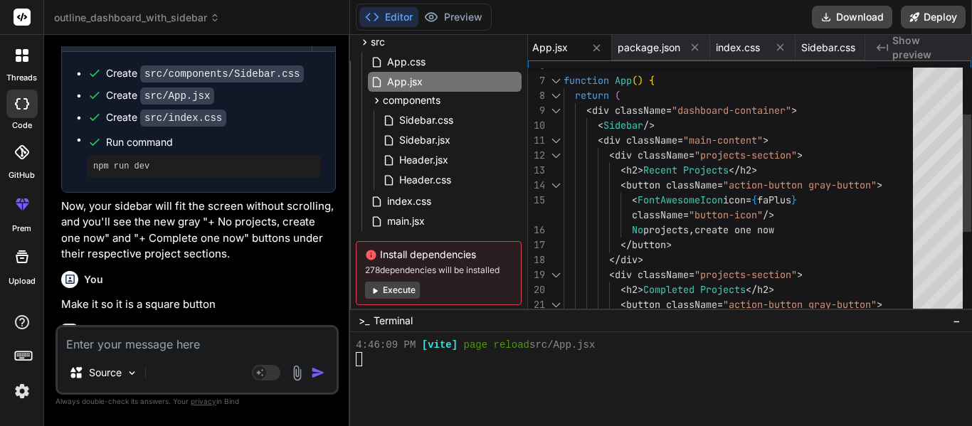
click at [713, 227] on div "</ button > </ div > < div className = "projects-section" > < h2 > Completed Pr…" at bounding box center [743, 230] width 358 height 523
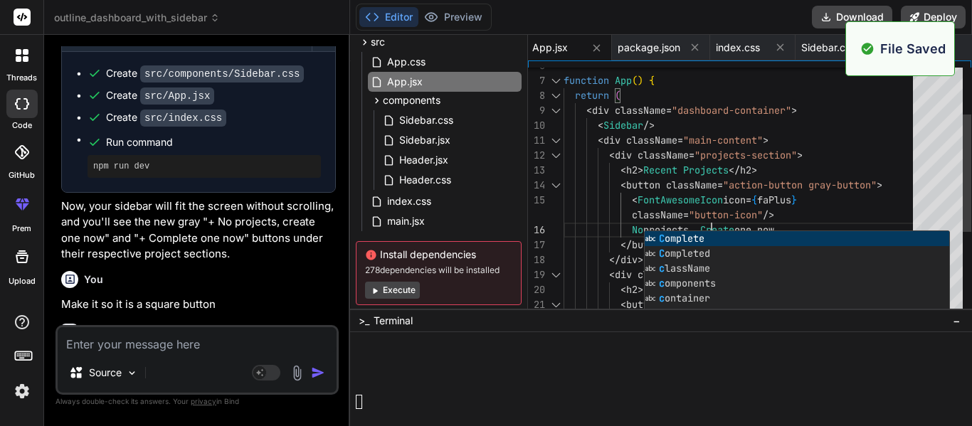
scroll to position [4584, 0]
click at [762, 214] on div "</ button > </ div > < div className = "projects-section" > < h2 > Completed Pr…" at bounding box center [743, 230] width 358 height 523
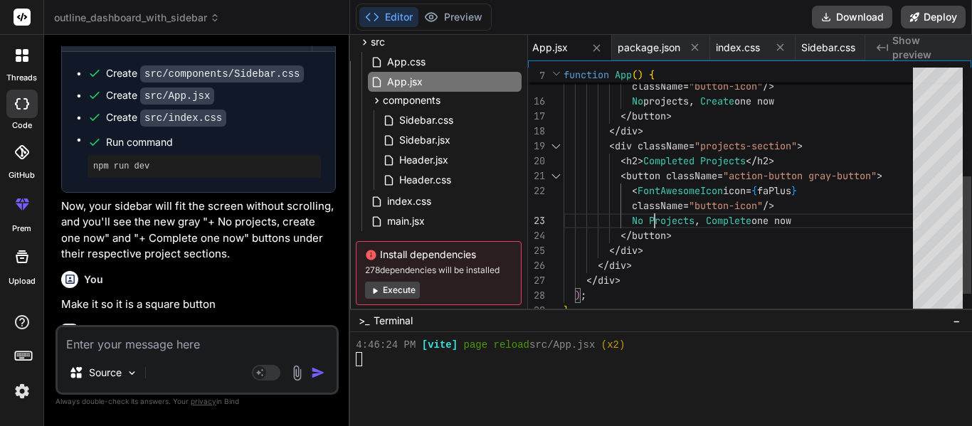
click at [657, 219] on div "</ button > </ div > < div className = "projects-section" > < h2 > Completed Pr…" at bounding box center [743, 101] width 358 height 523
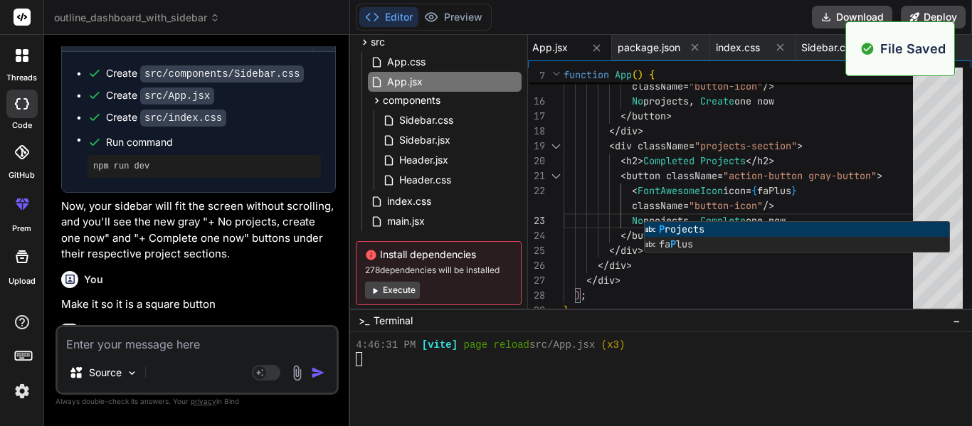
scroll to position [4598, 0]
click at [962, 46] on div "Created with Pixso. Show preview" at bounding box center [919, 48] width 107 height 26
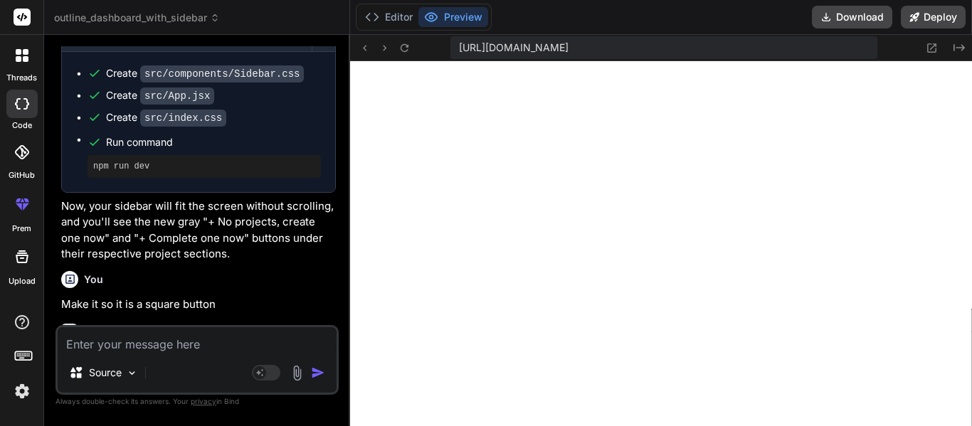
click at [268, 338] on textarea at bounding box center [197, 340] width 279 height 26
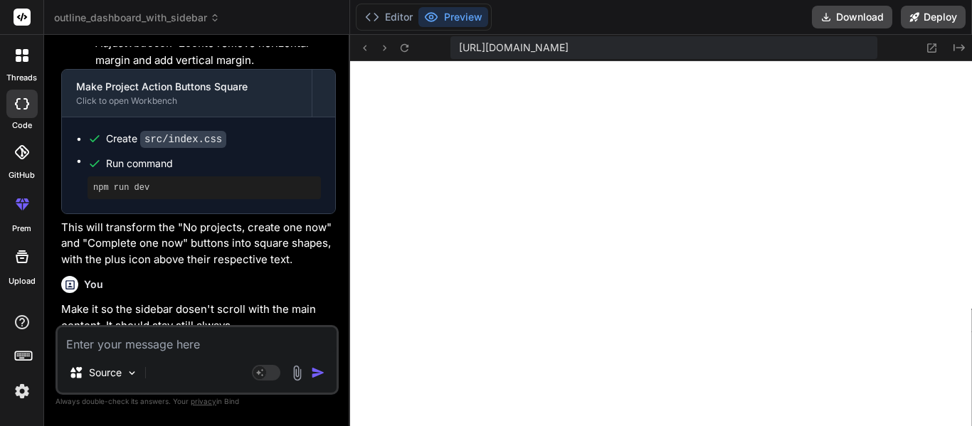
scroll to position [4798, 0]
click at [928, 45] on icon at bounding box center [932, 48] width 12 height 12
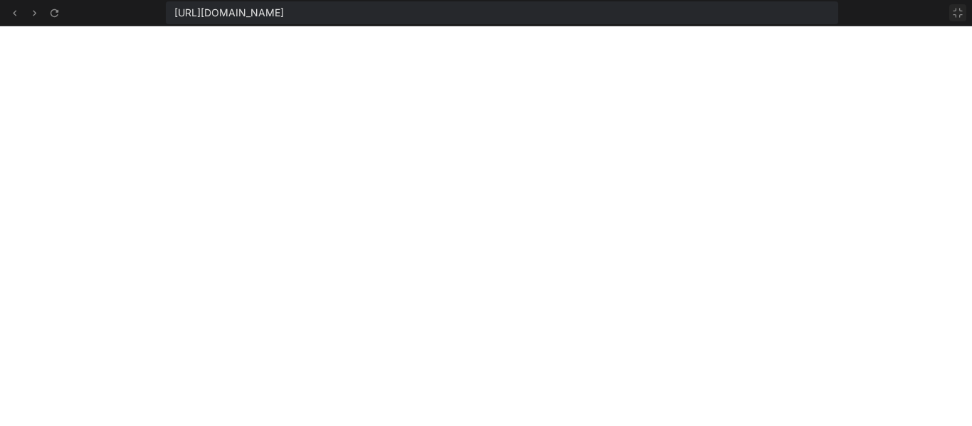
click at [962, 21] on button at bounding box center [958, 12] width 17 height 17
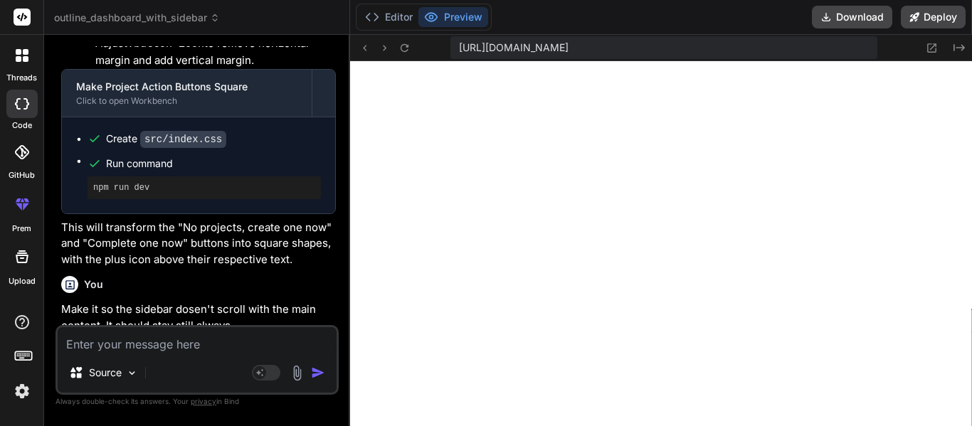
click at [159, 331] on textarea at bounding box center [197, 340] width 279 height 26
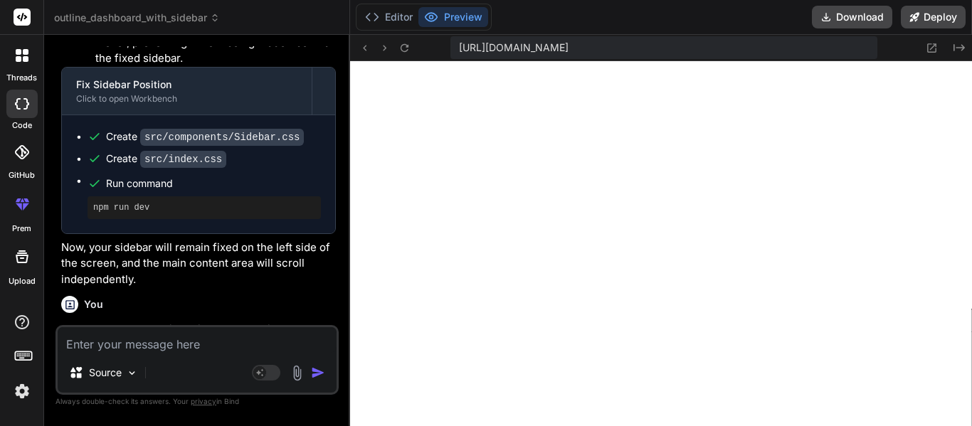
scroll to position [44, 0]
click at [196, 341] on textarea at bounding box center [197, 340] width 279 height 26
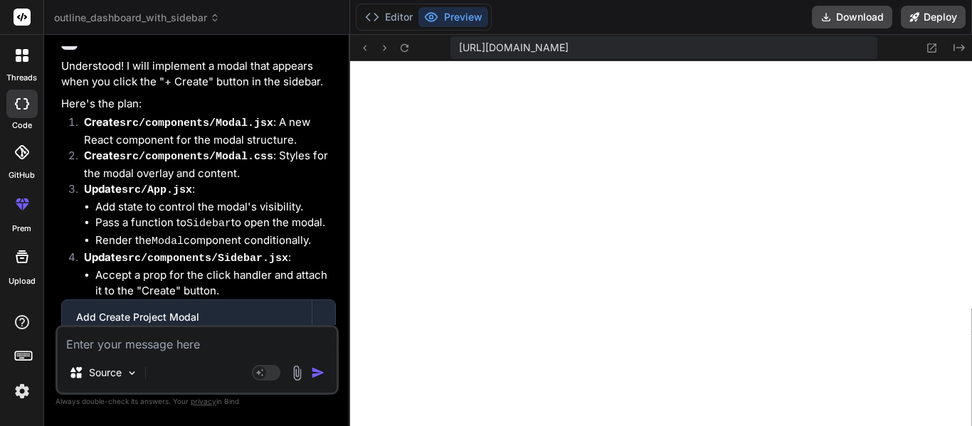
scroll to position [10957, 0]
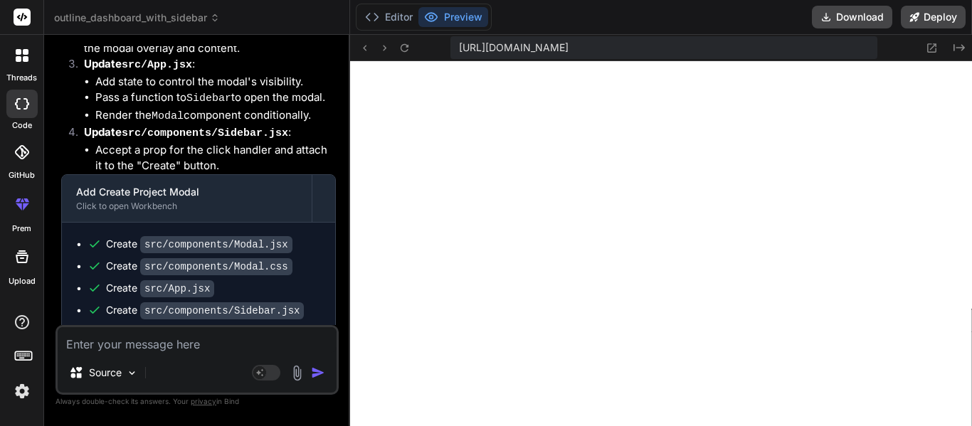
click at [178, 351] on textarea at bounding box center [197, 340] width 279 height 26
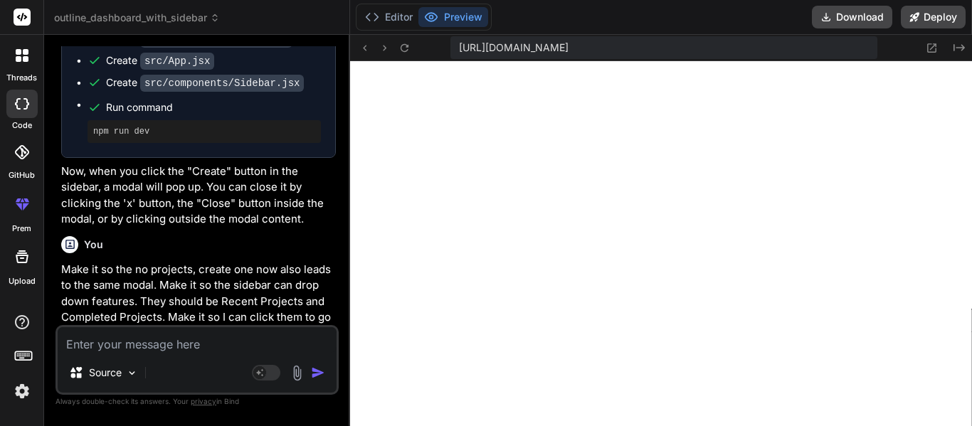
scroll to position [14, 0]
click at [142, 347] on textarea at bounding box center [197, 340] width 279 height 26
paste textarea "[plugin:vite:import-analysis] Failed to resolve import "react-router-dom" from …"
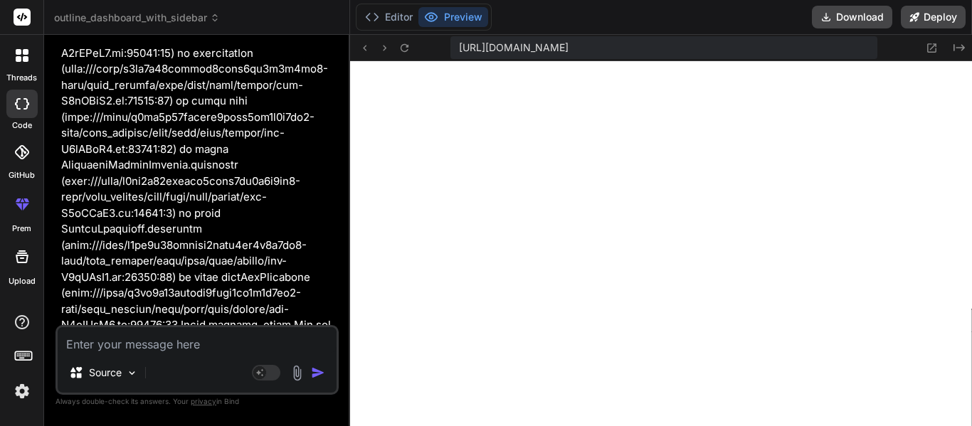
scroll to position [8499, 0]
click at [173, 349] on textarea at bounding box center [197, 340] width 279 height 26
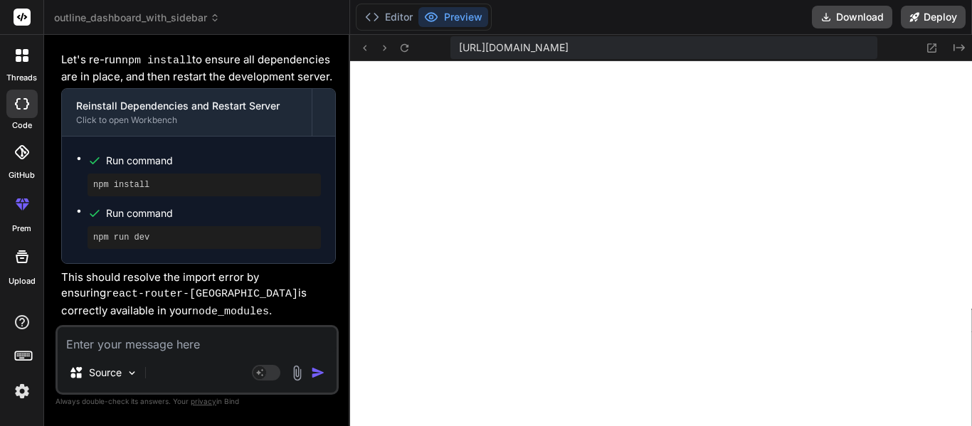
scroll to position [44, 0]
